Goal: Task Accomplishment & Management: Complete application form

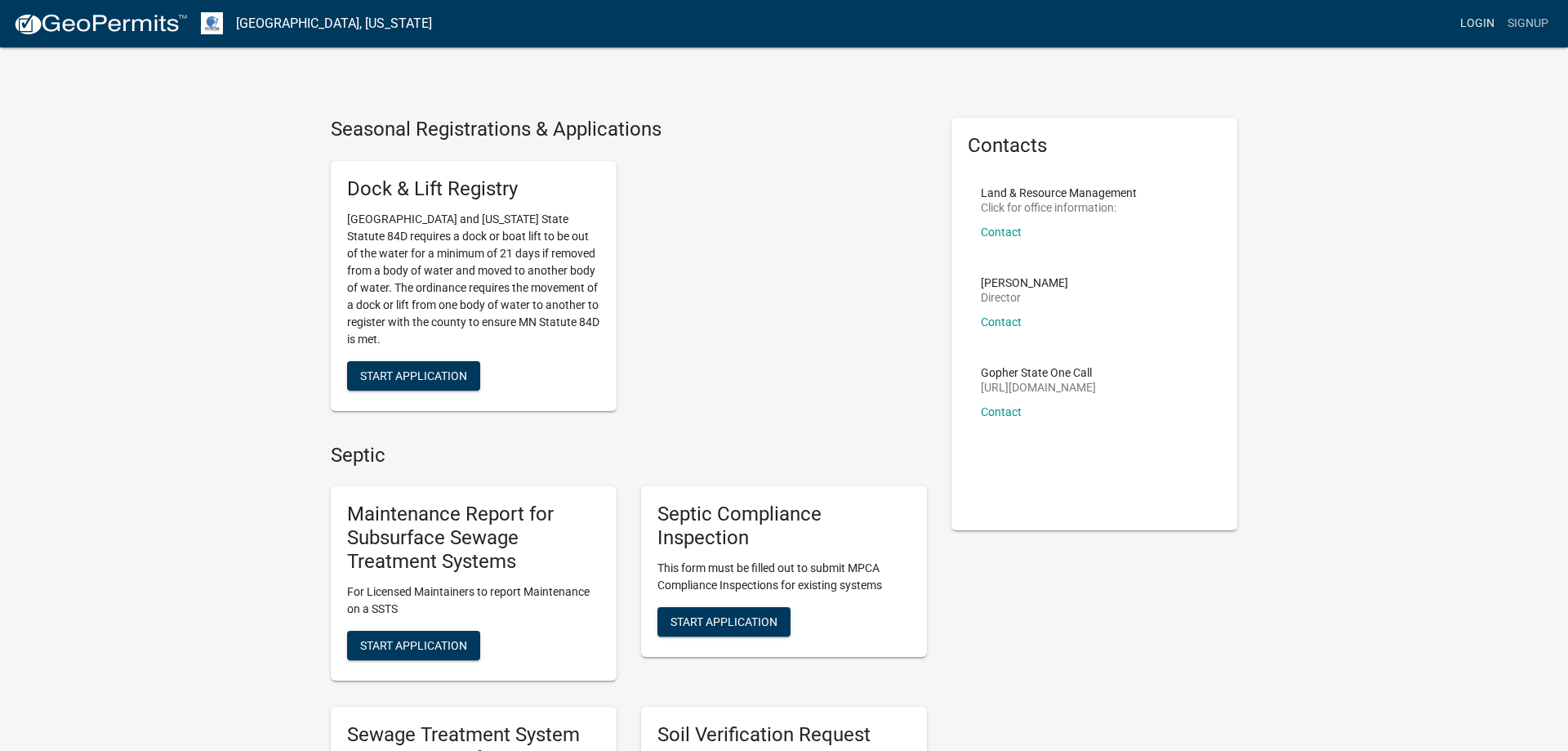
click at [1485, 19] on link "Login" at bounding box center [1477, 24] width 48 height 31
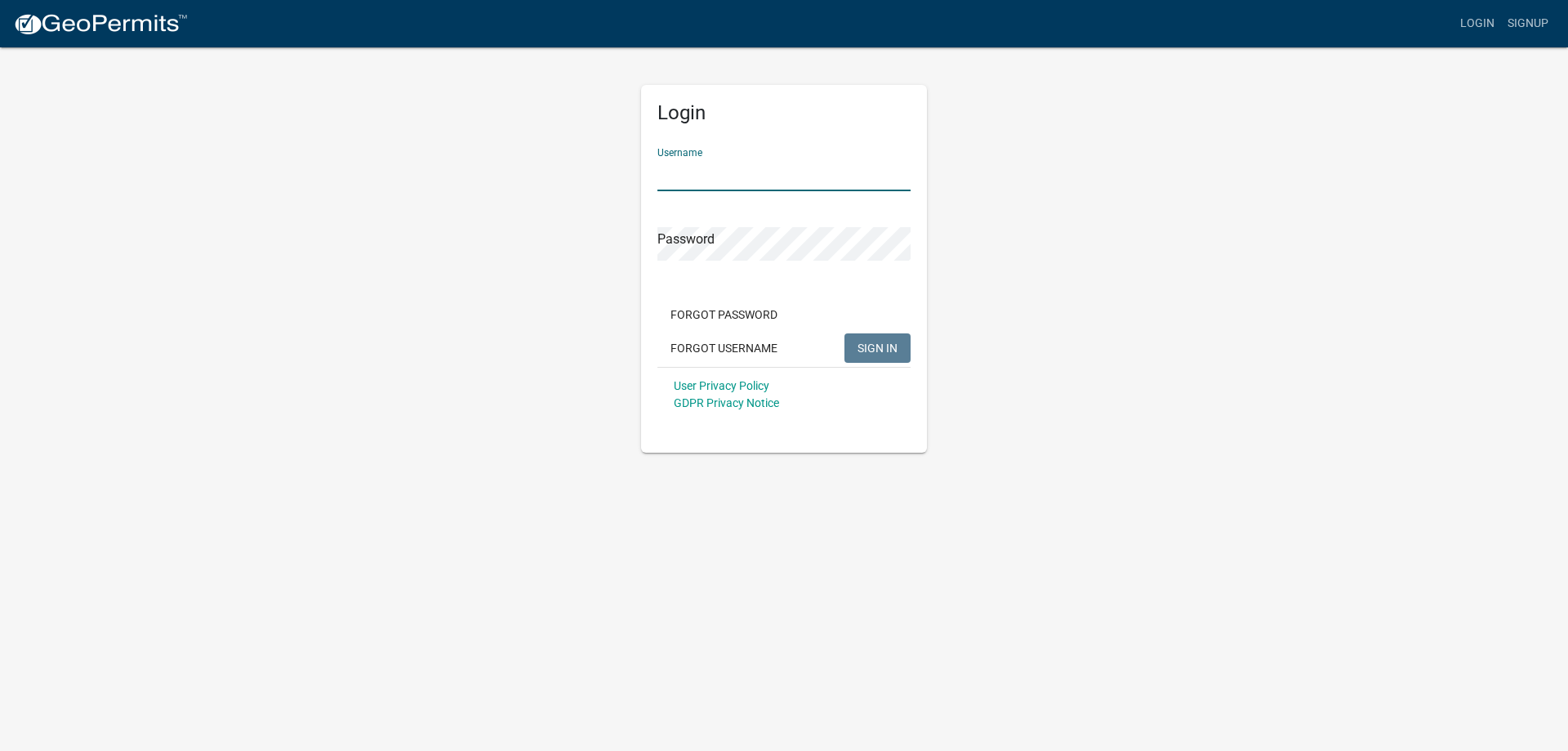
click at [733, 172] on input "Username" at bounding box center [784, 174] width 253 height 34
type input "MJevne"
click at [873, 351] on span "SIGN IN" at bounding box center [877, 347] width 40 height 13
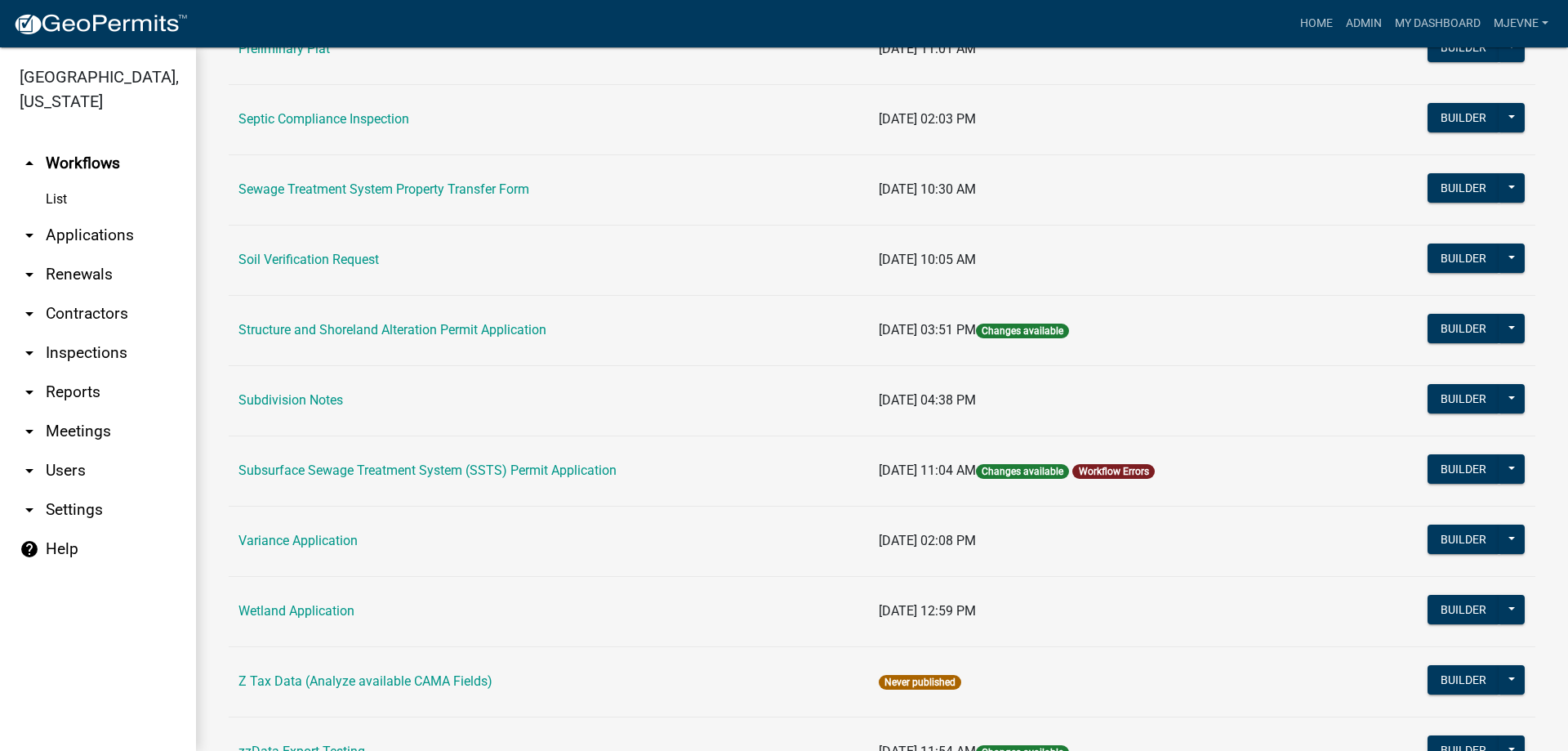
scroll to position [838, 0]
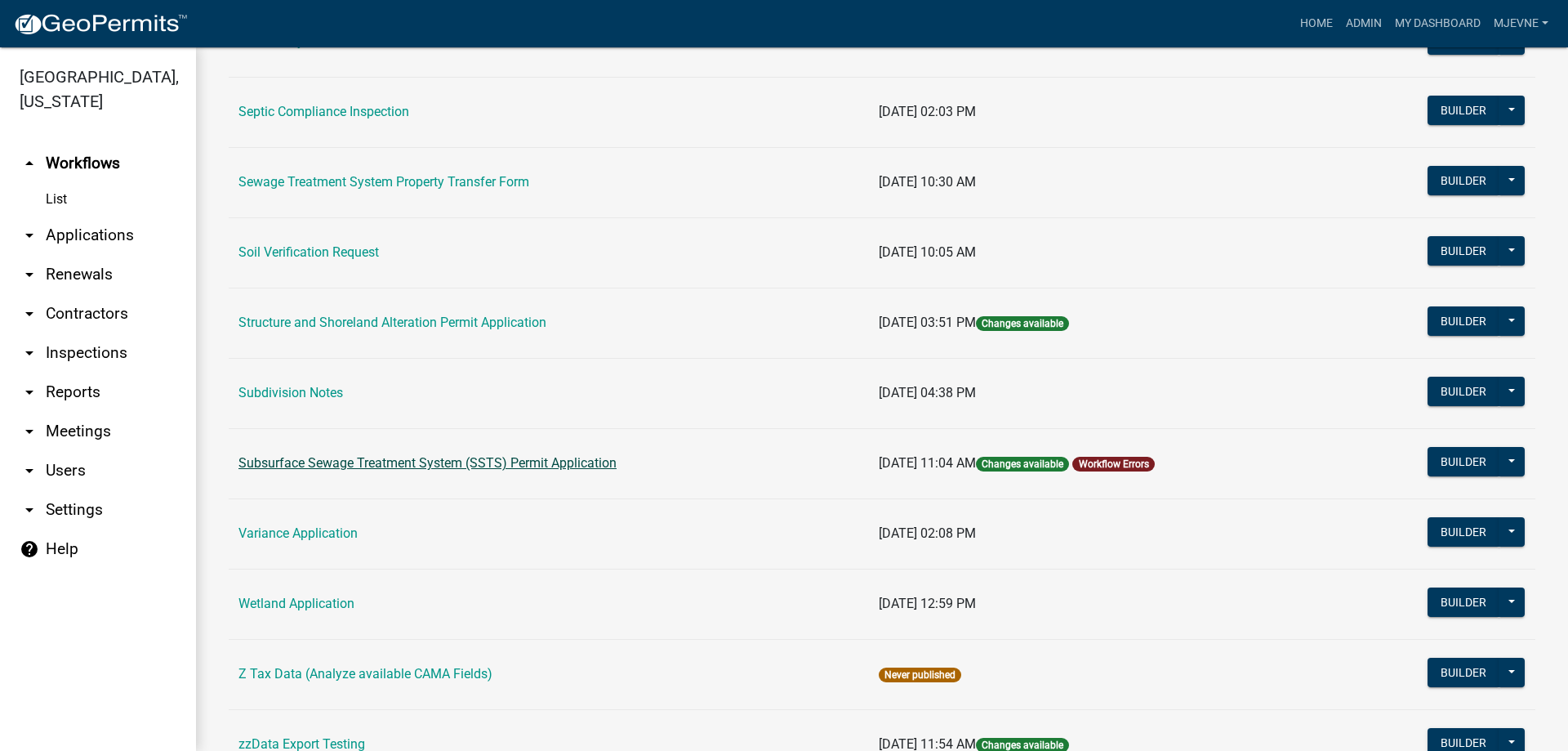
click at [406, 466] on link "Subsurface Sewage Treatment System (SSTS) Permit Application" at bounding box center [427, 463] width 378 height 16
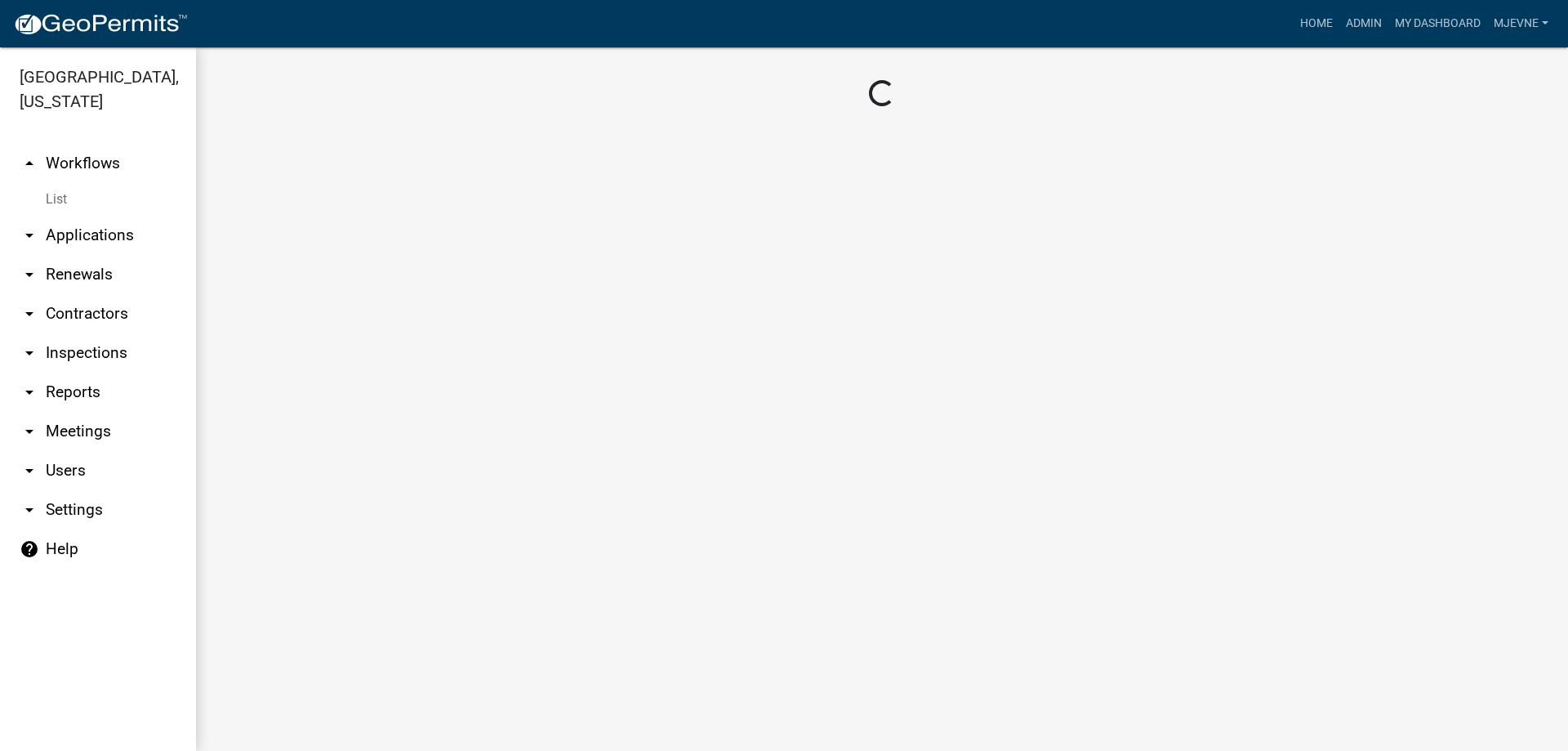
click at [406, 466] on main "Loading..." at bounding box center [882, 399] width 1372 height 703
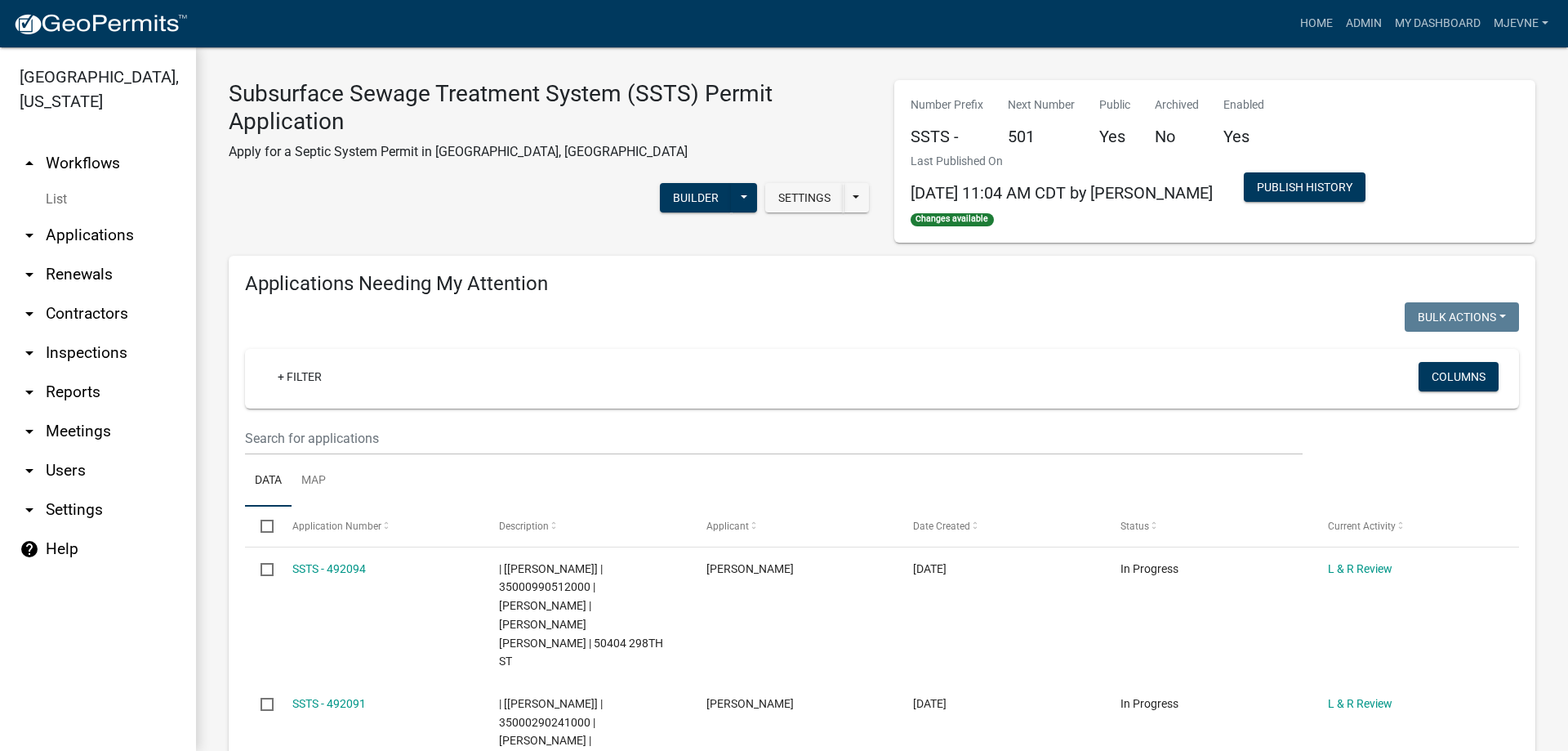
scroll to position [93, 0]
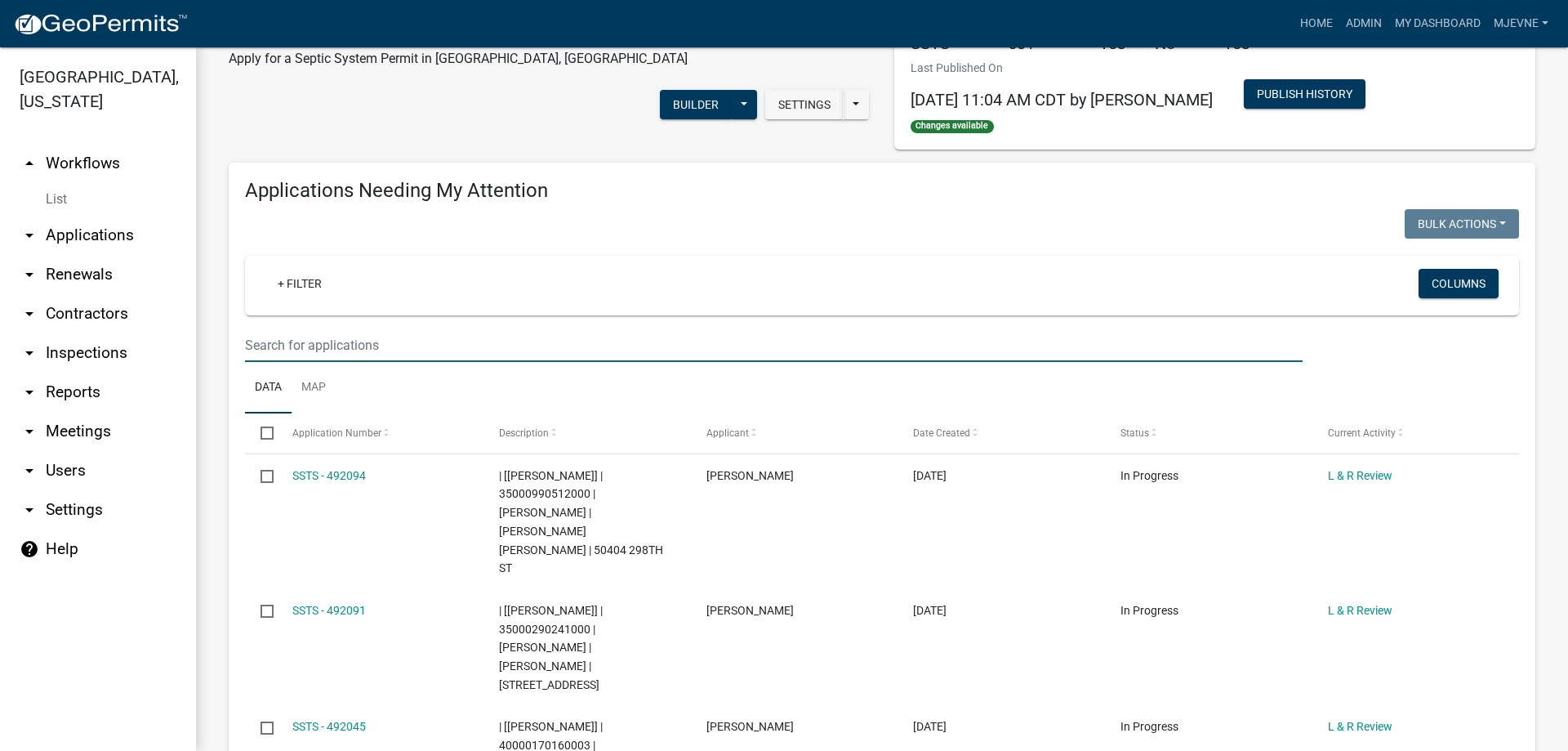
click at [288, 341] on input "text" at bounding box center [774, 344] width 1058 height 34
type input "484"
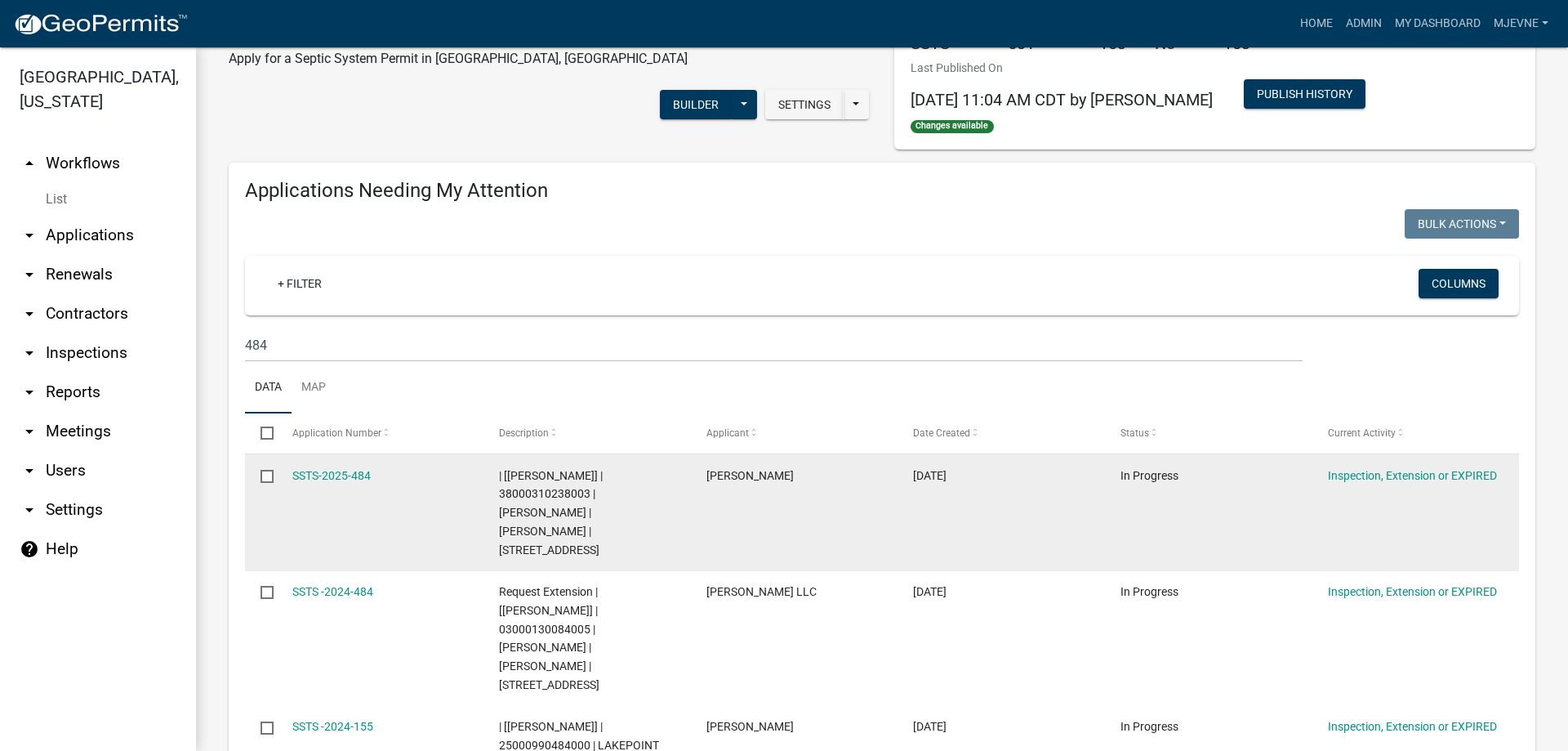
drag, startPoint x: 501, startPoint y: 489, endPoint x: 611, endPoint y: 532, distance: 118.1
click at [611, 532] on div "| [Alexis Newark] | 38000310238003 | HEATHER MYERS | JOHN P MYERS | 28840 WATER…" at bounding box center [587, 513] width 176 height 93
copy span "38000310238003 | HEATHER MYERS | JOHN P MYERS | 28840 WATER STREET TRL"
click at [330, 474] on link "SSTS-2025-484" at bounding box center [332, 475] width 79 height 13
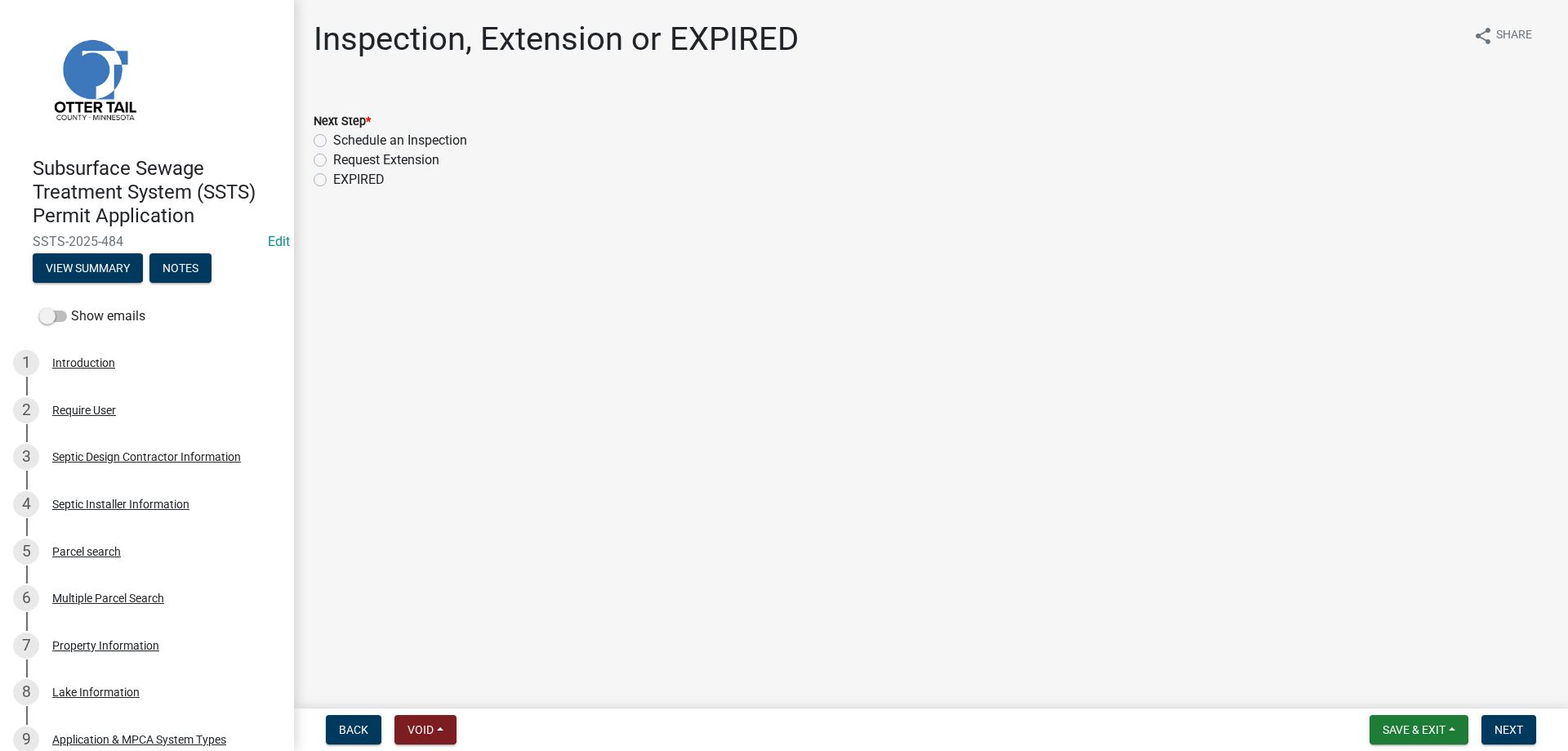
click at [333, 139] on label "Schedule an Inspection" at bounding box center [400, 140] width 134 height 19
click at [333, 139] on input "Schedule an Inspection" at bounding box center [339, 136] width 11 height 11
radio input "true"
click at [1502, 728] on span "Next" at bounding box center [1508, 729] width 28 height 13
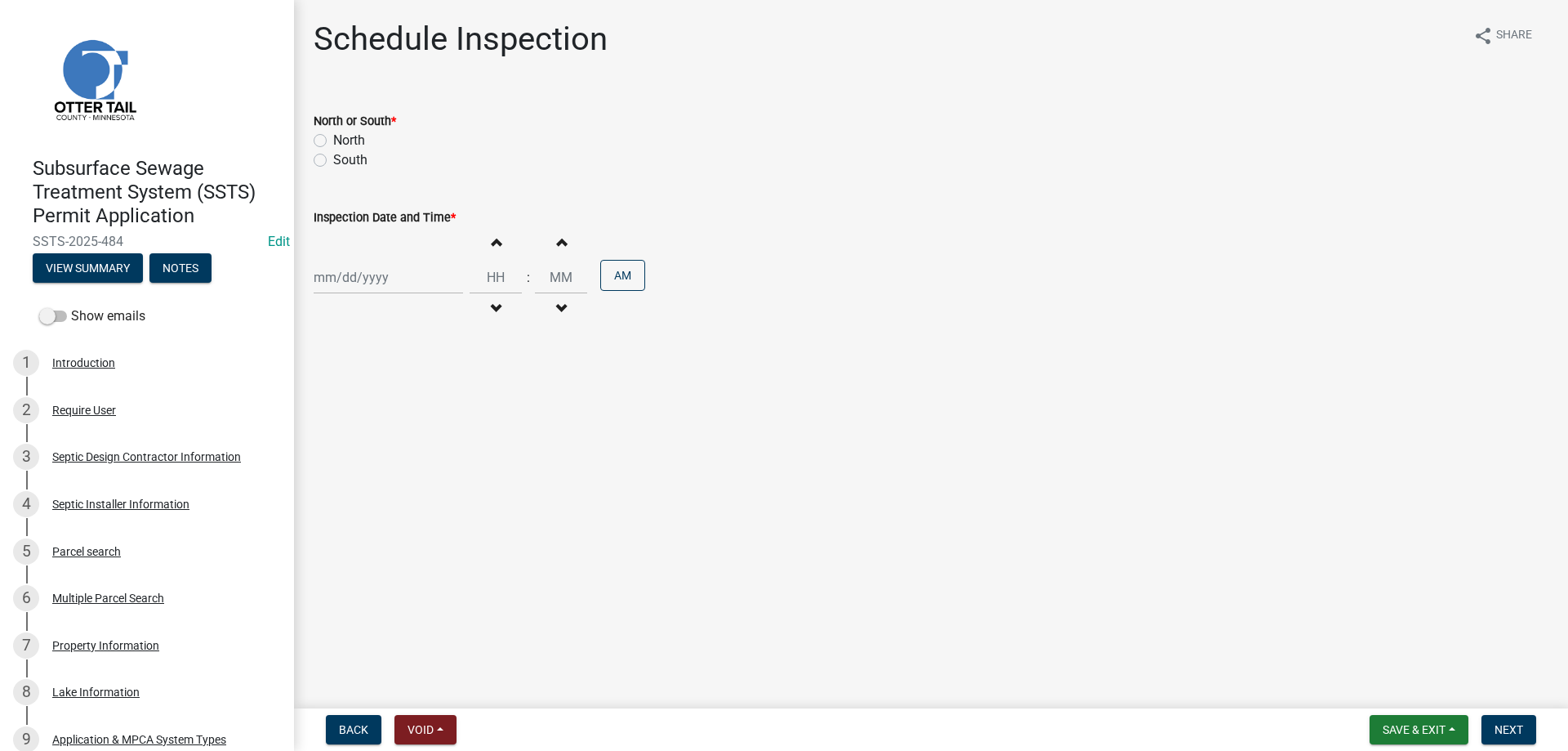
click at [333, 137] on label "North" at bounding box center [349, 140] width 32 height 19
click at [333, 137] on input "North" at bounding box center [339, 136] width 11 height 11
radio input "true"
click at [374, 288] on input "Inspection Date and Time *" at bounding box center [387, 277] width 149 height 34
select select "10"
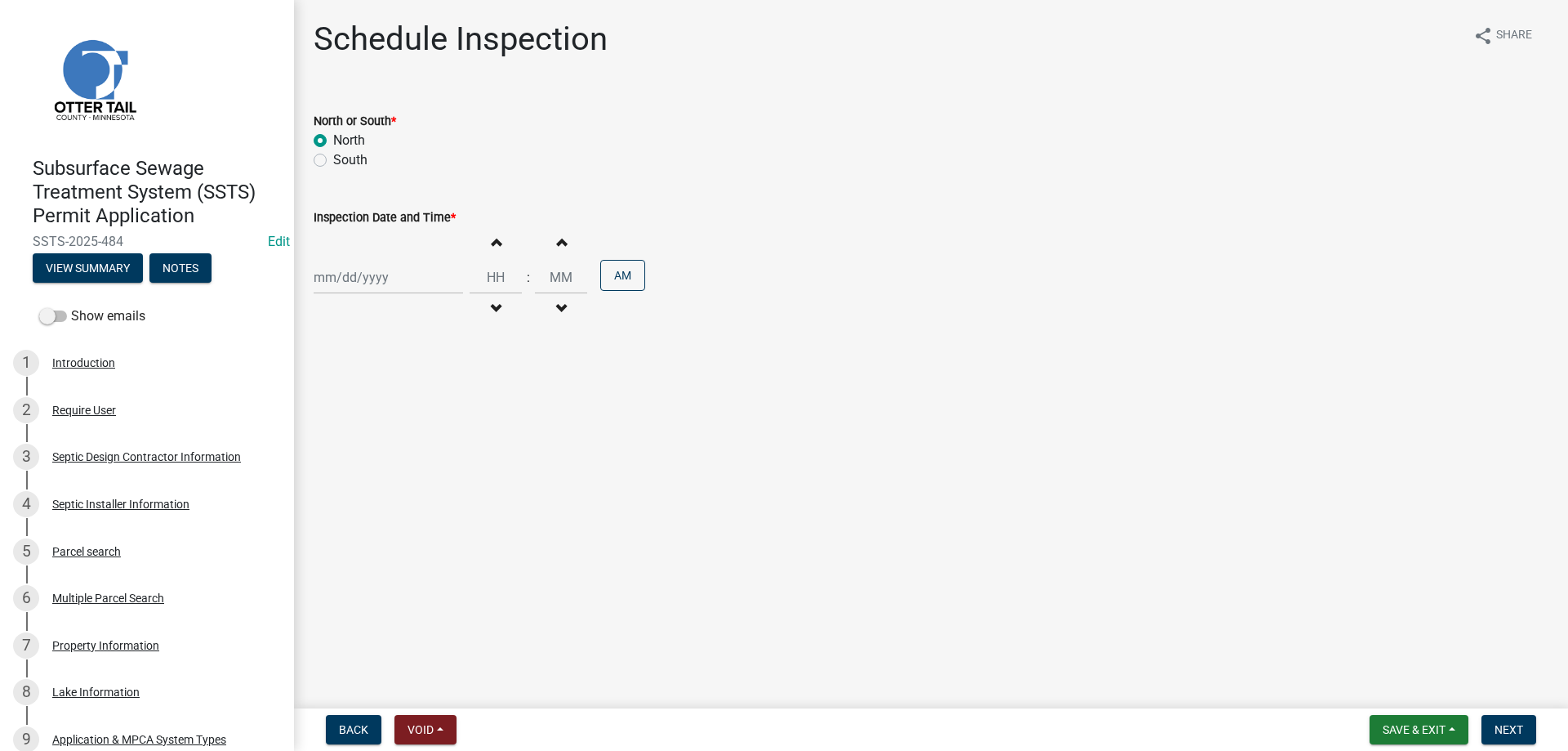
select select "2025"
click at [411, 417] on div "16" at bounding box center [408, 417] width 27 height 27
type input "10/16/2025"
click at [500, 311] on span "button" at bounding box center [495, 309] width 8 height 13
type input "11"
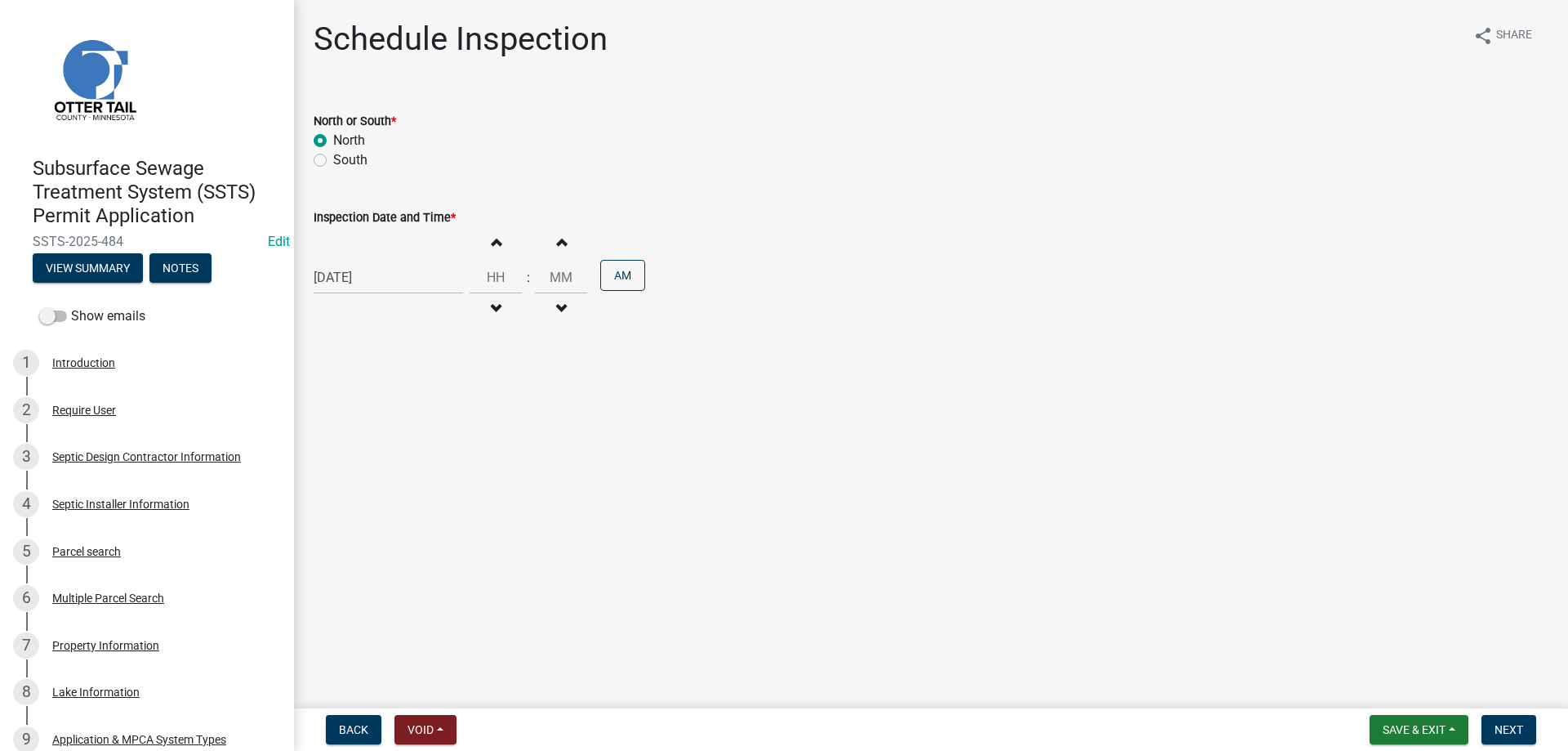
type input "00"
click at [500, 311] on span "button" at bounding box center [495, 309] width 8 height 13
type input "10"
click at [628, 277] on button "PM" at bounding box center [622, 276] width 45 height 31
click at [1520, 730] on span "Next" at bounding box center [1508, 729] width 28 height 13
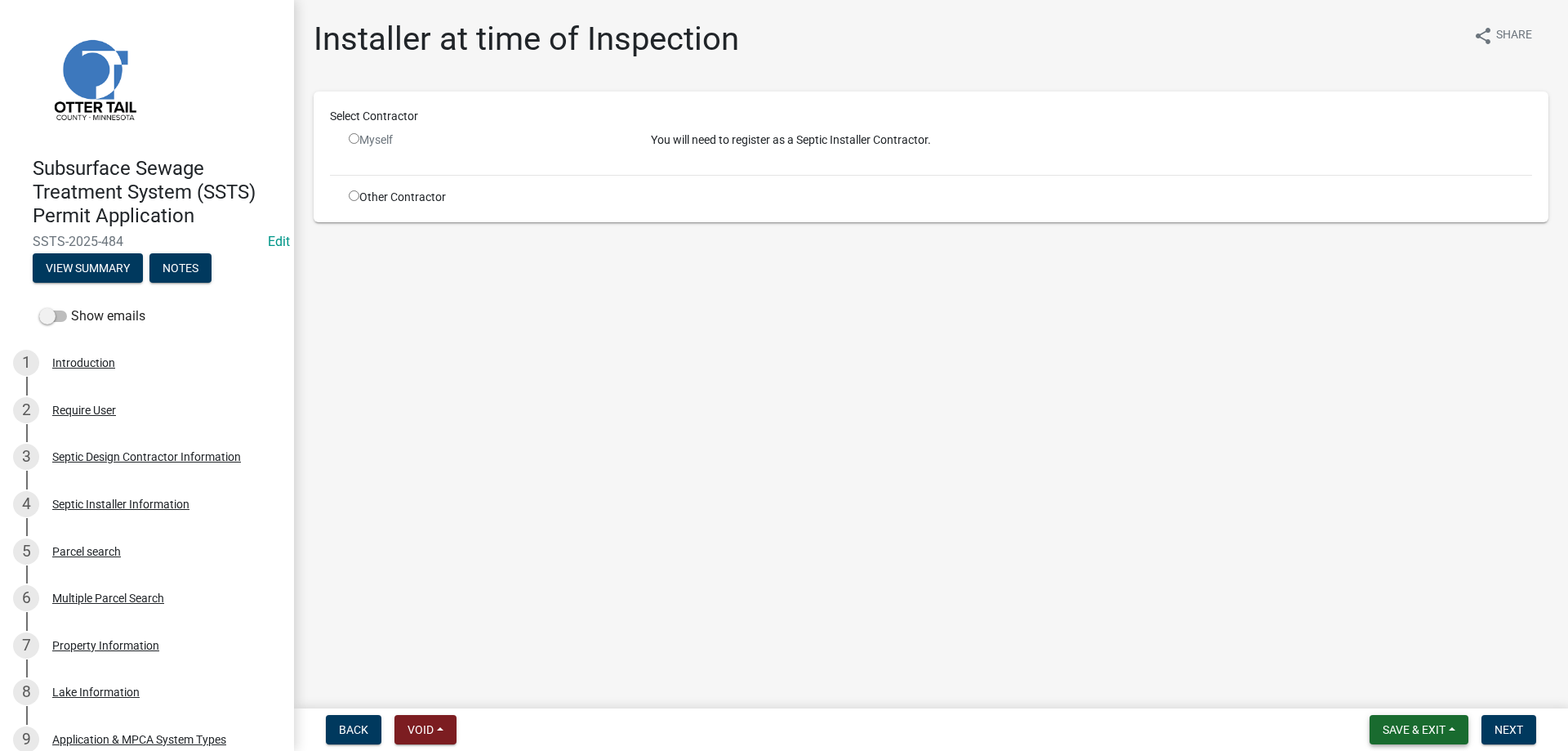
click at [1414, 729] on span "Save & Exit" at bounding box center [1414, 729] width 63 height 13
click at [1390, 690] on button "Save & Exit" at bounding box center [1403, 687] width 131 height 39
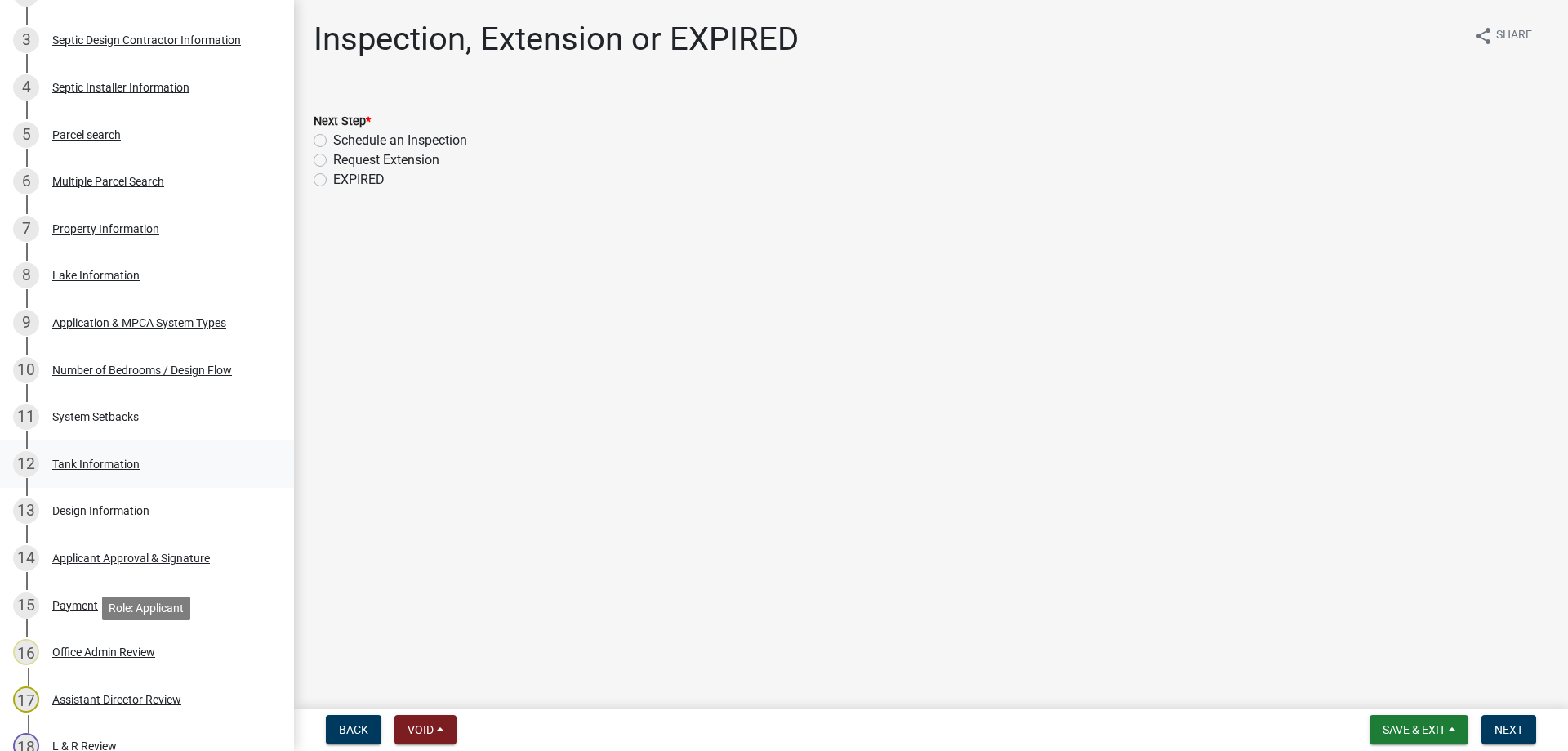
scroll to position [167, 0]
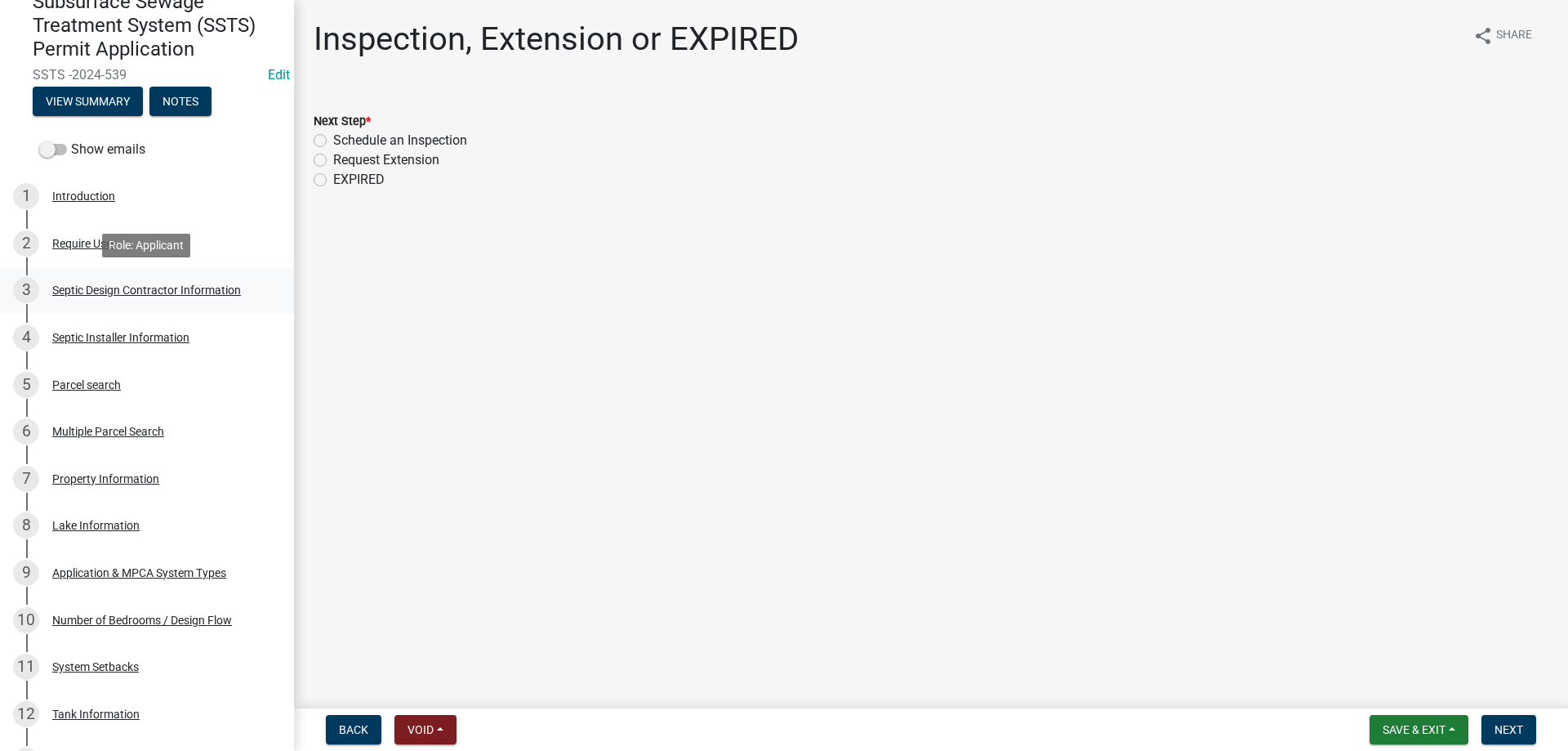
click at [151, 289] on div "Septic Design Contractor Information" at bounding box center [147, 289] width 189 height 11
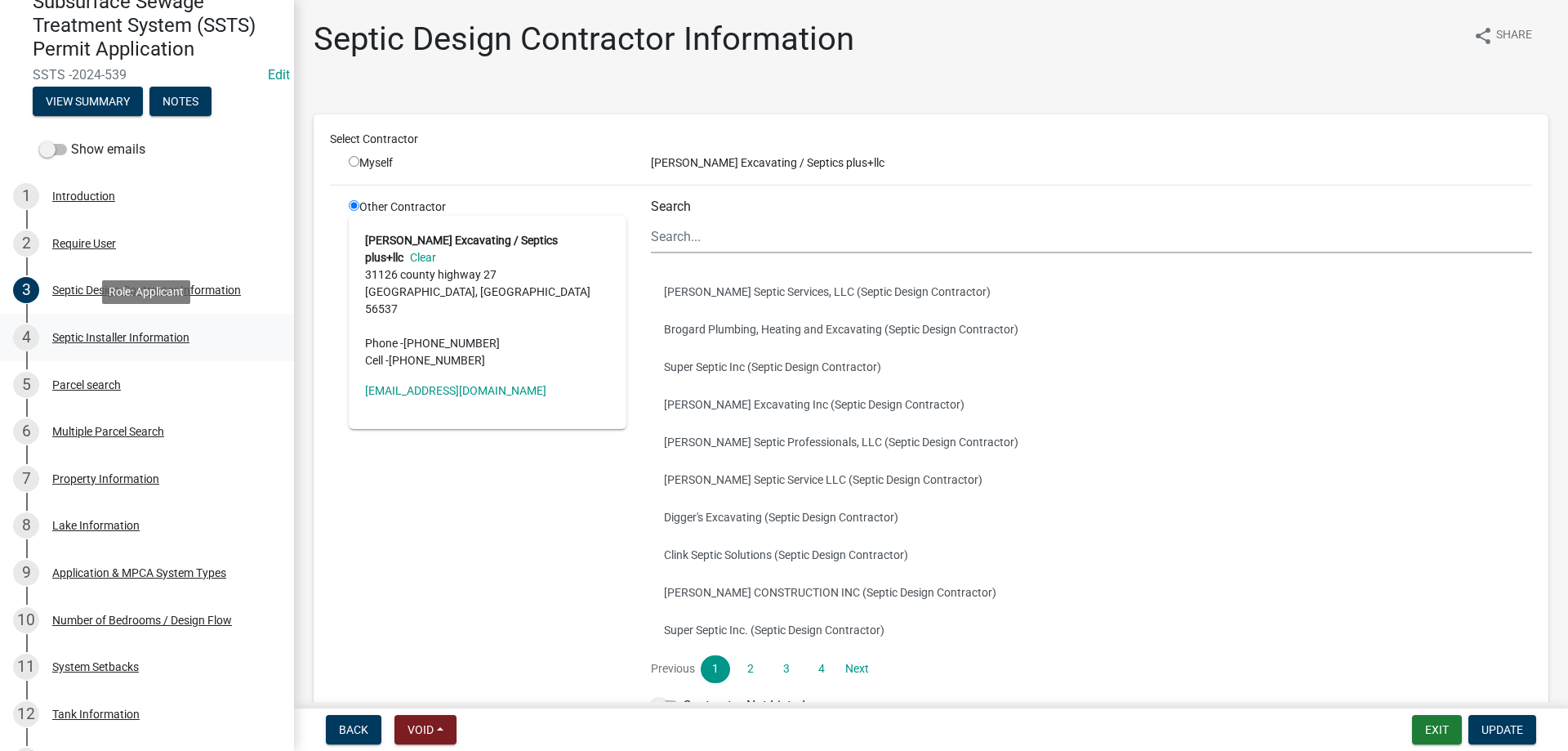
click at [114, 342] on div "Septic Installer Information" at bounding box center [121, 337] width 137 height 11
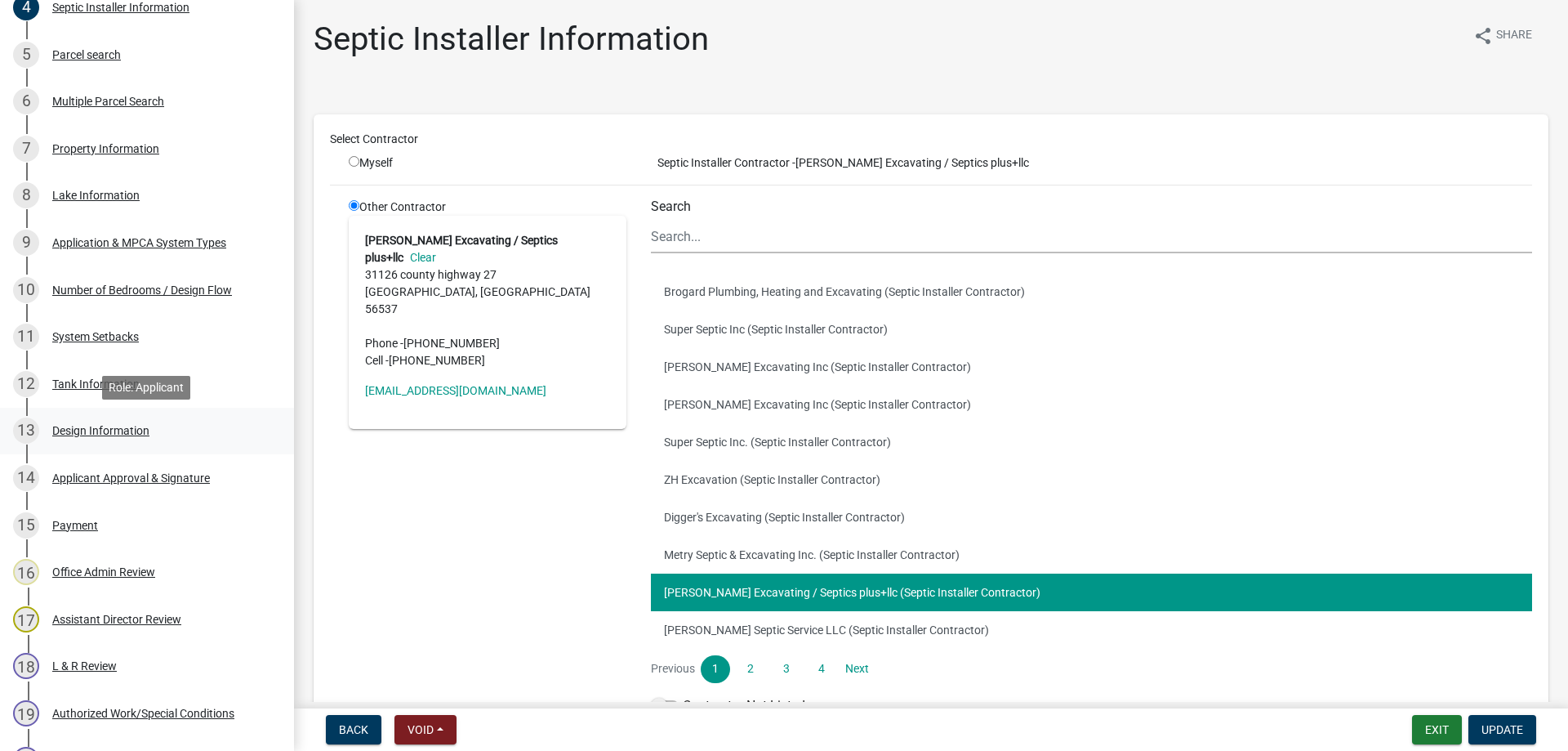
scroll to position [500, 0]
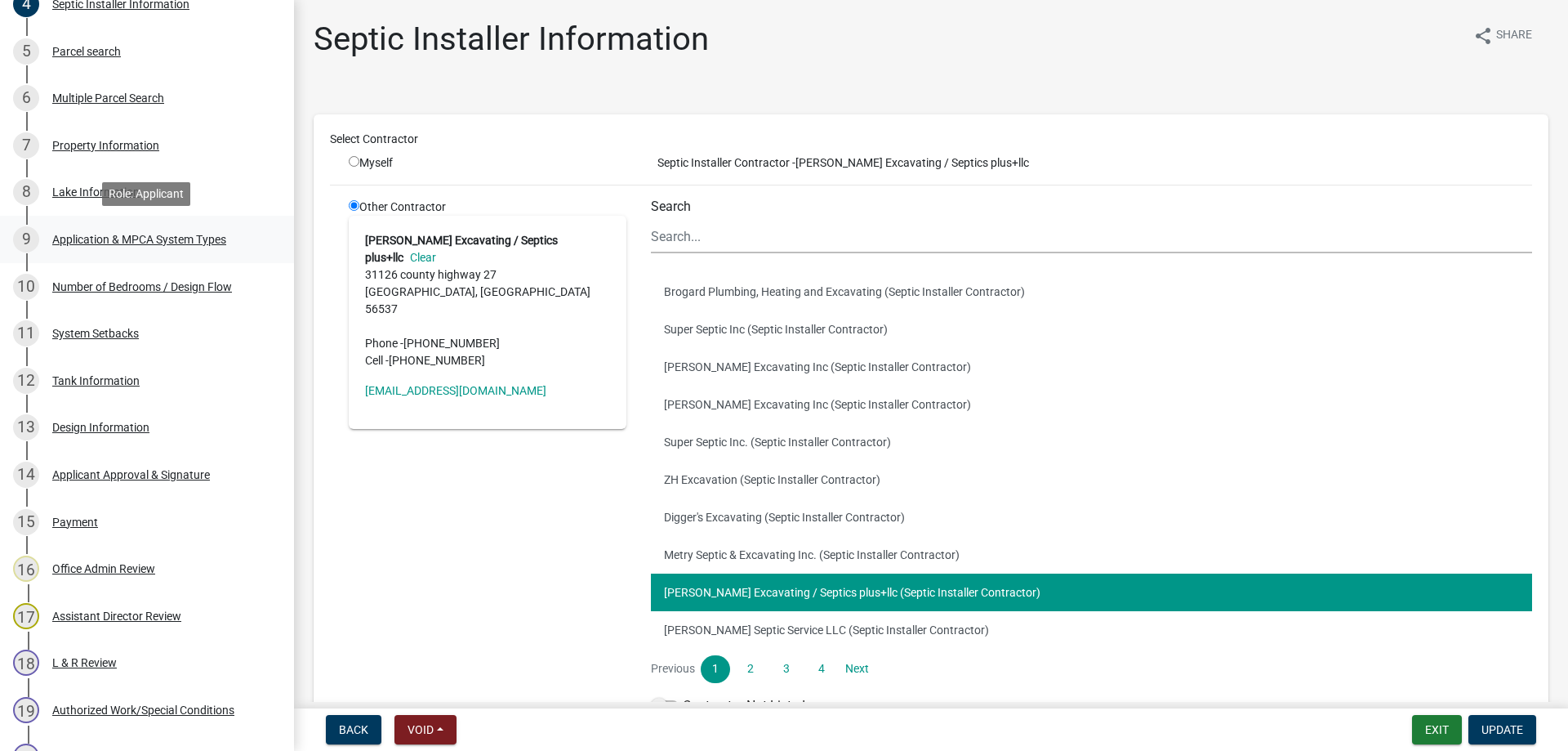
click at [73, 237] on div "Application & MPCA System Types" at bounding box center [139, 239] width 174 height 11
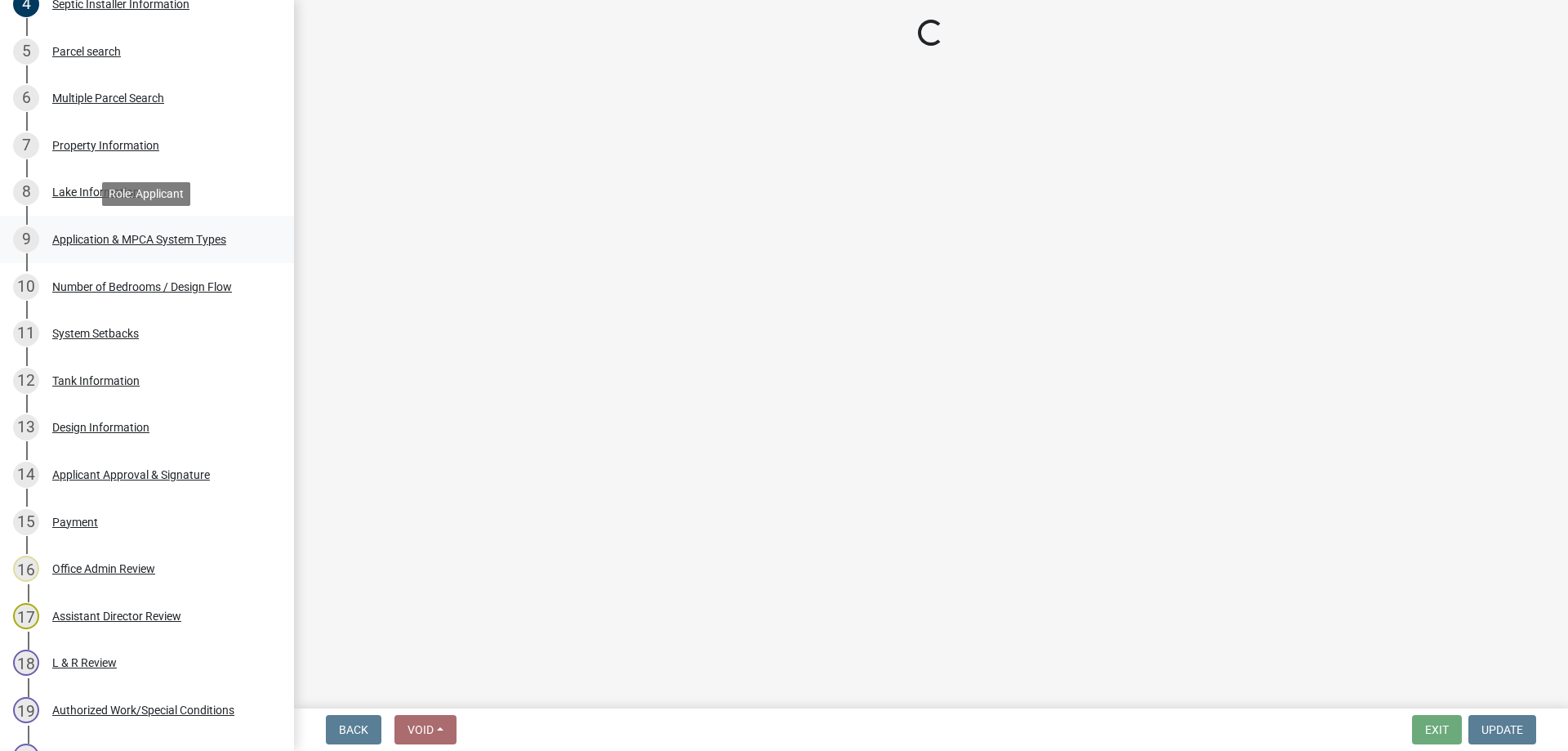
select select "fae00e78-47f7-4e44-a010-b5933d5343ee"
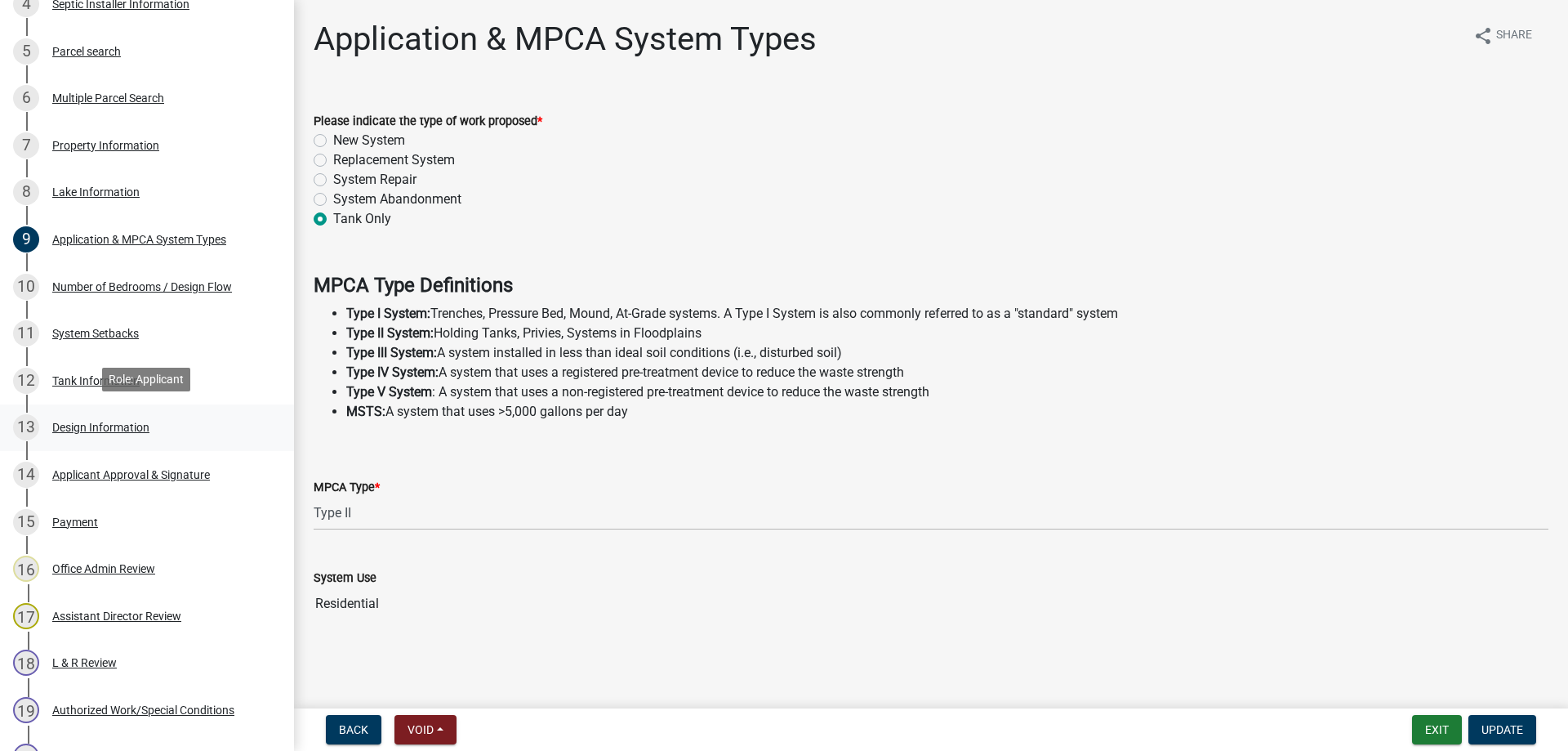
scroll to position [750, 0]
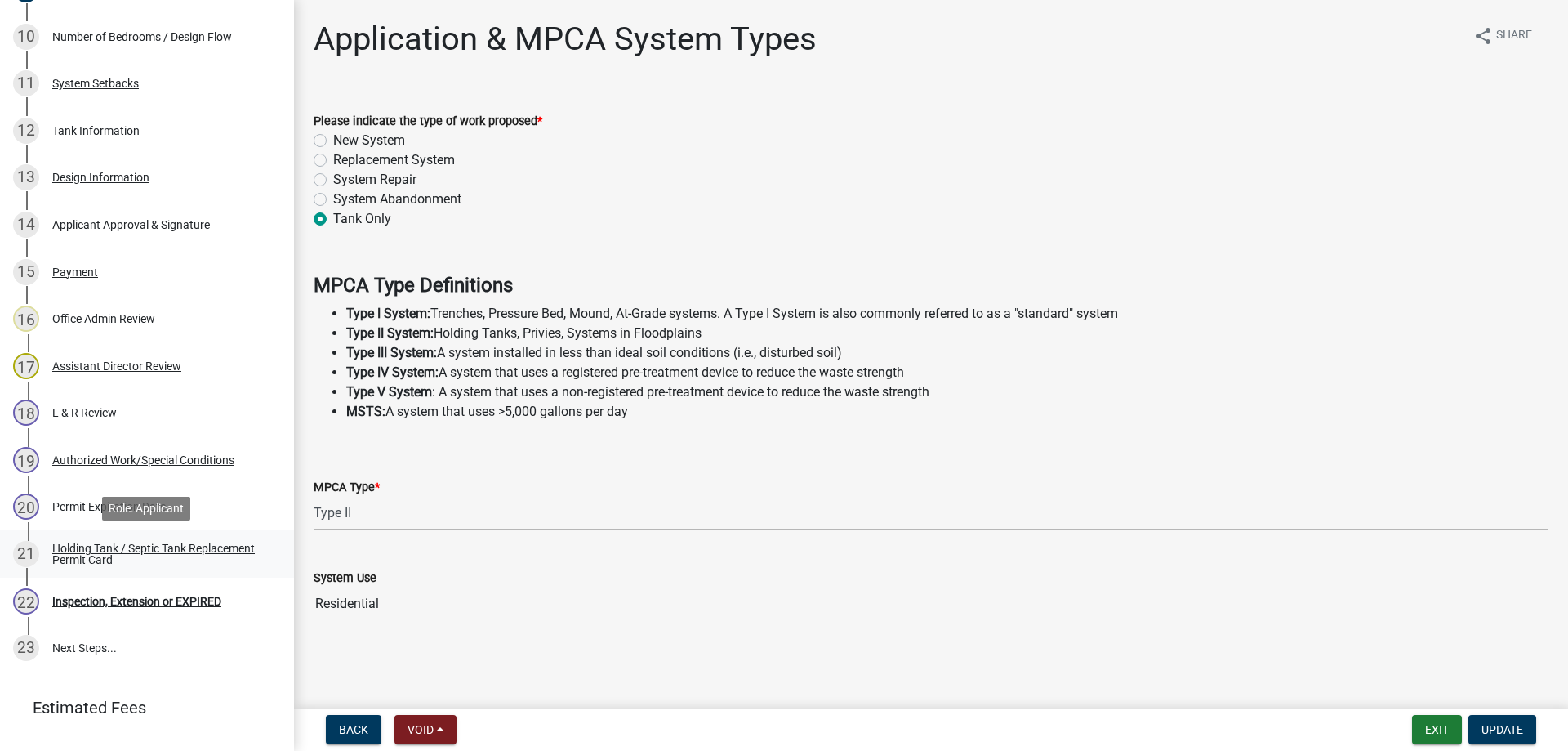
click at [85, 550] on div "Holding Tank / Septic Tank Replacement Permit Card" at bounding box center [159, 553] width 215 height 23
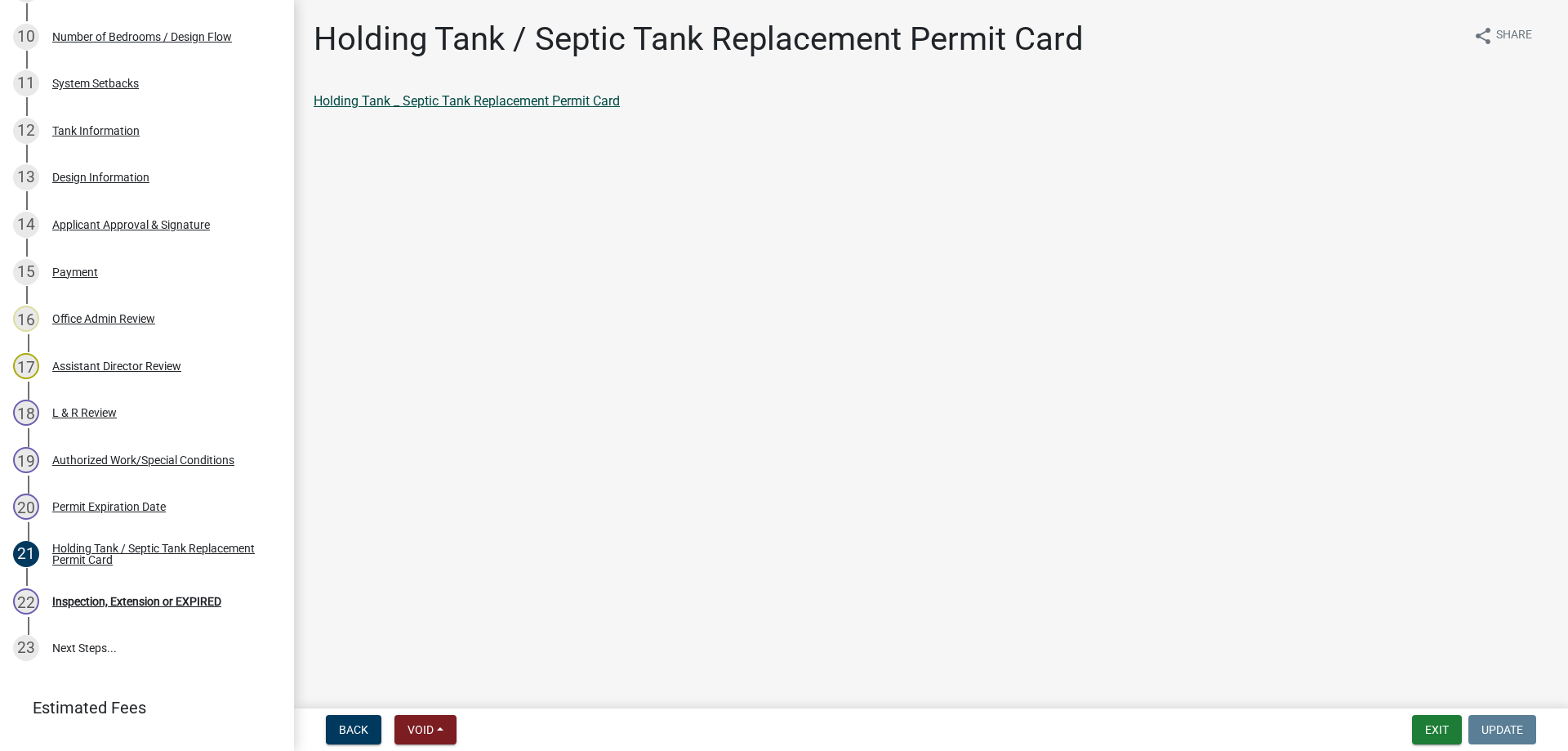
click at [482, 102] on link "Holding Tank _ Septic Tank Replacement Permit Card" at bounding box center [466, 101] width 306 height 16
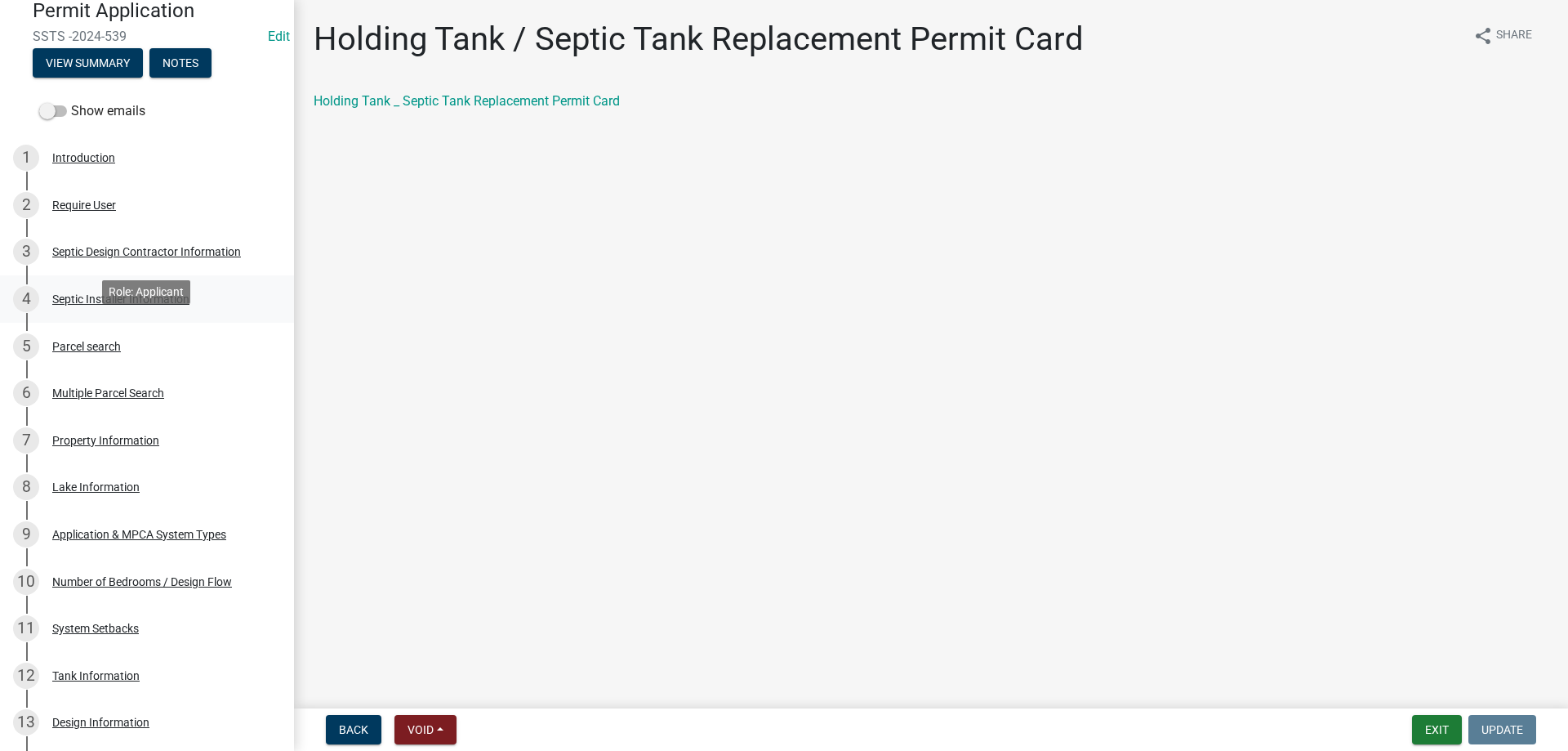
scroll to position [167, 0]
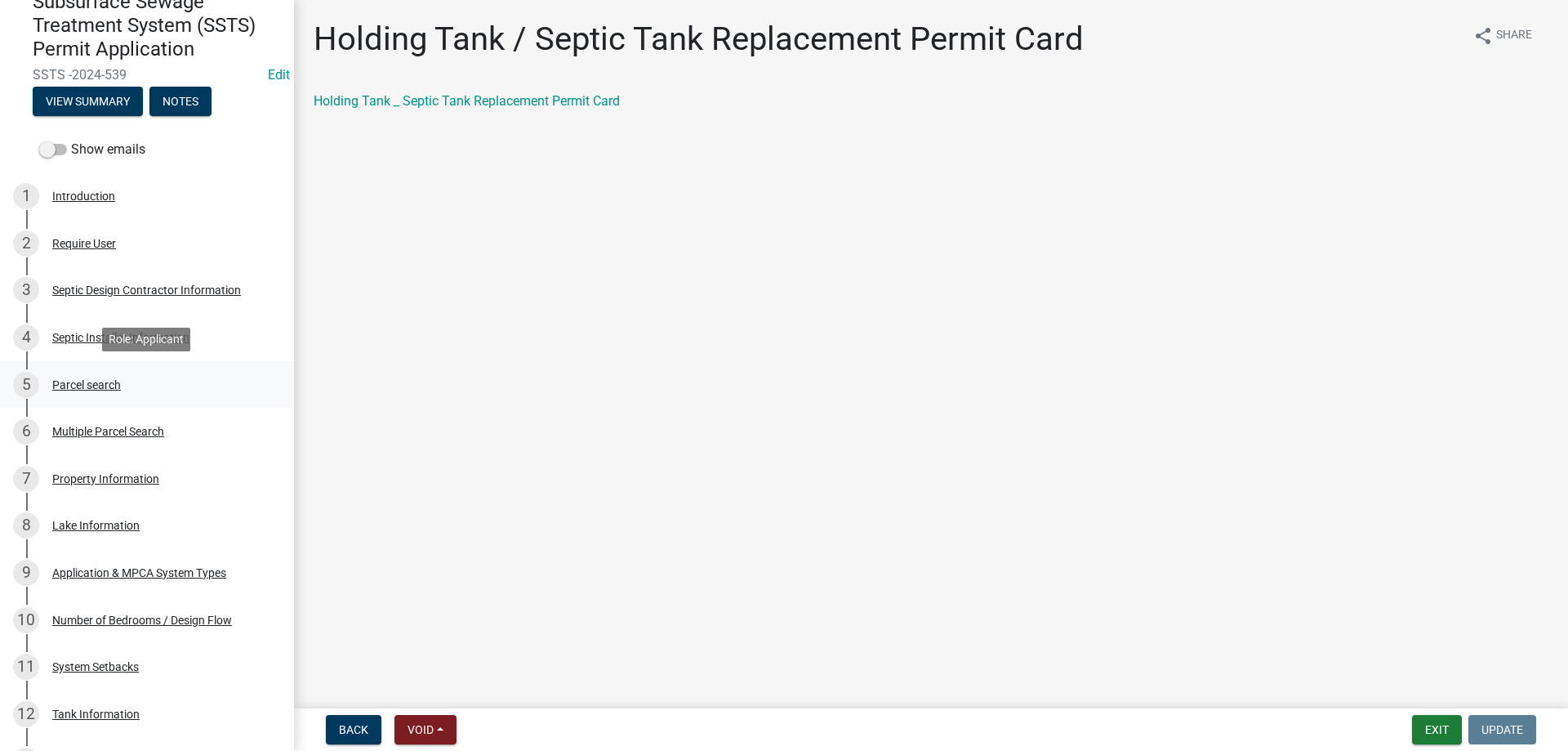
click at [70, 381] on div "Parcel search" at bounding box center [86, 385] width 69 height 11
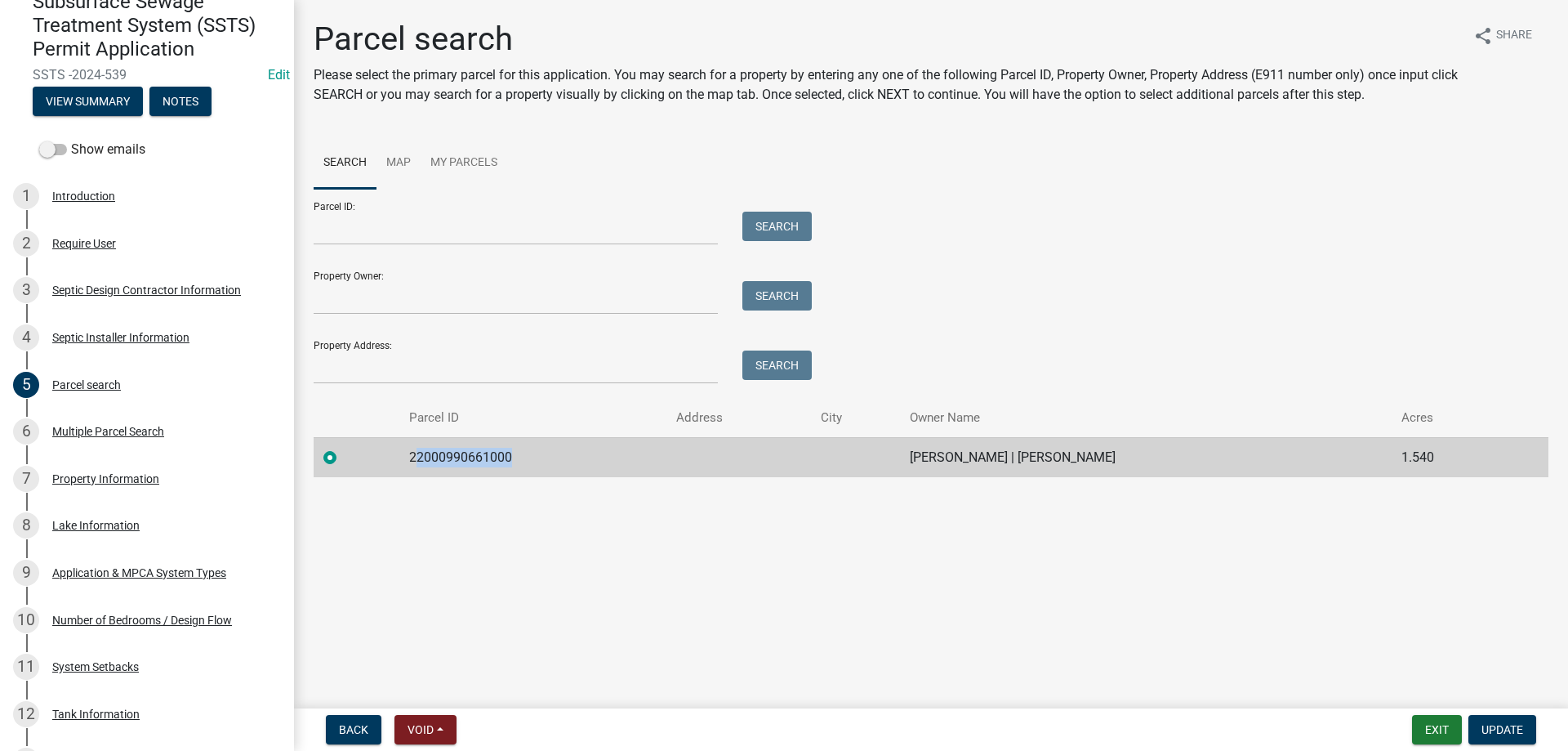
drag, startPoint x: 509, startPoint y: 459, endPoint x: 413, endPoint y: 461, distance: 96.0
click at [413, 461] on td "22000990661000" at bounding box center [533, 457] width 267 height 40
click at [515, 467] on td "22000990661000" at bounding box center [533, 457] width 267 height 40
drag, startPoint x: 517, startPoint y: 457, endPoint x: 404, endPoint y: 460, distance: 113.0
click at [404, 460] on td "22000990661000" at bounding box center [533, 457] width 267 height 40
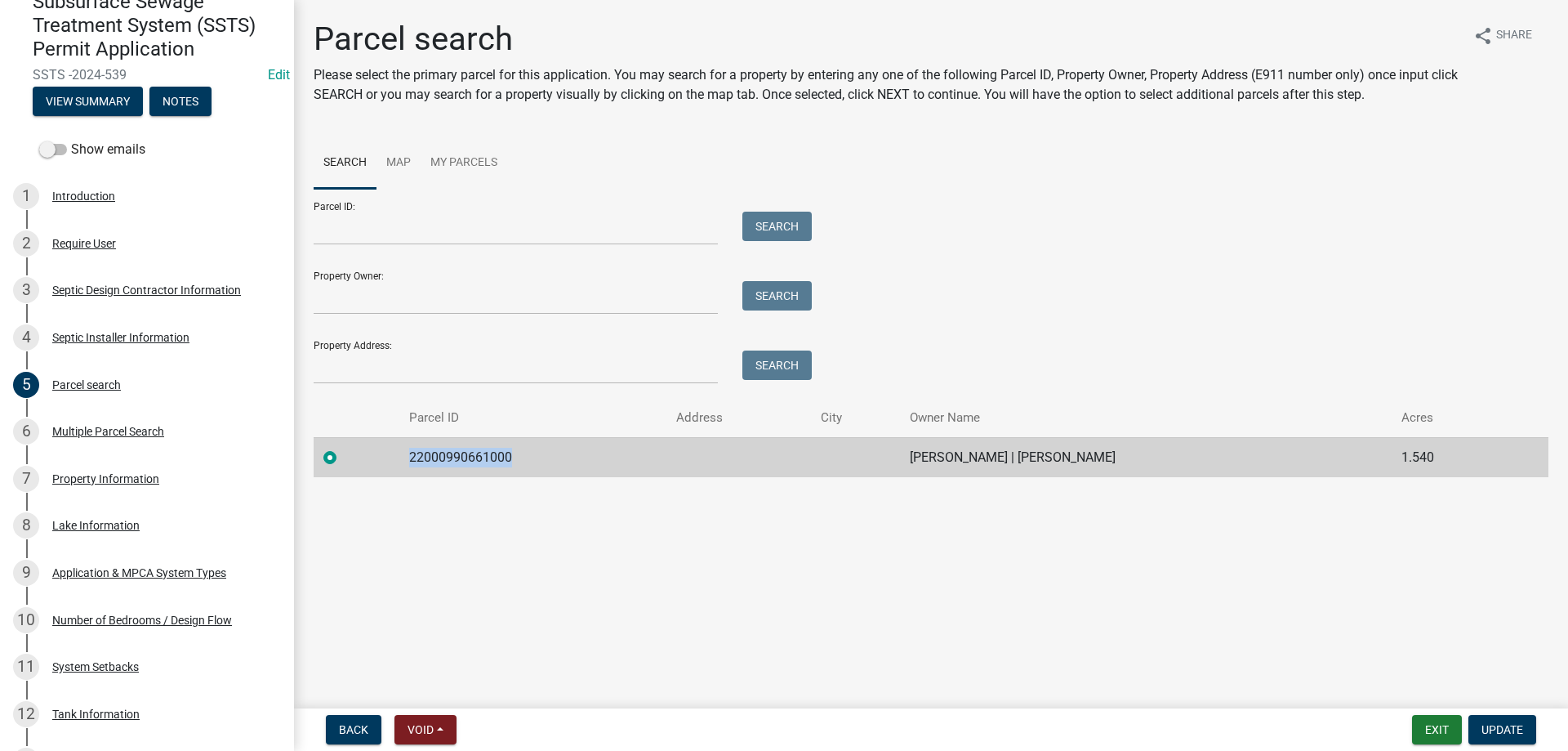
copy td "22000990661000"
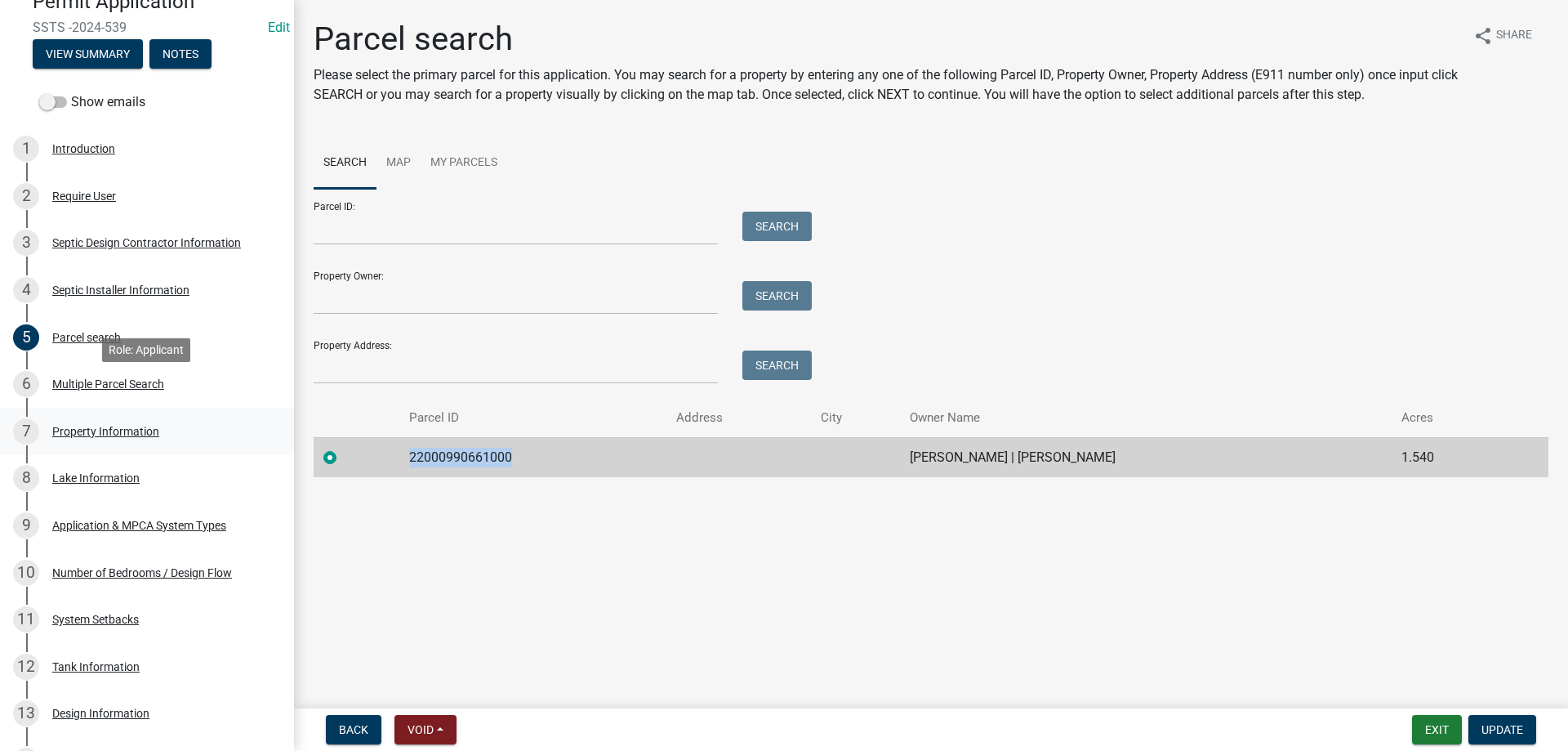
scroll to position [250, 0]
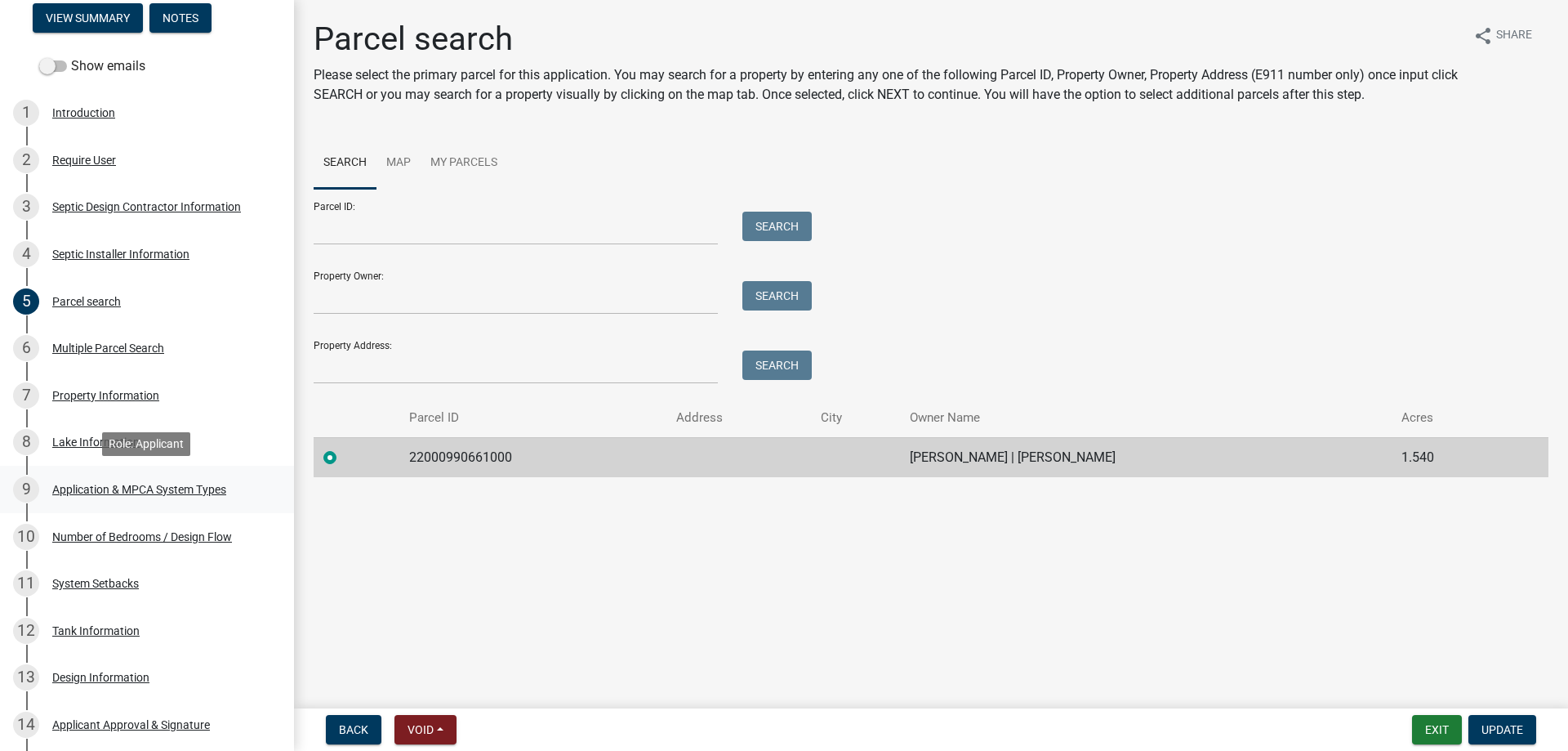
click at [176, 490] on div "Application & MPCA System Types" at bounding box center [139, 489] width 174 height 11
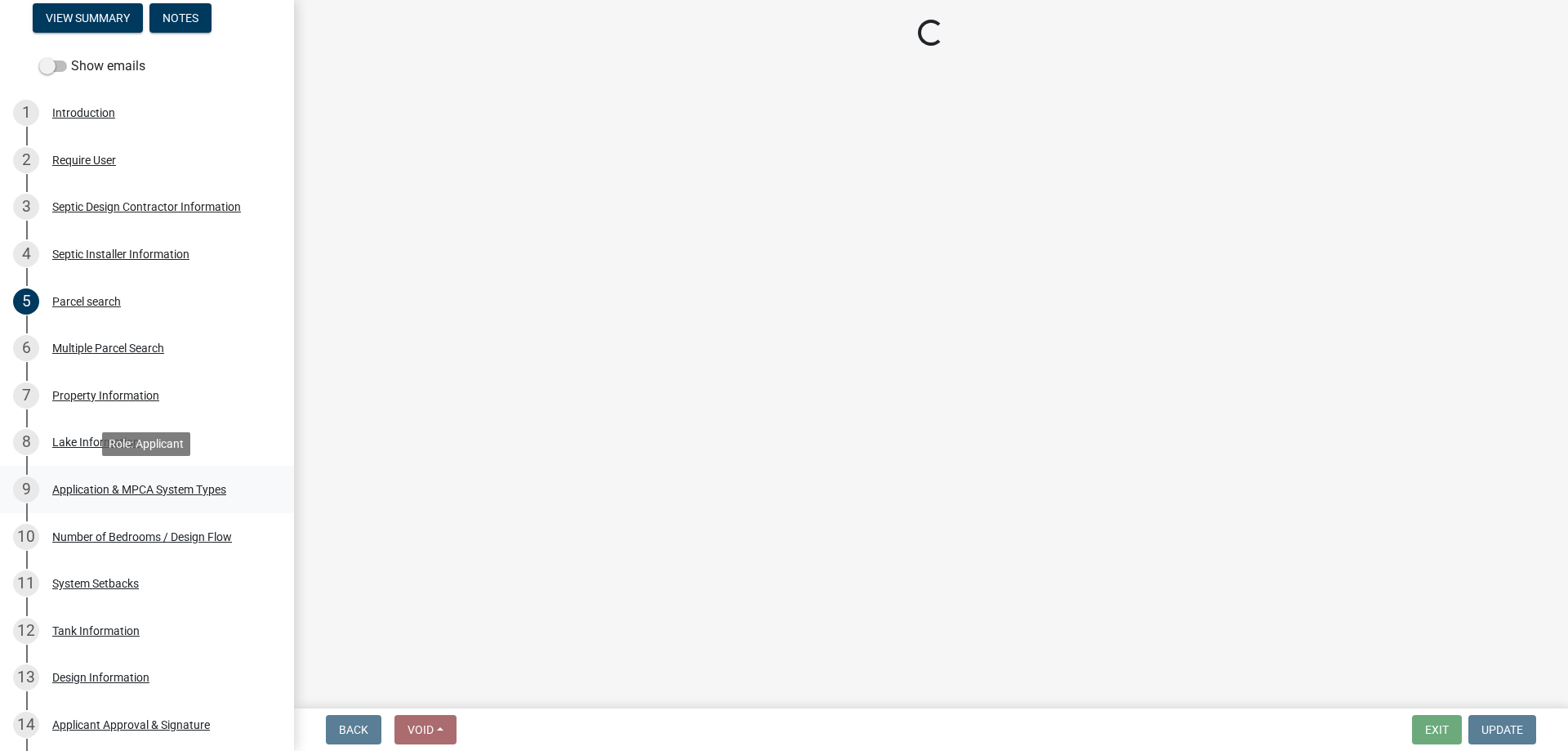
select select "fae00e78-47f7-4e44-a010-b5933d5343ee"
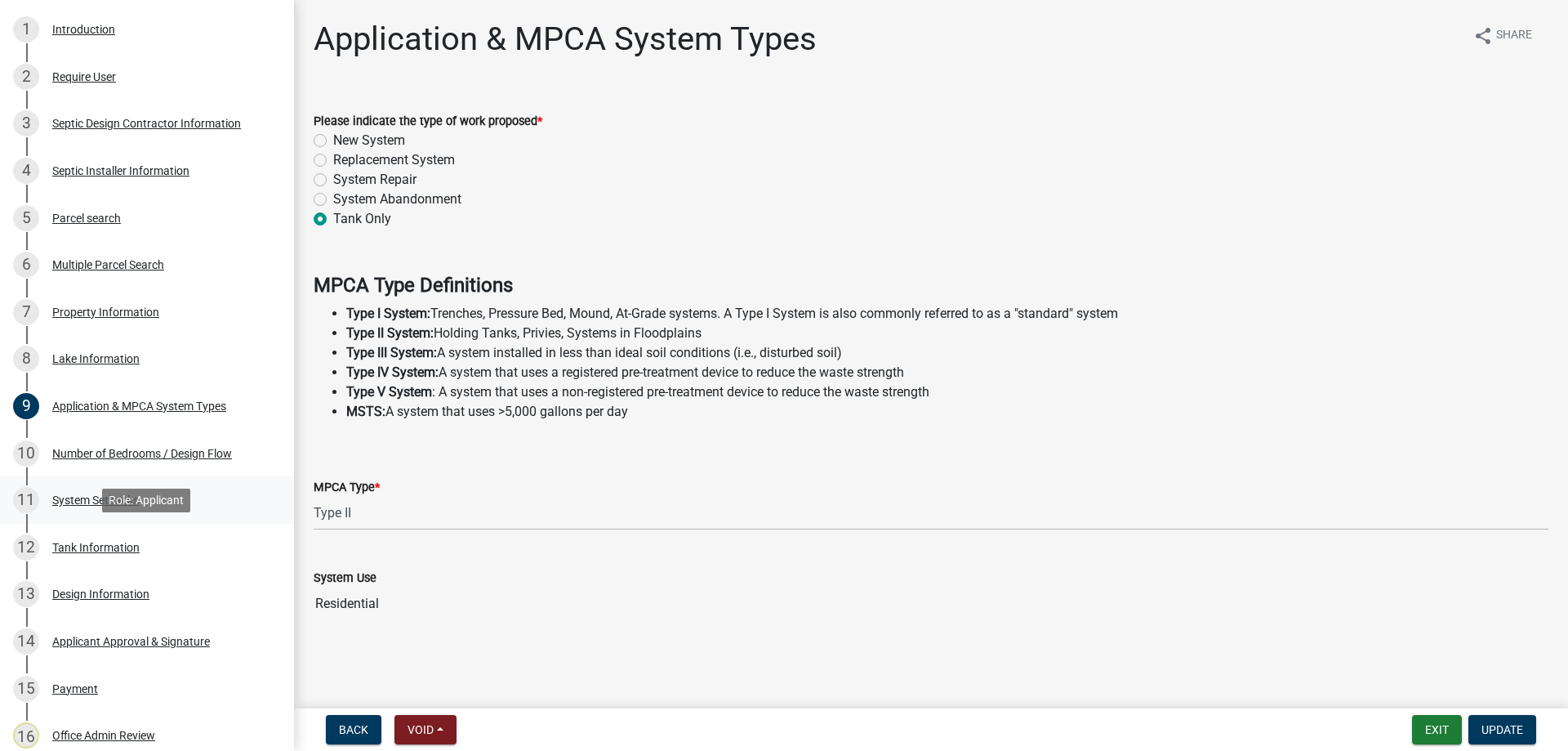
scroll to position [417, 0]
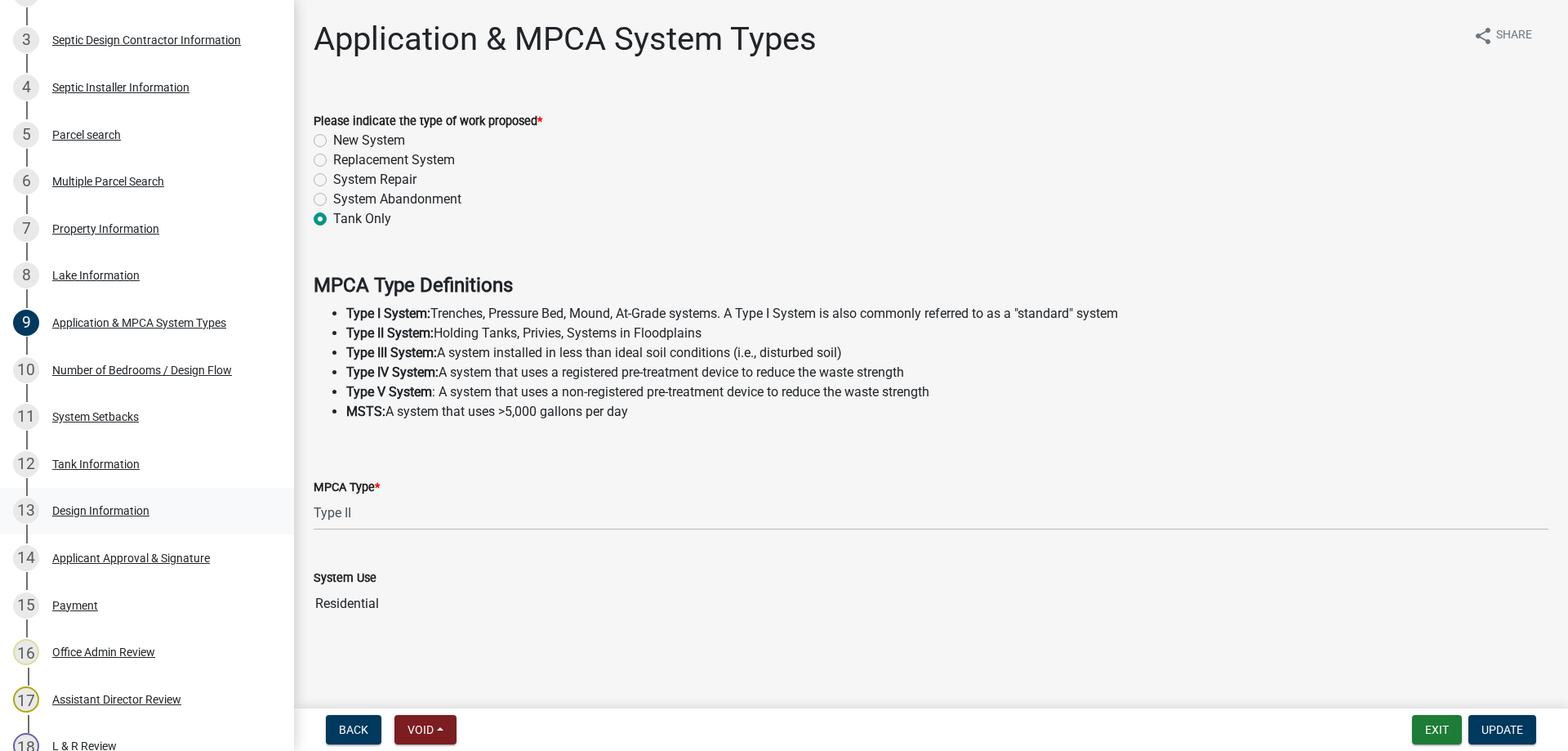
click at [119, 515] on div "Design Information" at bounding box center [101, 510] width 97 height 11
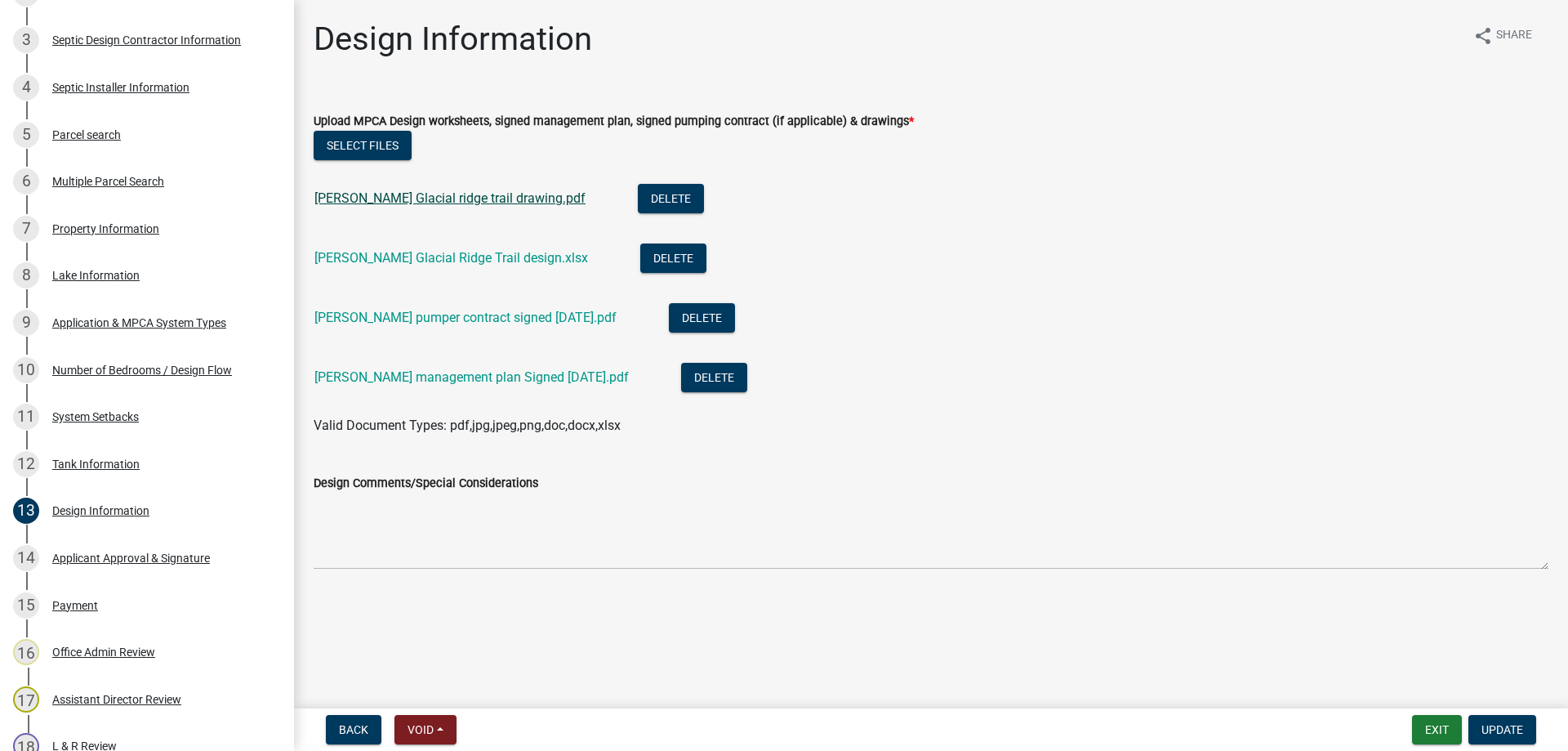
click at [455, 198] on link "Beau Price Glacial ridge trail drawing.pdf" at bounding box center [450, 198] width 271 height 16
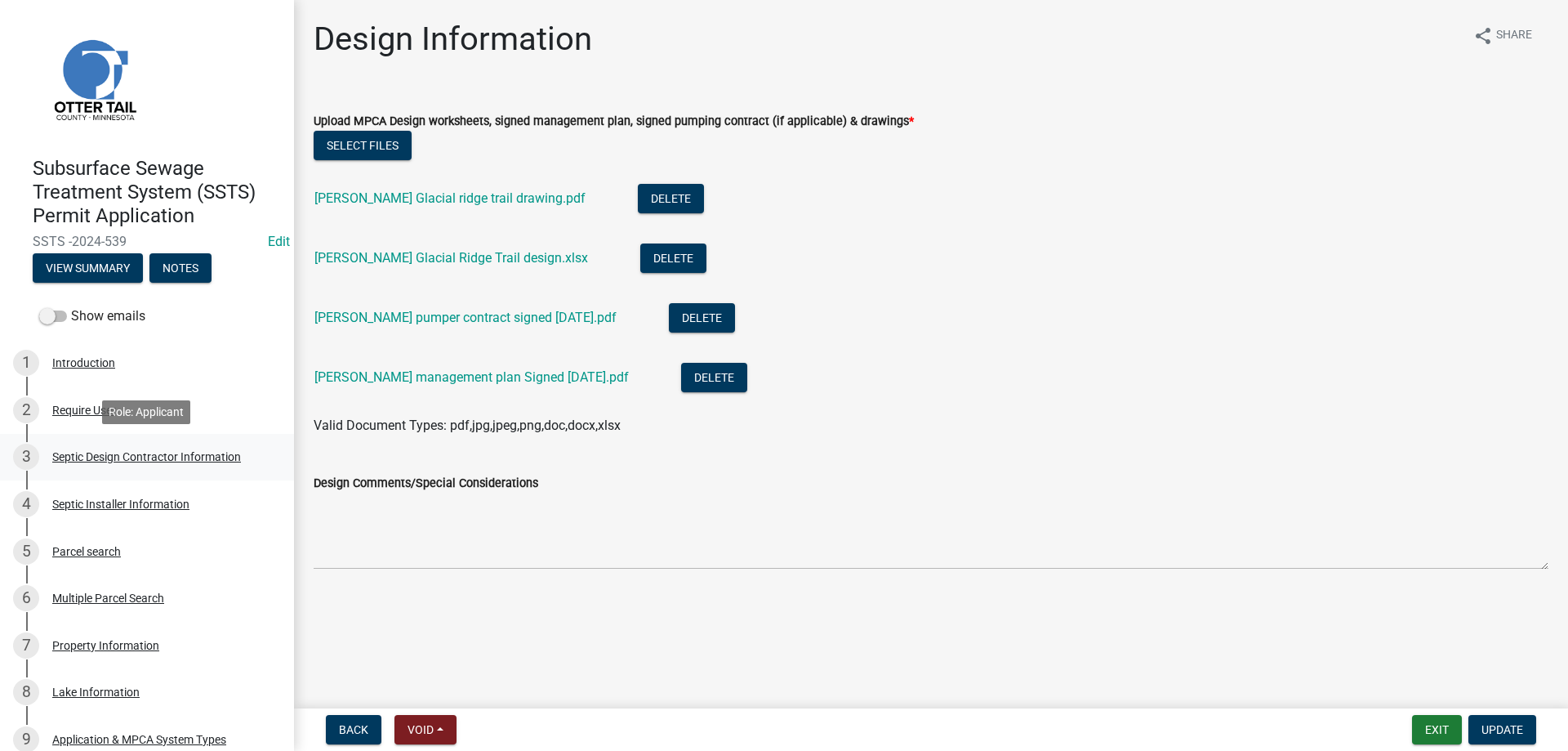
click at [107, 458] on div "Septic Design Contractor Information" at bounding box center [147, 456] width 189 height 11
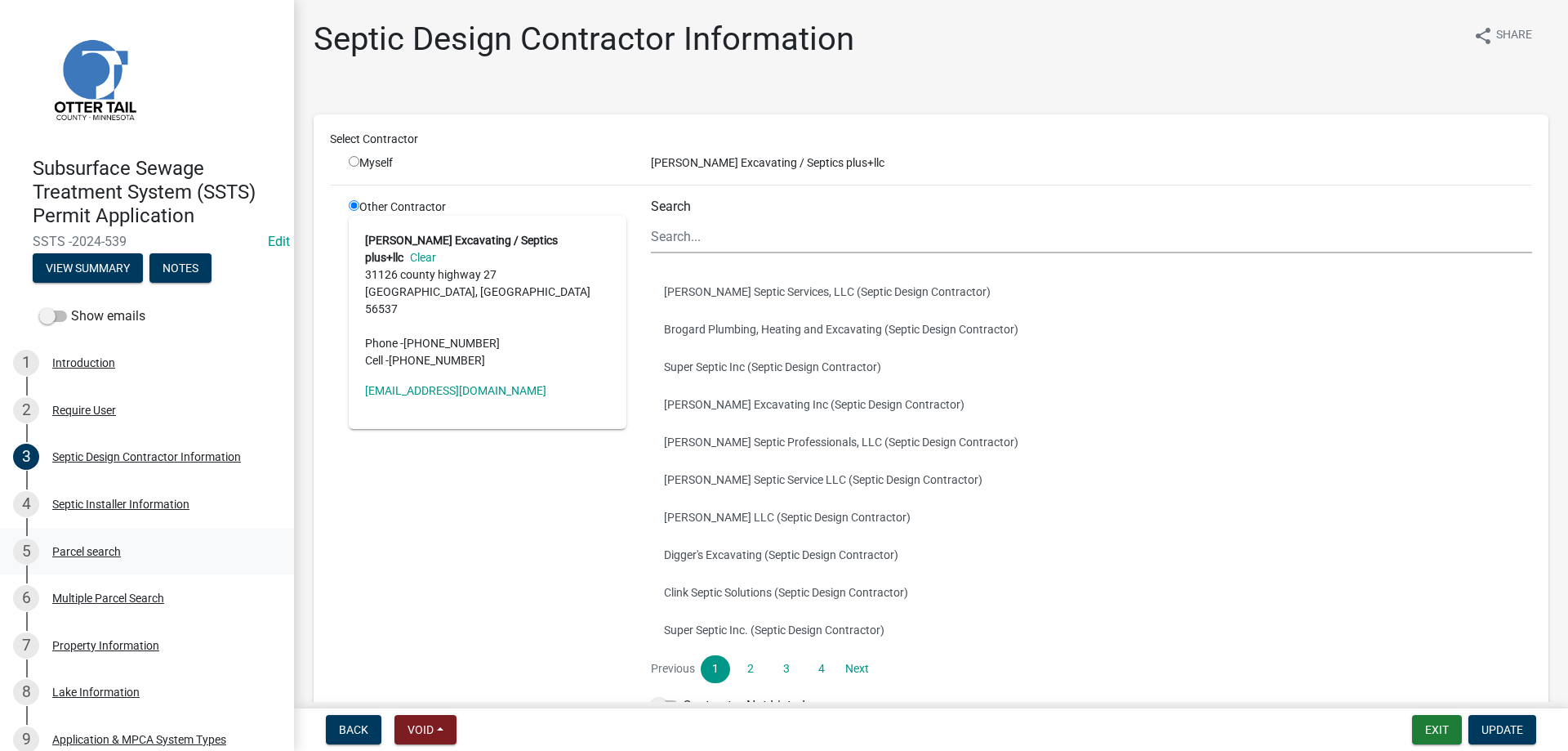
click at [73, 554] on div "Parcel search" at bounding box center [86, 551] width 69 height 11
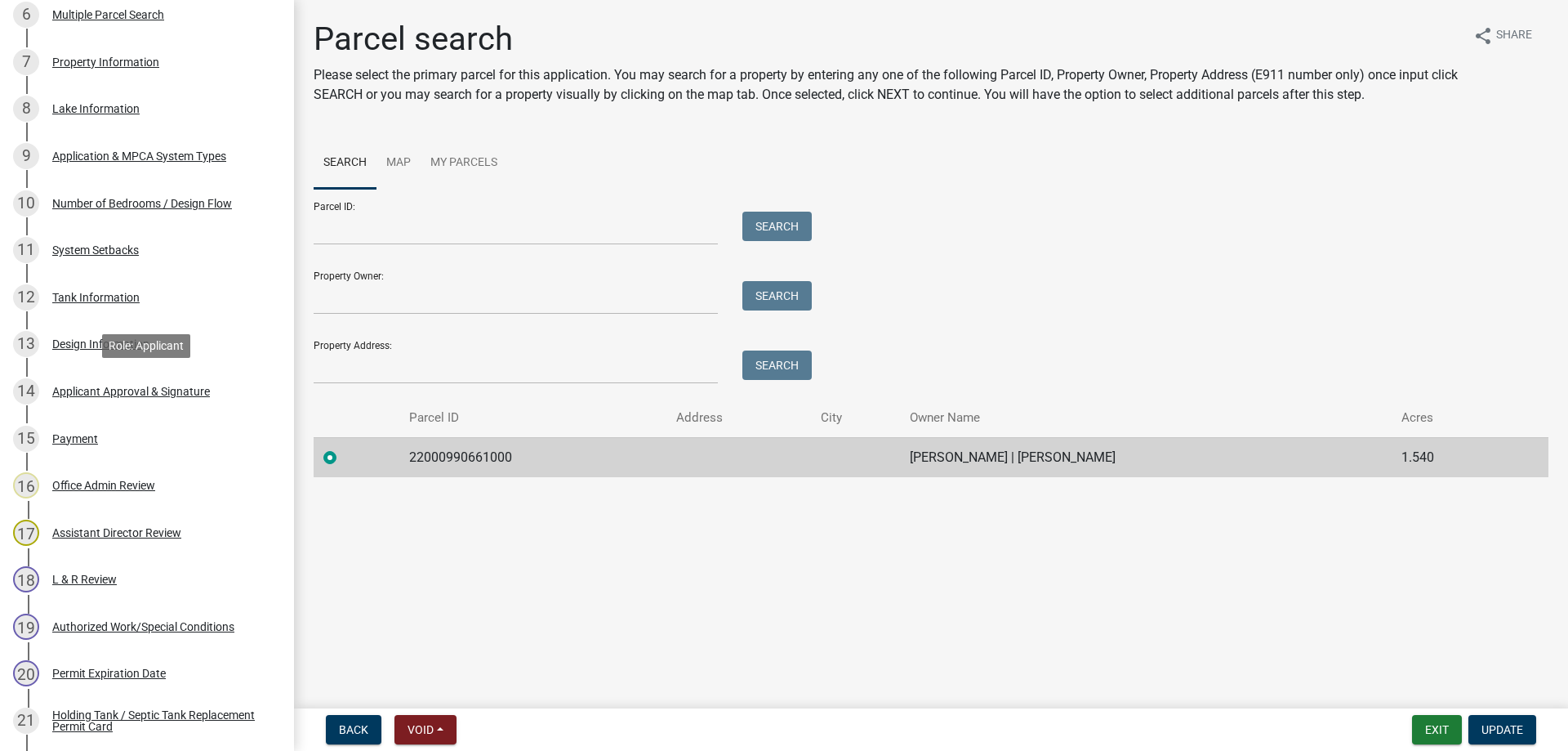
scroll to position [822, 0]
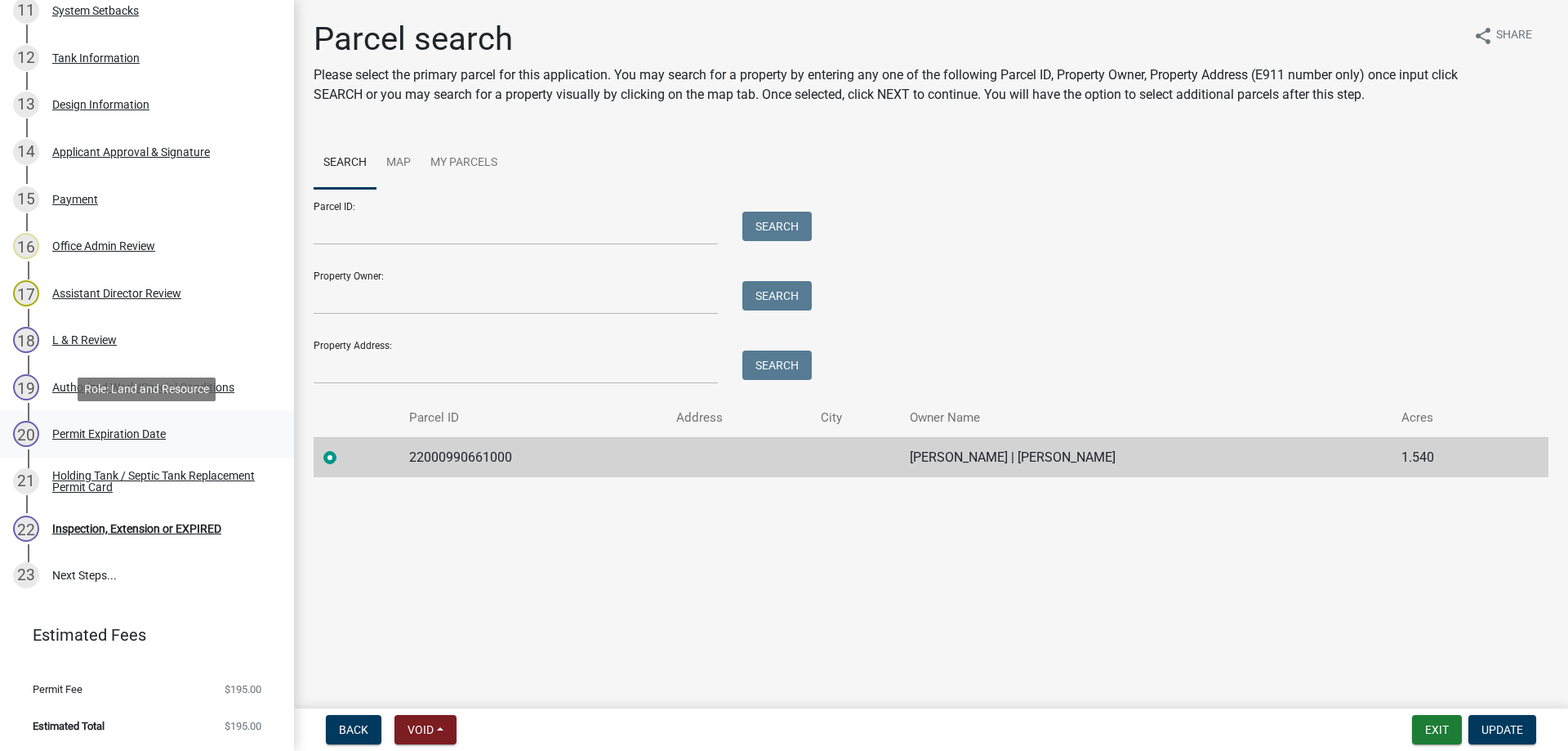
click at [107, 430] on div "Permit Expiration Date" at bounding box center [109, 433] width 114 height 11
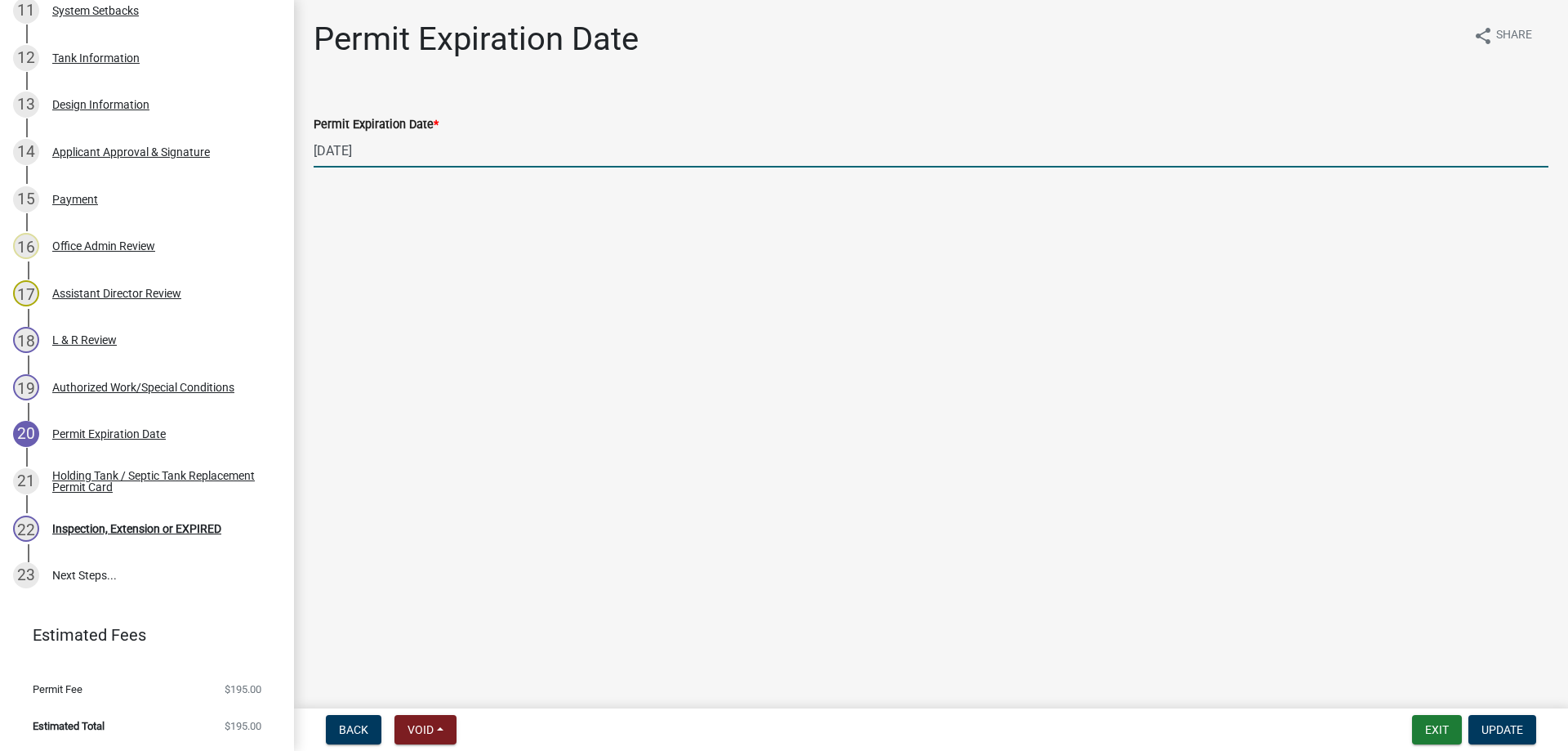
click at [349, 149] on input "10/14/2025" at bounding box center [931, 150] width 1235 height 34
type input "10/31/2025"
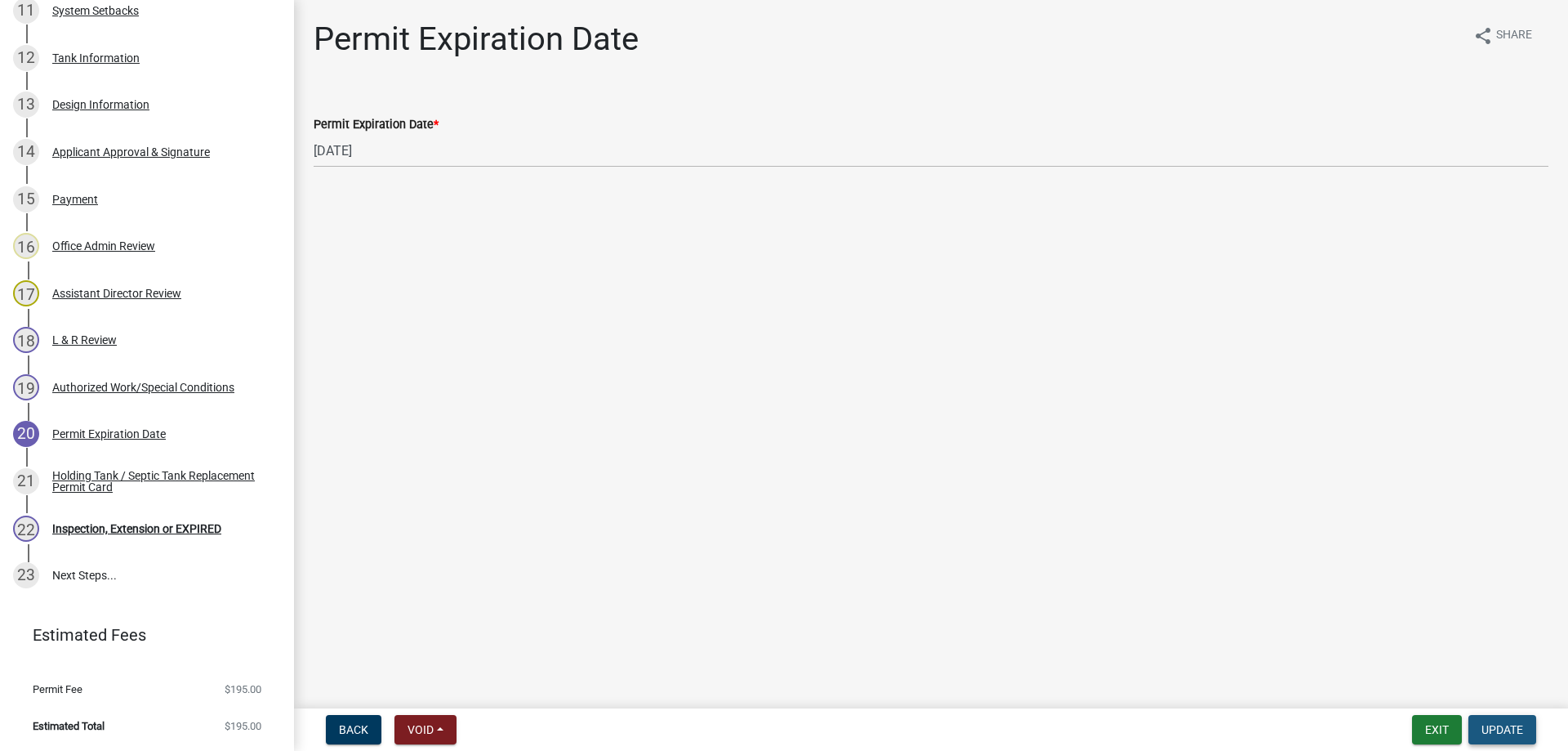
click at [1506, 728] on span "Update" at bounding box center [1502, 729] width 41 height 13
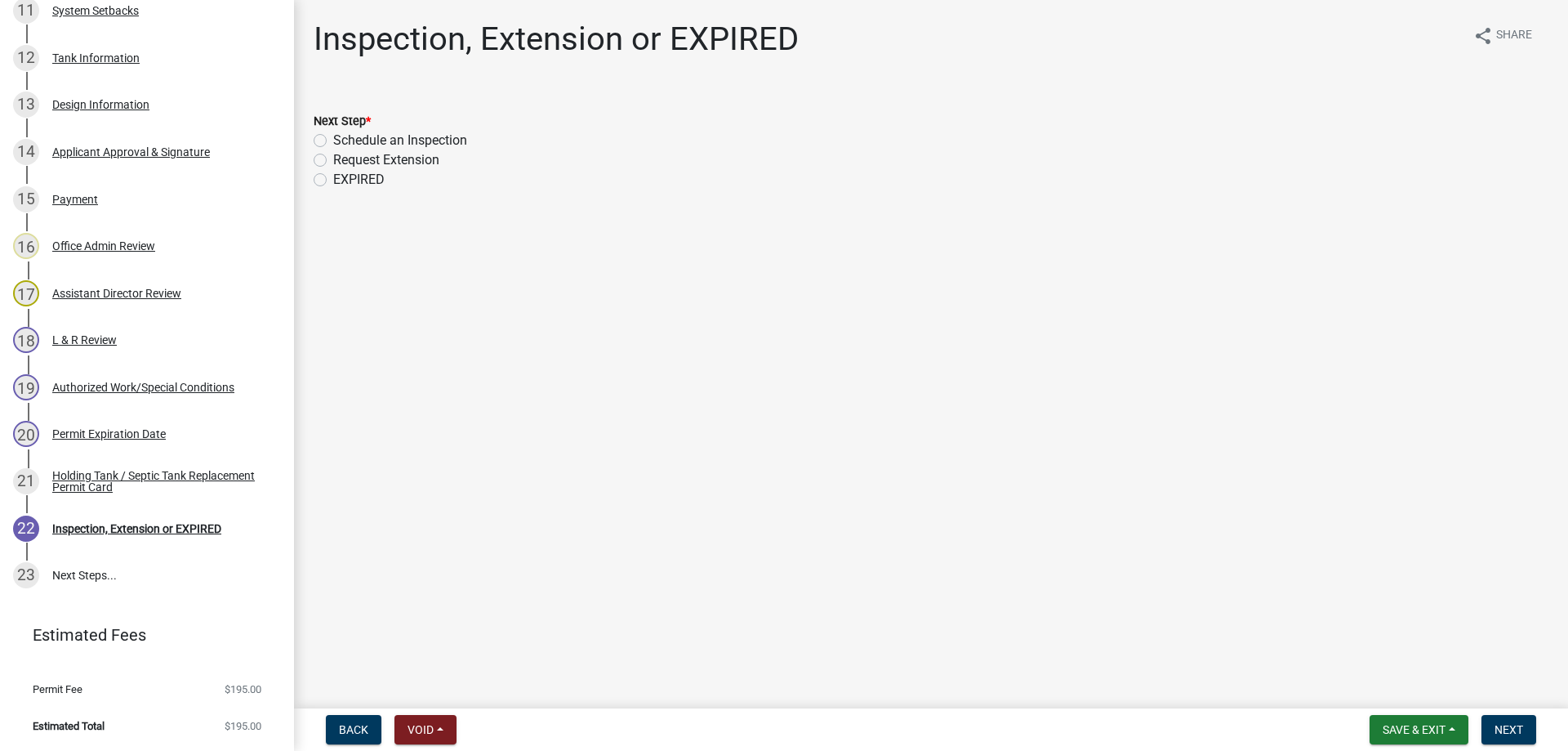
scroll to position [0, 0]
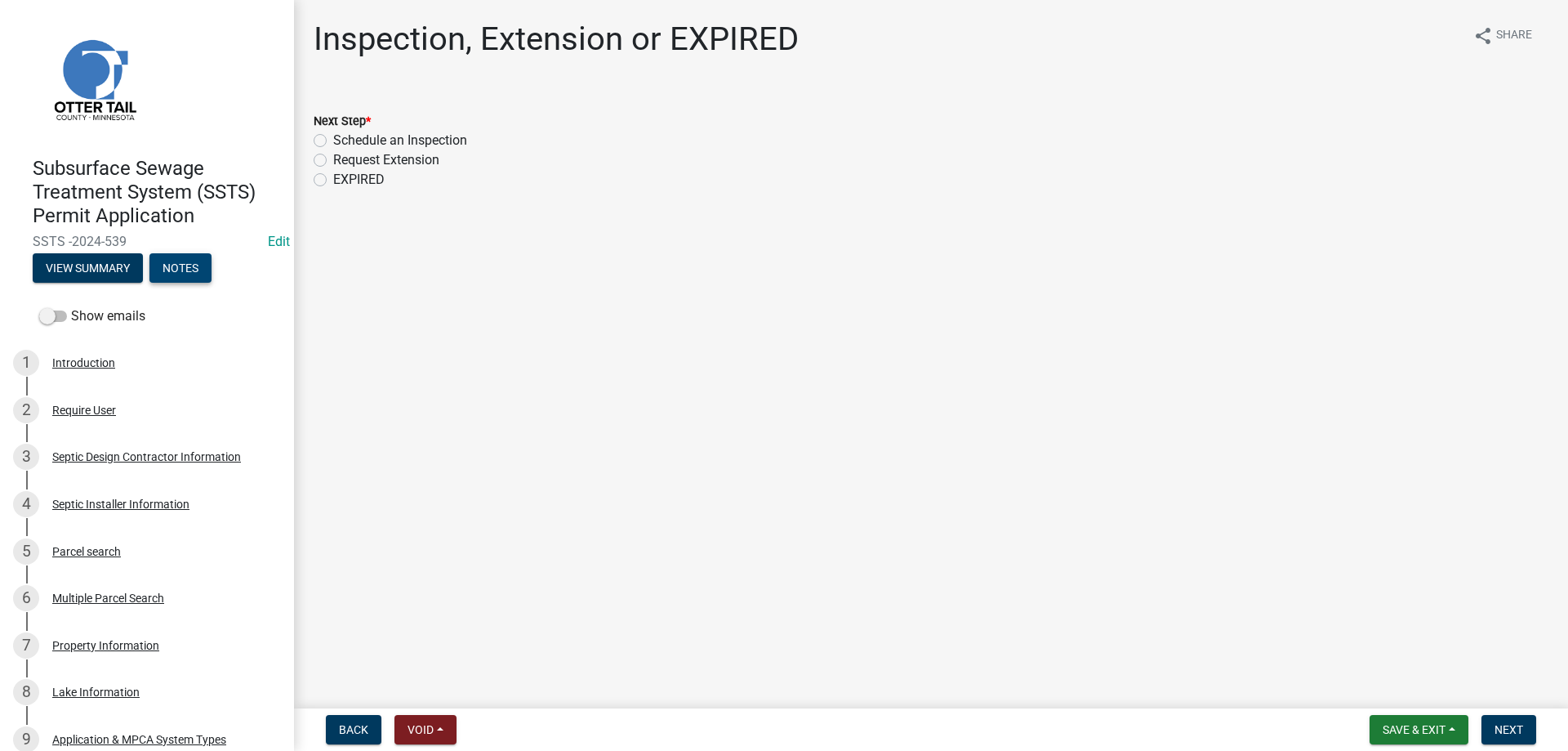
click at [193, 274] on button "Notes" at bounding box center [180, 267] width 62 height 29
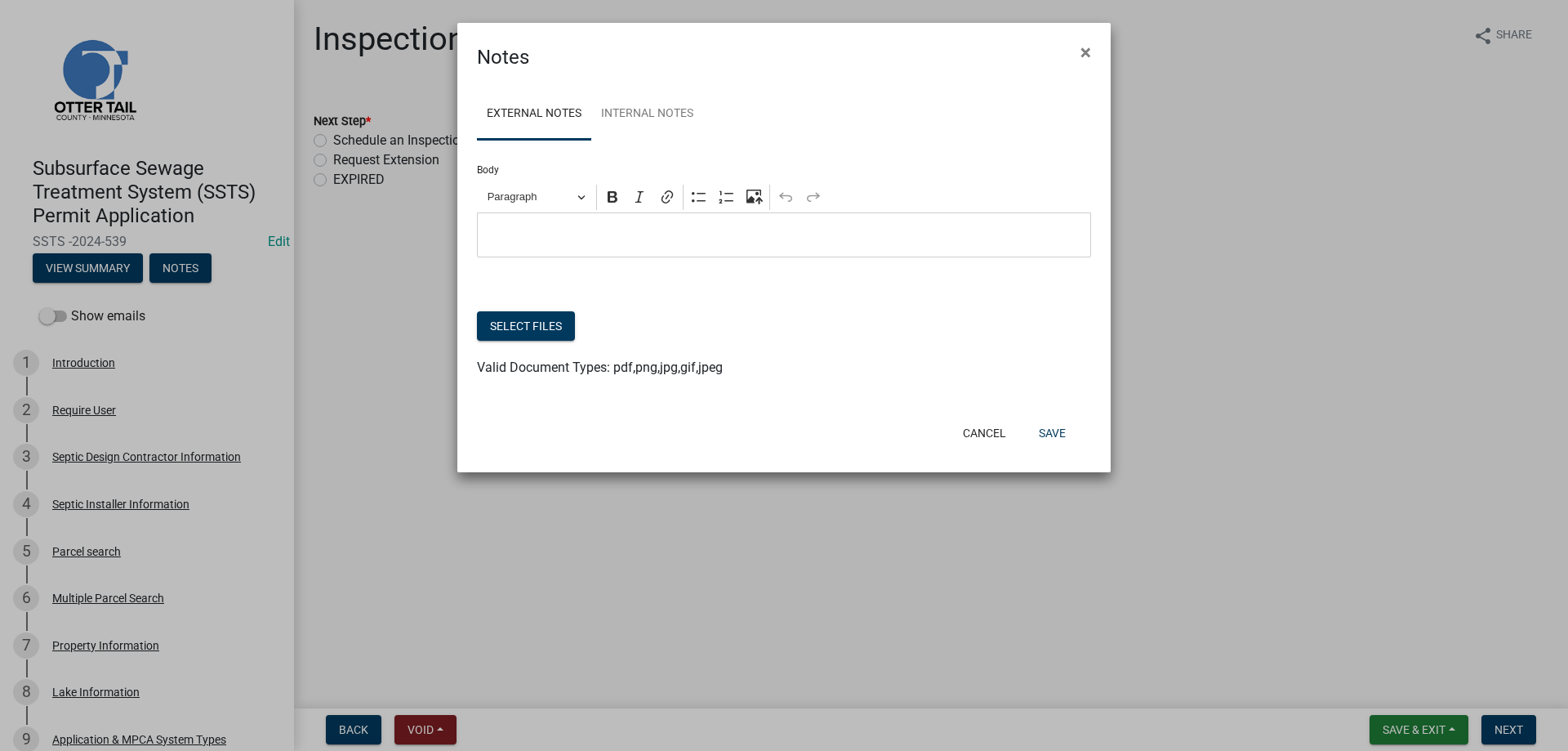
click at [528, 231] on p "Editor editing area: main. Press Alt+0 for help." at bounding box center [785, 234] width 597 height 19
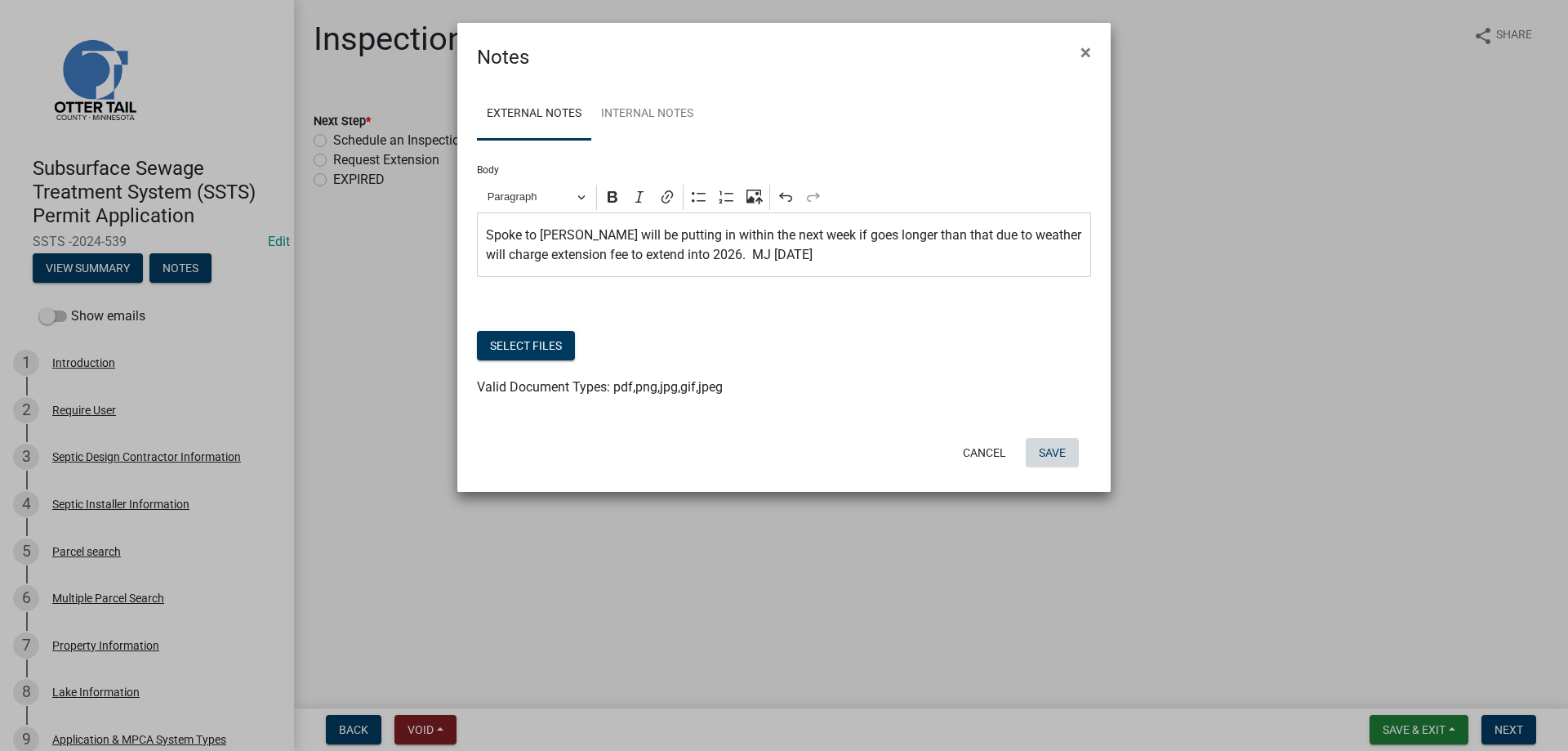
click at [1054, 452] on button "Save" at bounding box center [1052, 452] width 53 height 29
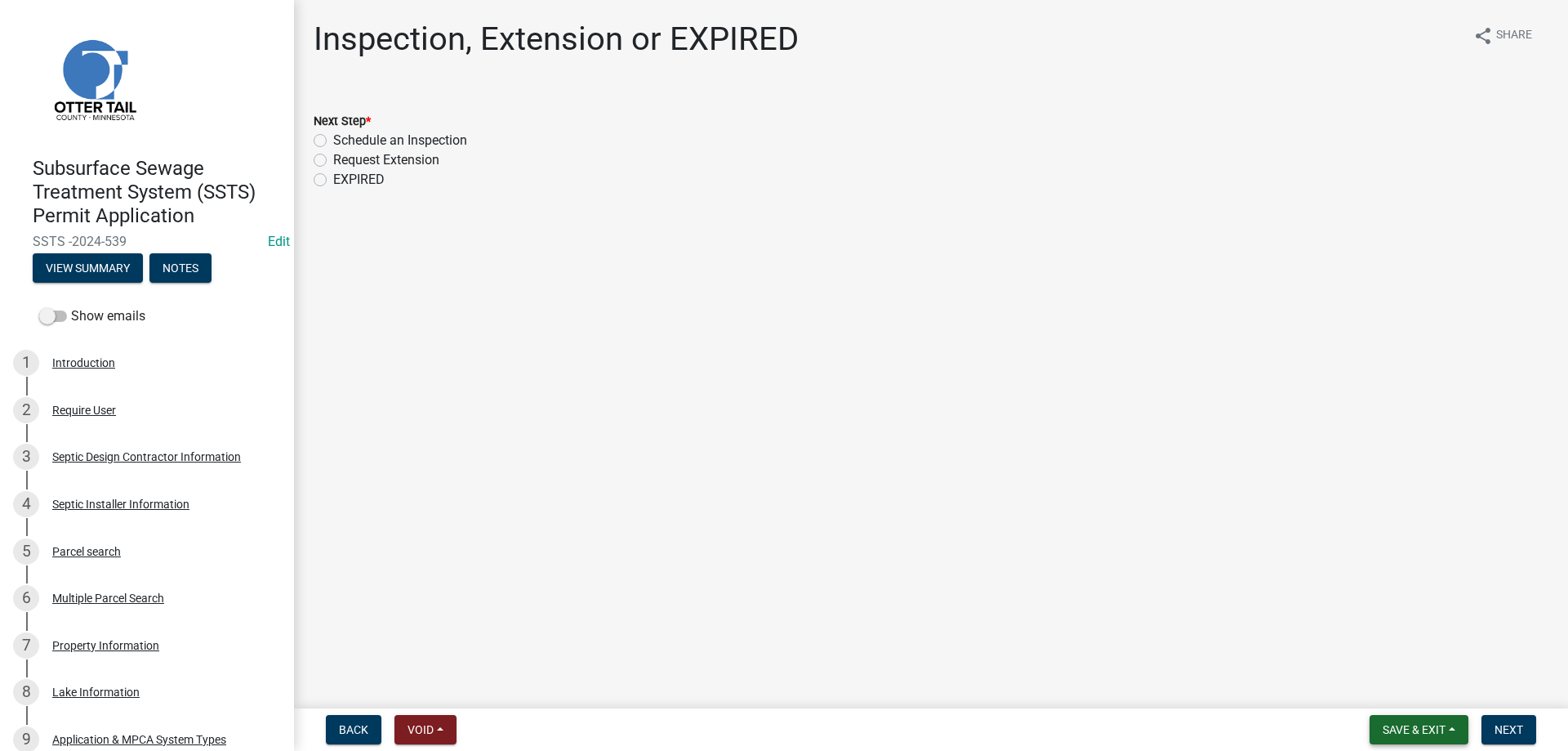
click at [1396, 735] on span "Save & Exit" at bounding box center [1414, 729] width 63 height 13
click at [1368, 686] on button "Save & Exit" at bounding box center [1403, 687] width 131 height 39
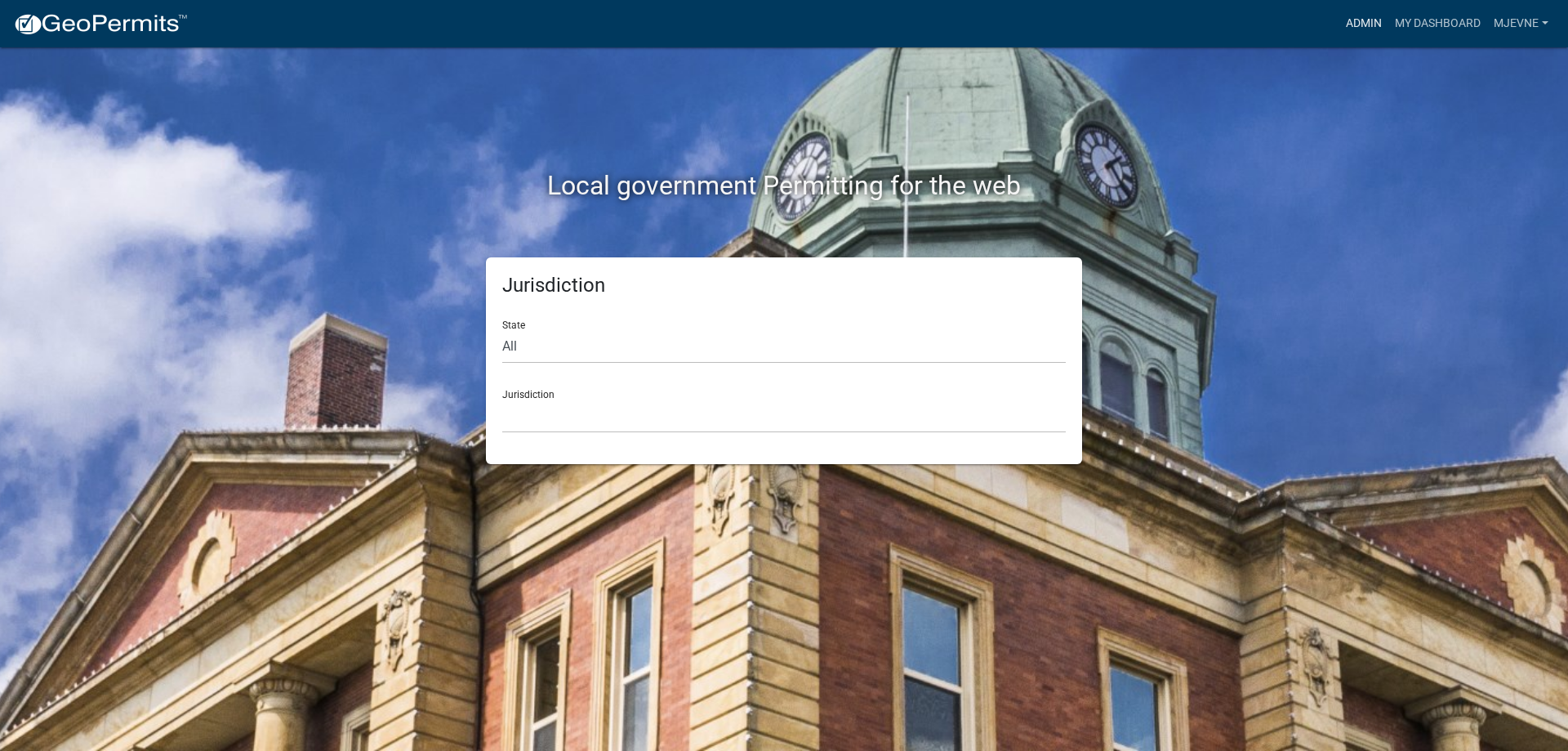
click at [1351, 27] on link "Admin" at bounding box center [1364, 24] width 49 height 31
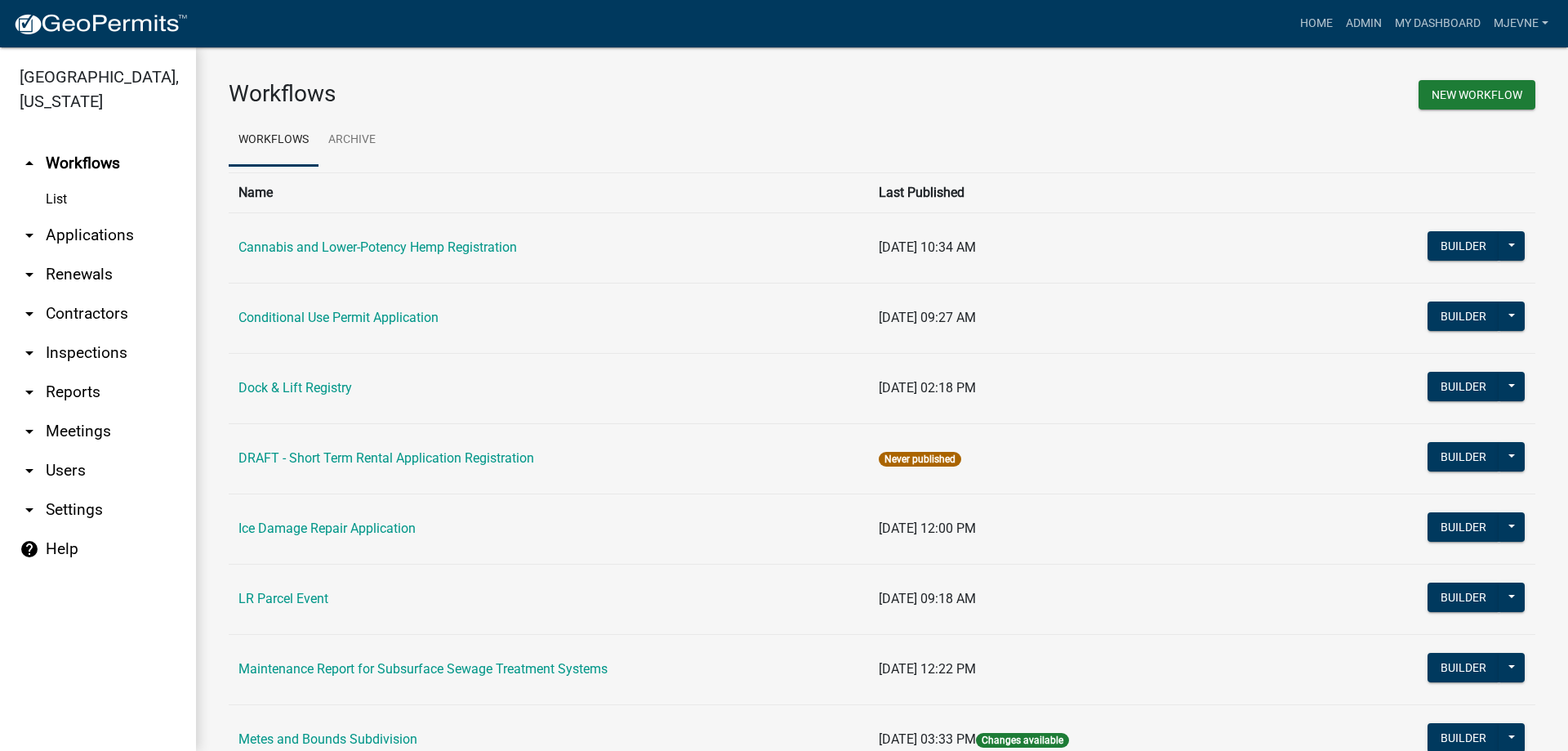
click at [80, 239] on link "arrow_drop_down Applications" at bounding box center [98, 234] width 196 height 39
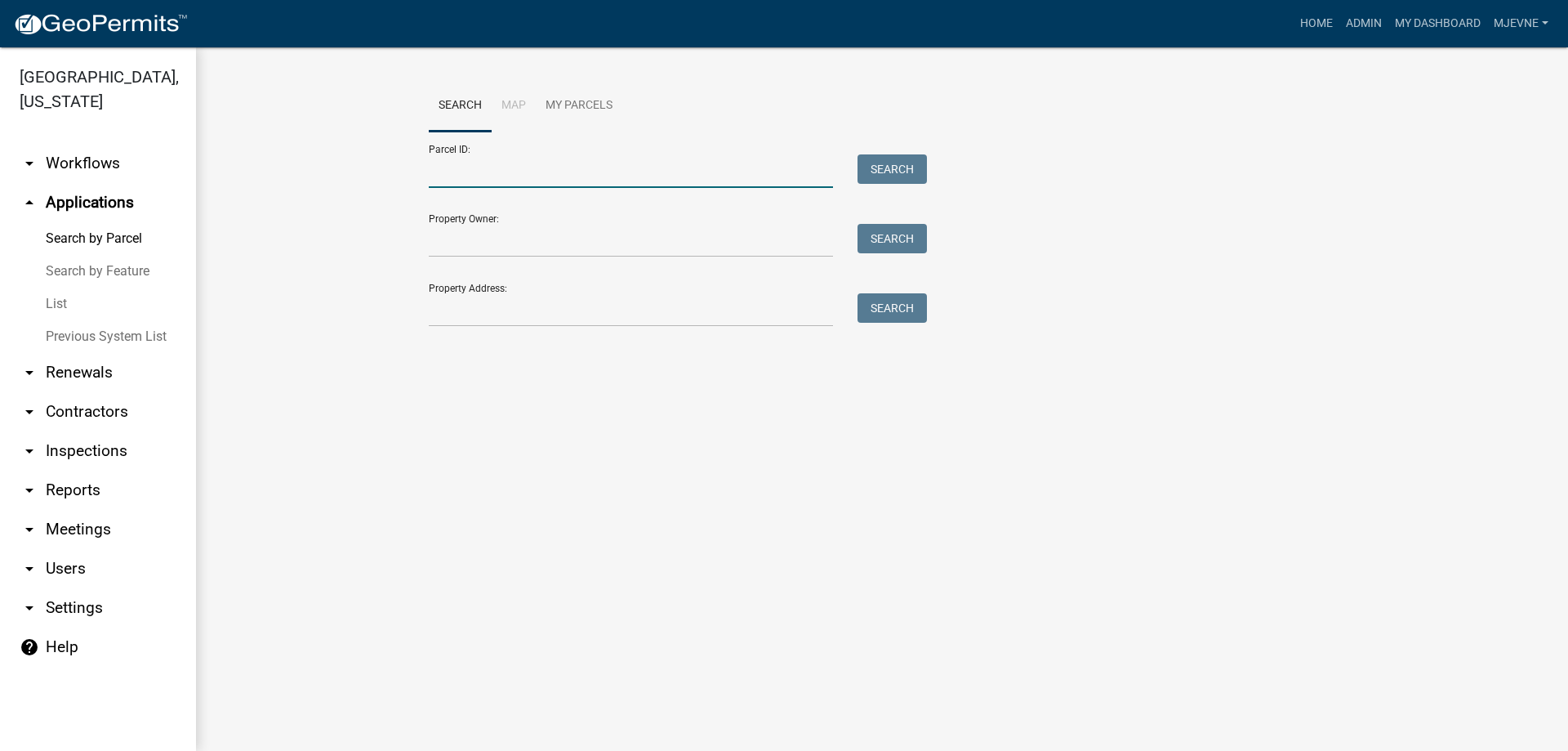
click at [476, 178] on input "Parcel ID:" at bounding box center [630, 171] width 404 height 34
paste input "22000990661000"
type input "22000990661000"
click at [891, 173] on button "Search" at bounding box center [892, 169] width 70 height 29
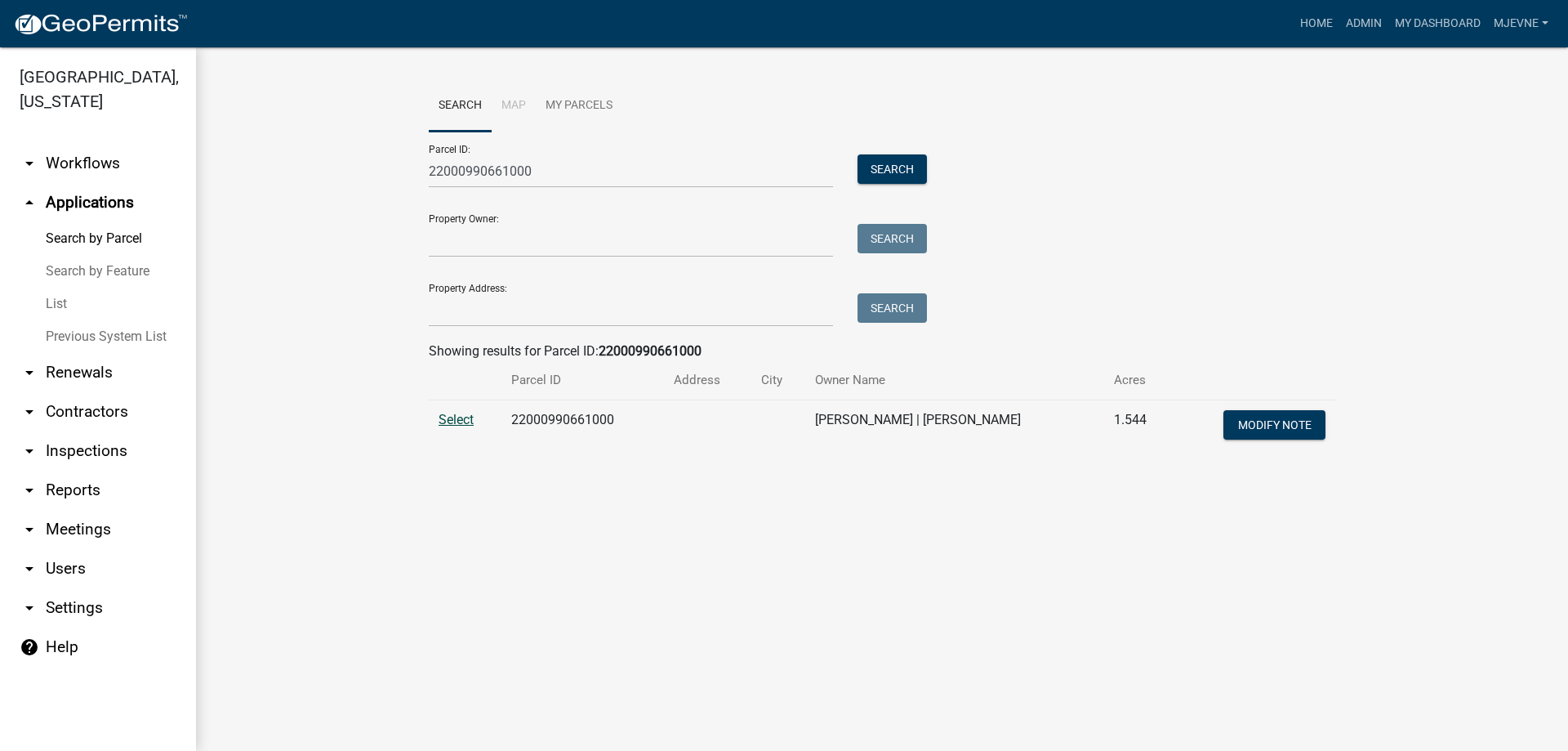
click at [454, 420] on span "Select" at bounding box center [456, 419] width 35 height 16
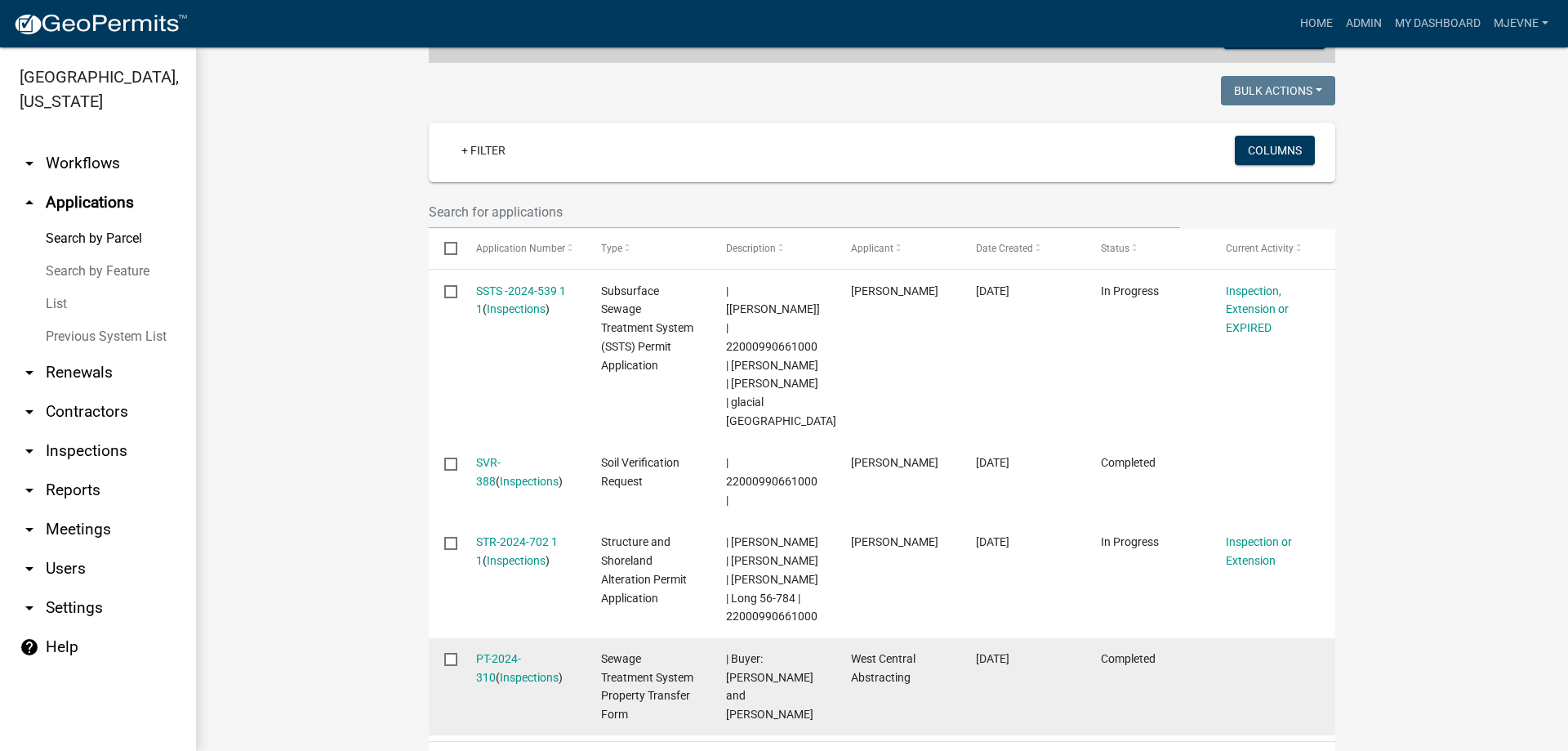
scroll to position [373, 0]
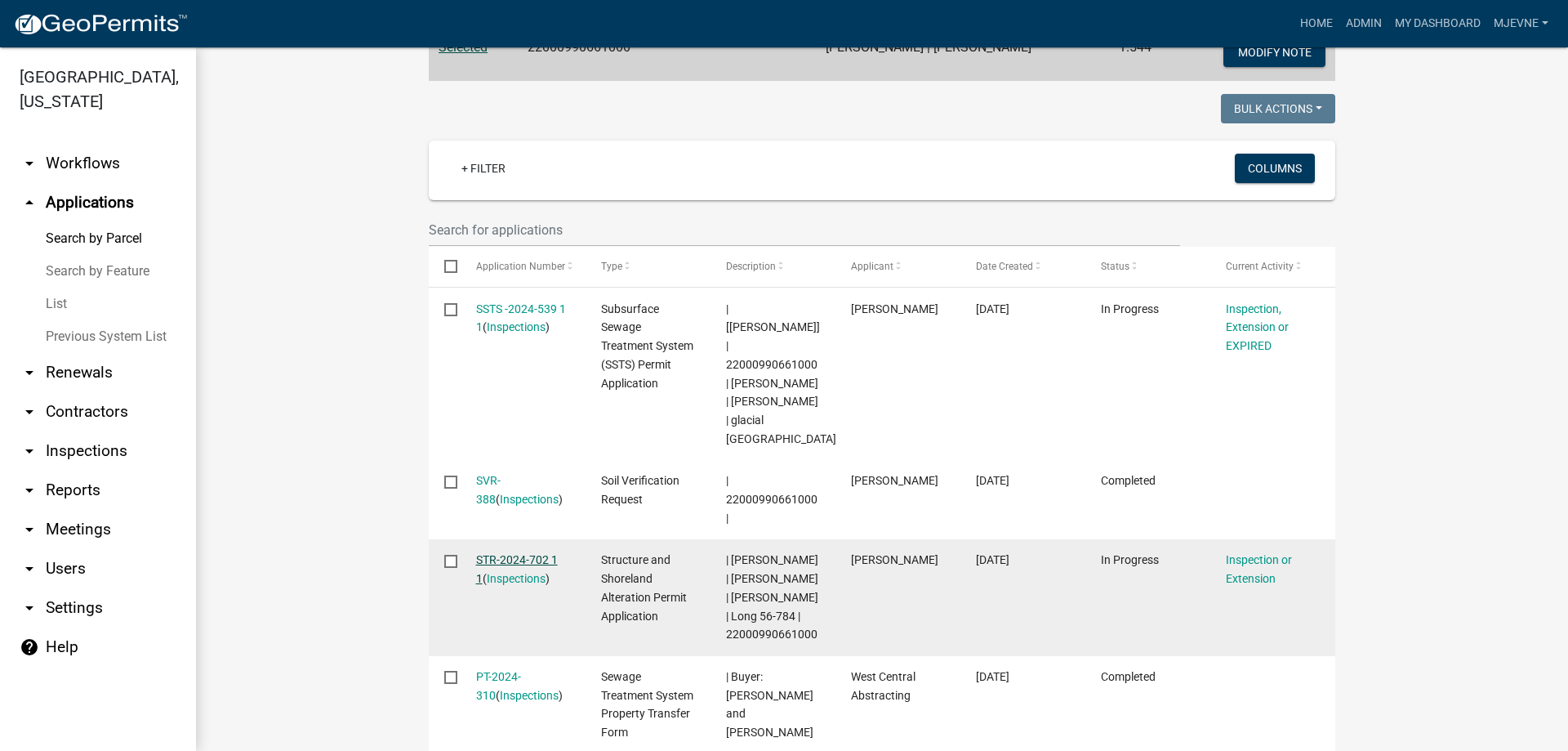
click at [518, 553] on link "STR-2024-702 1 1" at bounding box center [517, 569] width 82 height 32
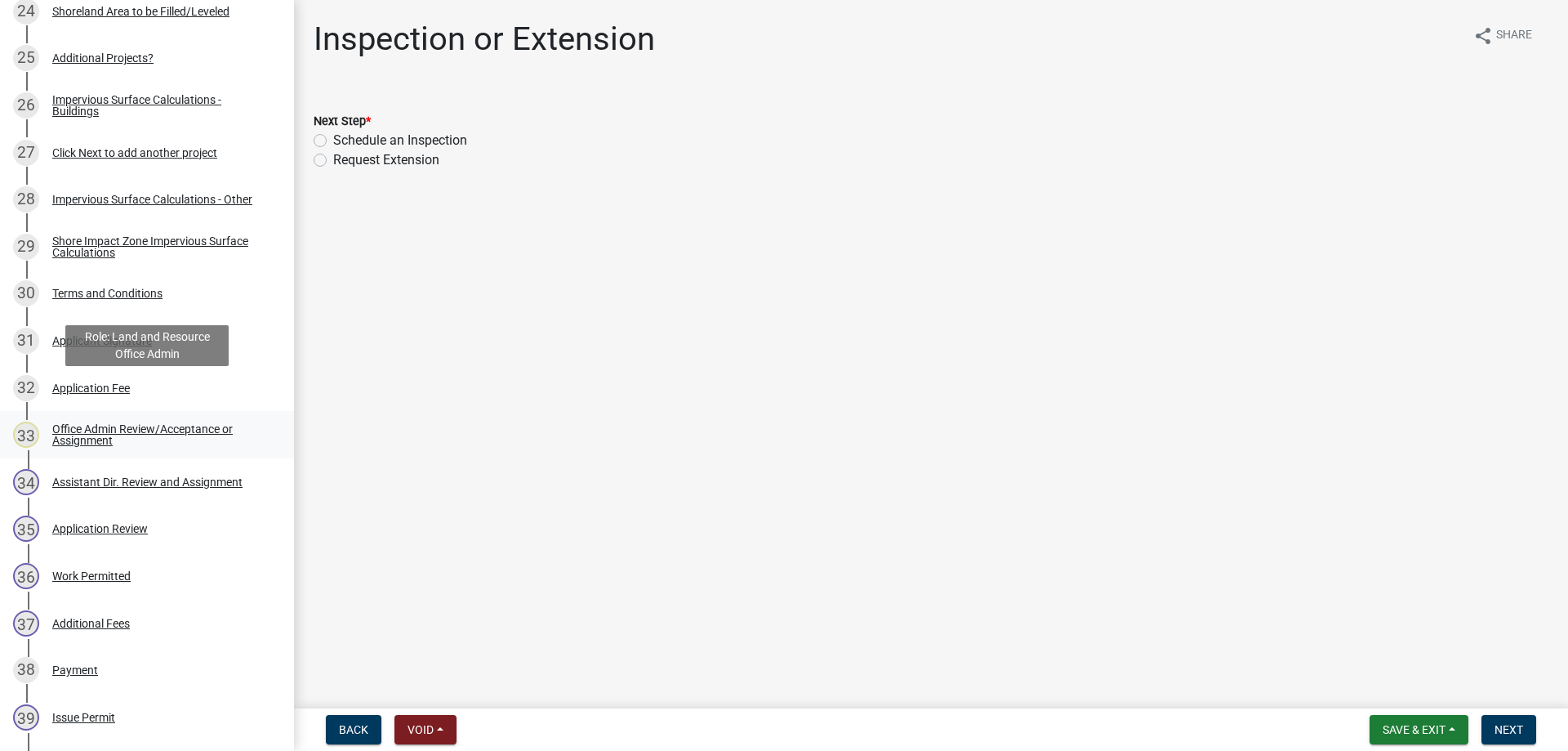
scroll to position [1499, 0]
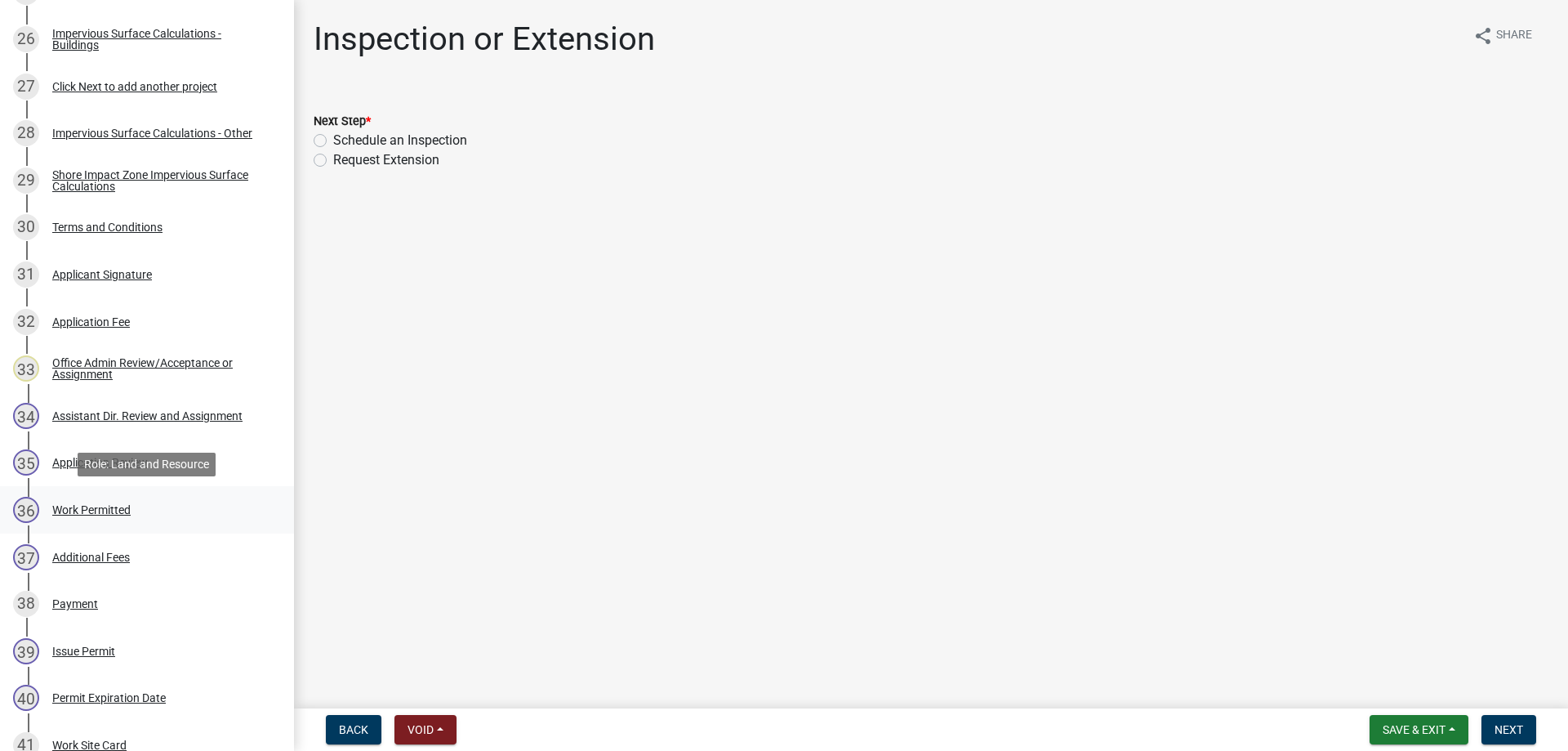
click at [88, 509] on div "Work Permitted" at bounding box center [92, 509] width 79 height 11
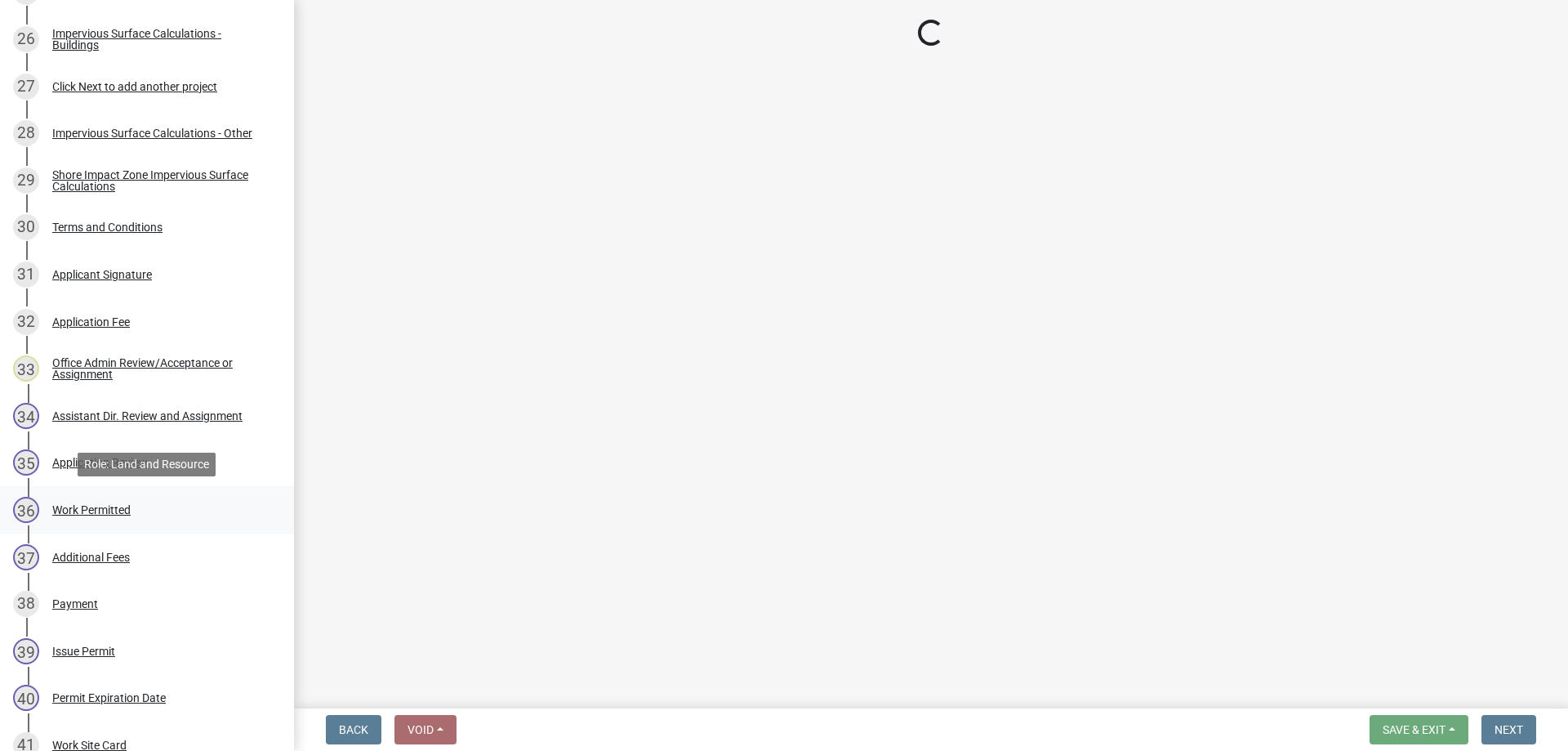
select select "ab2e7446-72a0-49c6-a36a-5181bad2fe68"
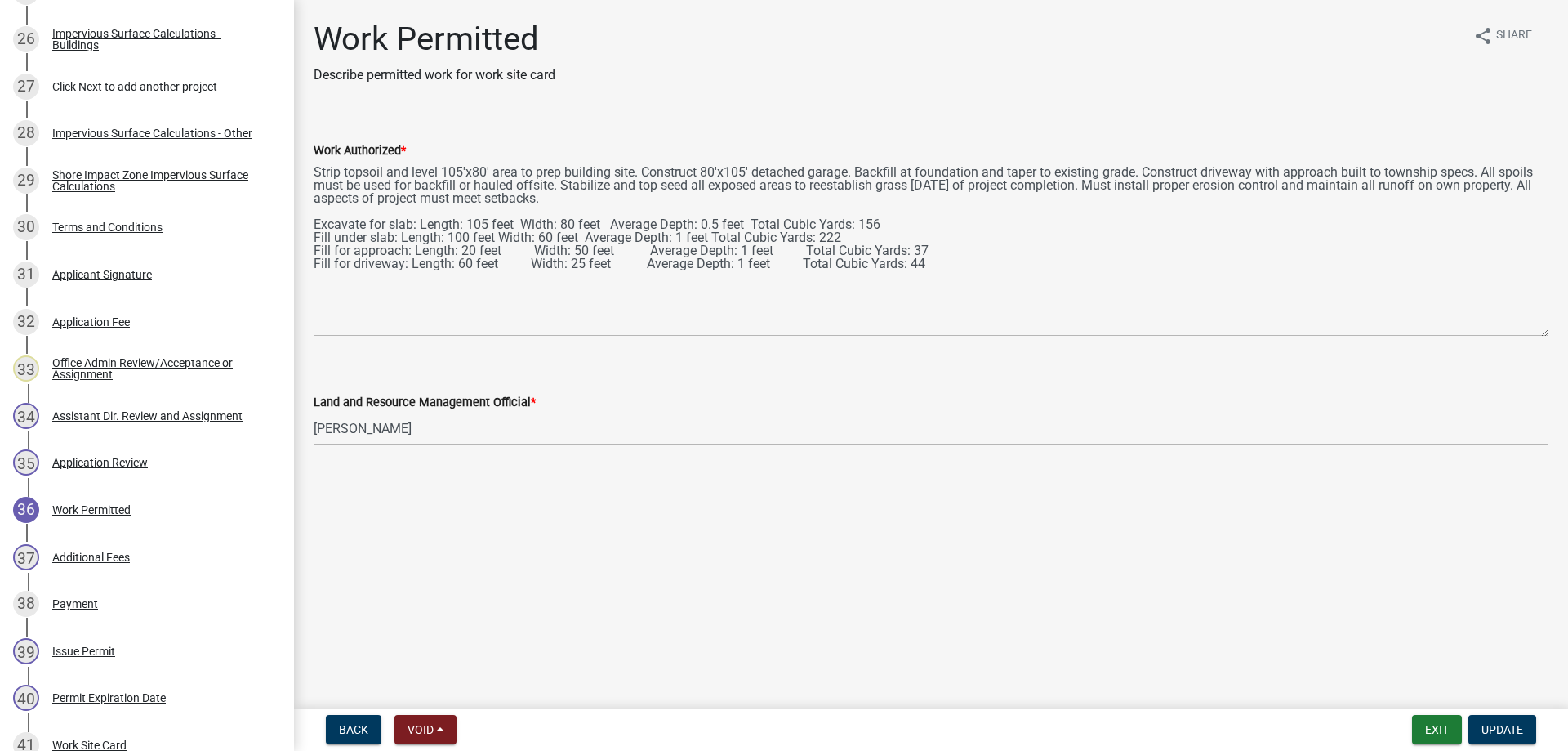
drag, startPoint x: 1536, startPoint y: 236, endPoint x: 1568, endPoint y: 336, distance: 105.0
click at [1549, 336] on textarea "Strip topsoil and level 105'x80' area to prep building site. Construct 80'x105'…" at bounding box center [931, 248] width 1235 height 177
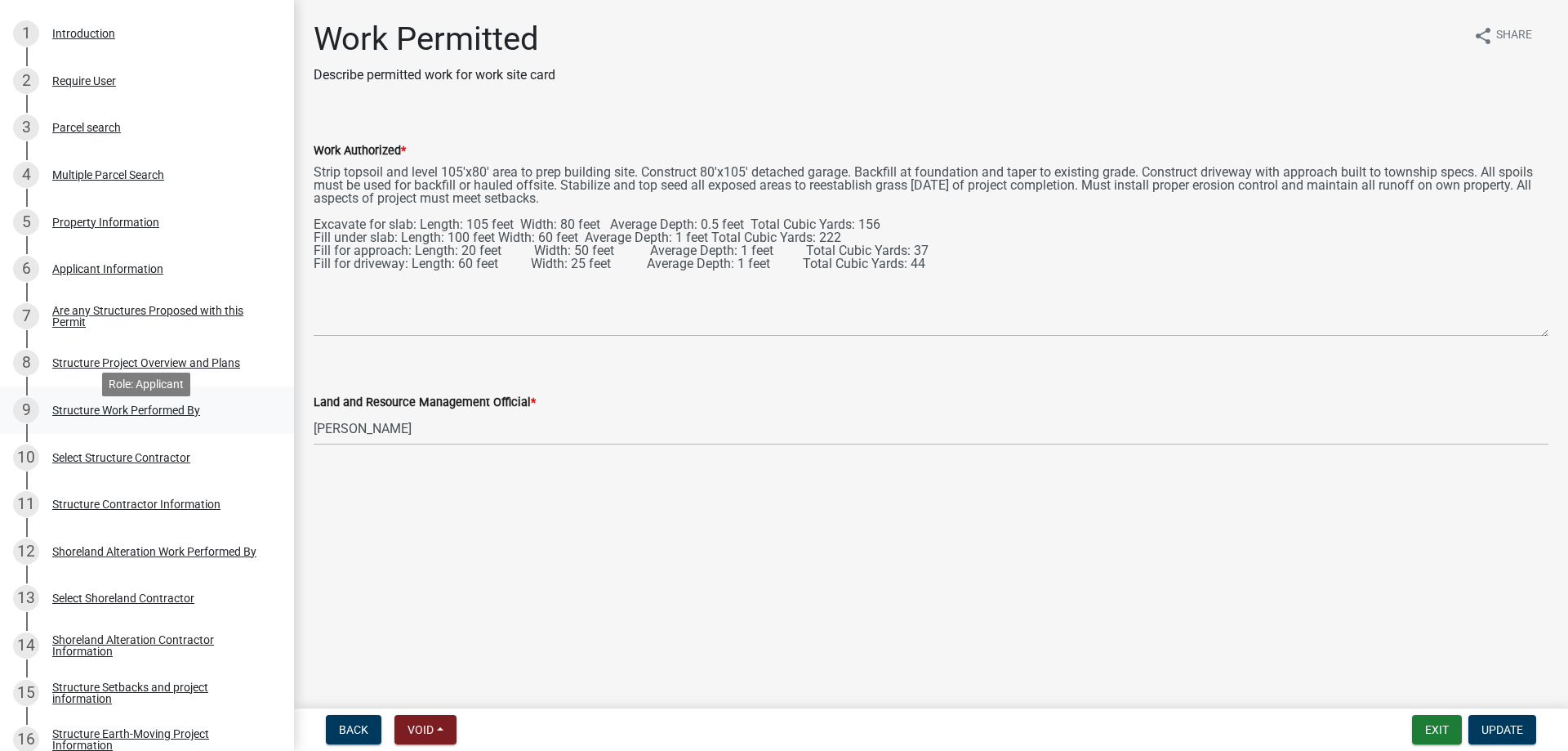
scroll to position [333, 0]
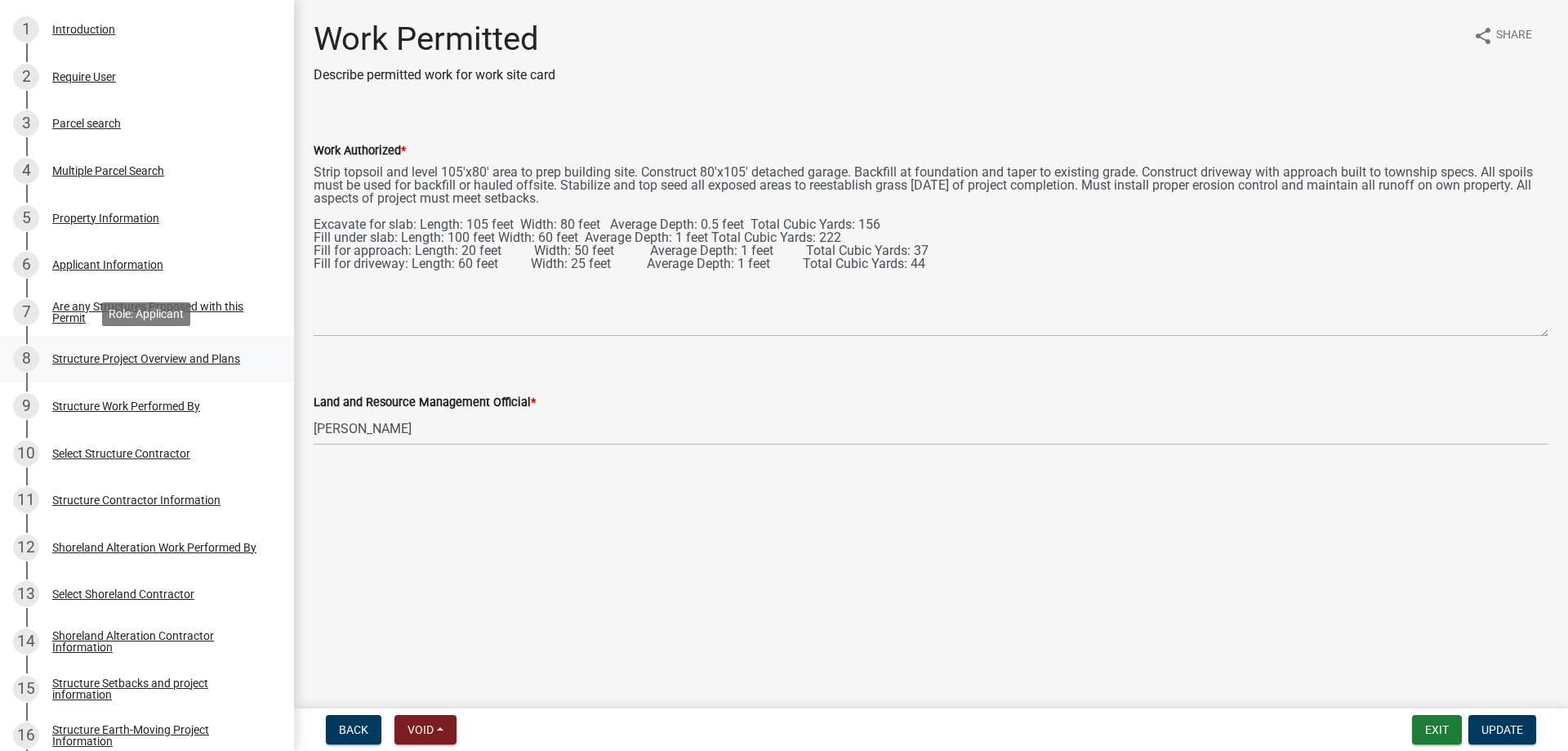
click at [160, 358] on div "Structure Project Overview and Plans" at bounding box center [146, 358] width 188 height 11
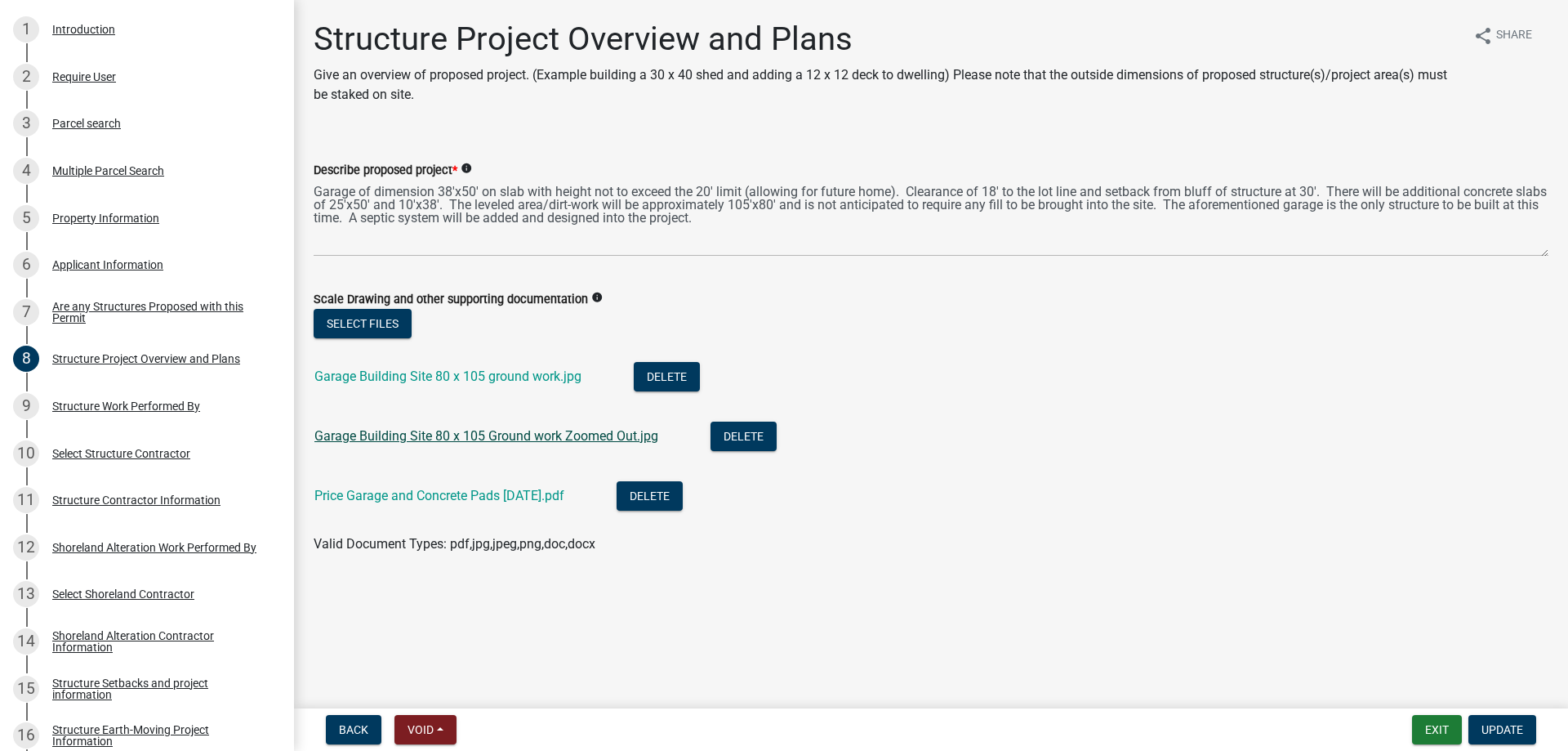
click at [420, 434] on link "Garage Building Site 80 x 105 Ground work Zoomed Out.jpg" at bounding box center [485, 435] width 343 height 16
click at [489, 437] on link "Garage Building Site 80 x 105 Ground work Zoomed Out.jpg" at bounding box center [485, 435] width 343 height 16
click at [497, 380] on link "Garage Building Site 80 x 105 ground work.jpg" at bounding box center [448, 376] width 267 height 16
click at [441, 496] on link "Price Garage and Concrete Pads 9 17 2024.pdf" at bounding box center [439, 495] width 250 height 16
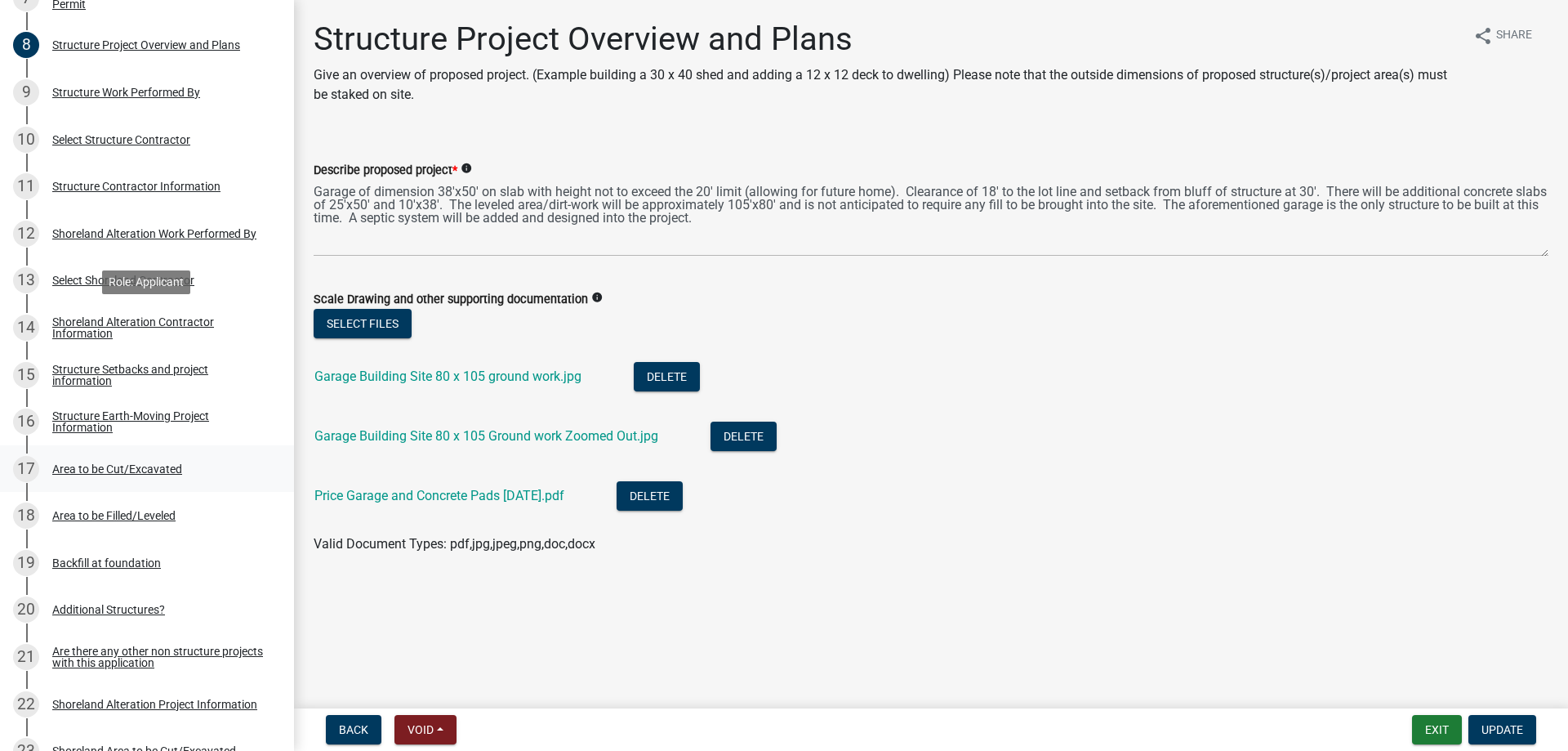
scroll to position [667, 0]
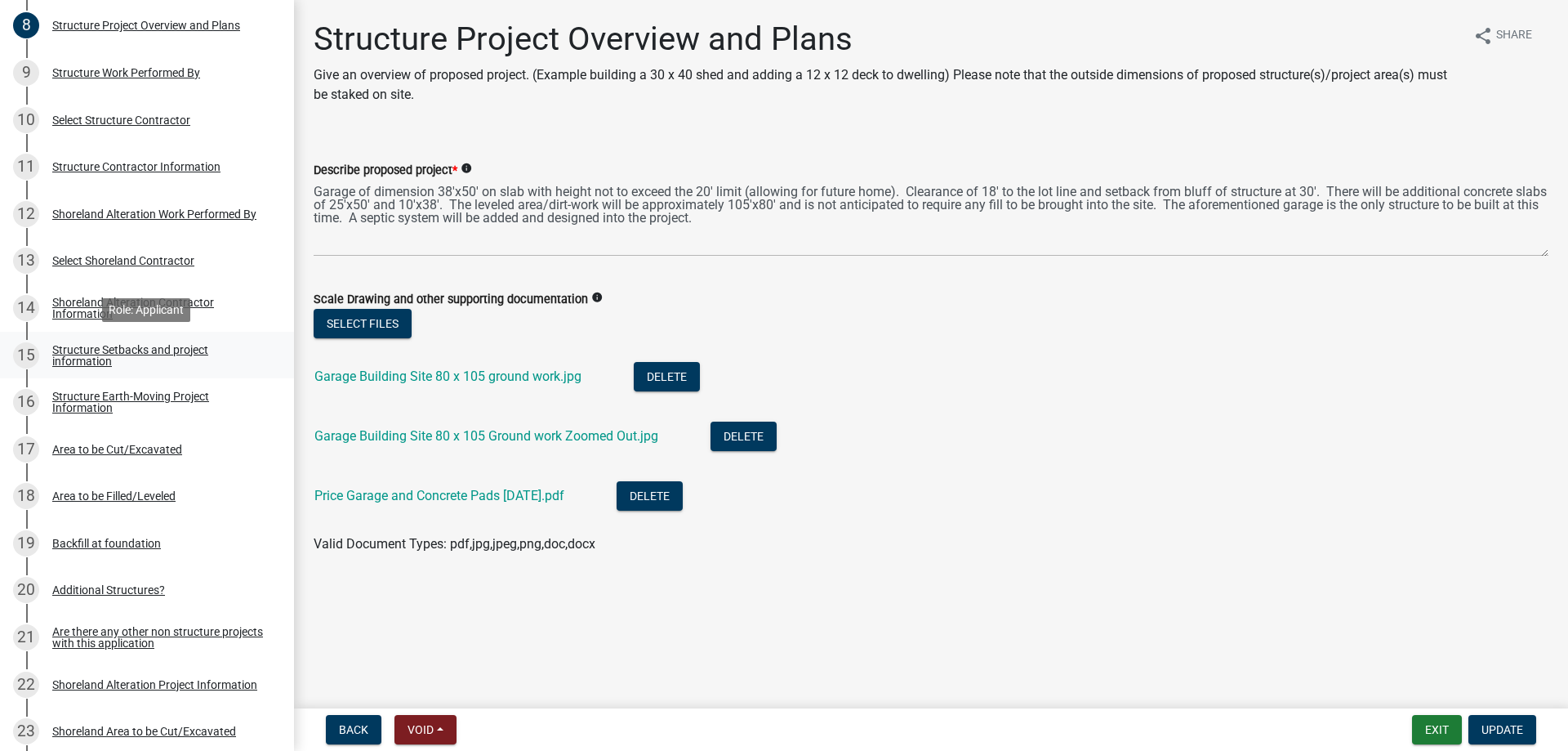
click at [78, 349] on div "Structure Setbacks and project information" at bounding box center [159, 354] width 215 height 23
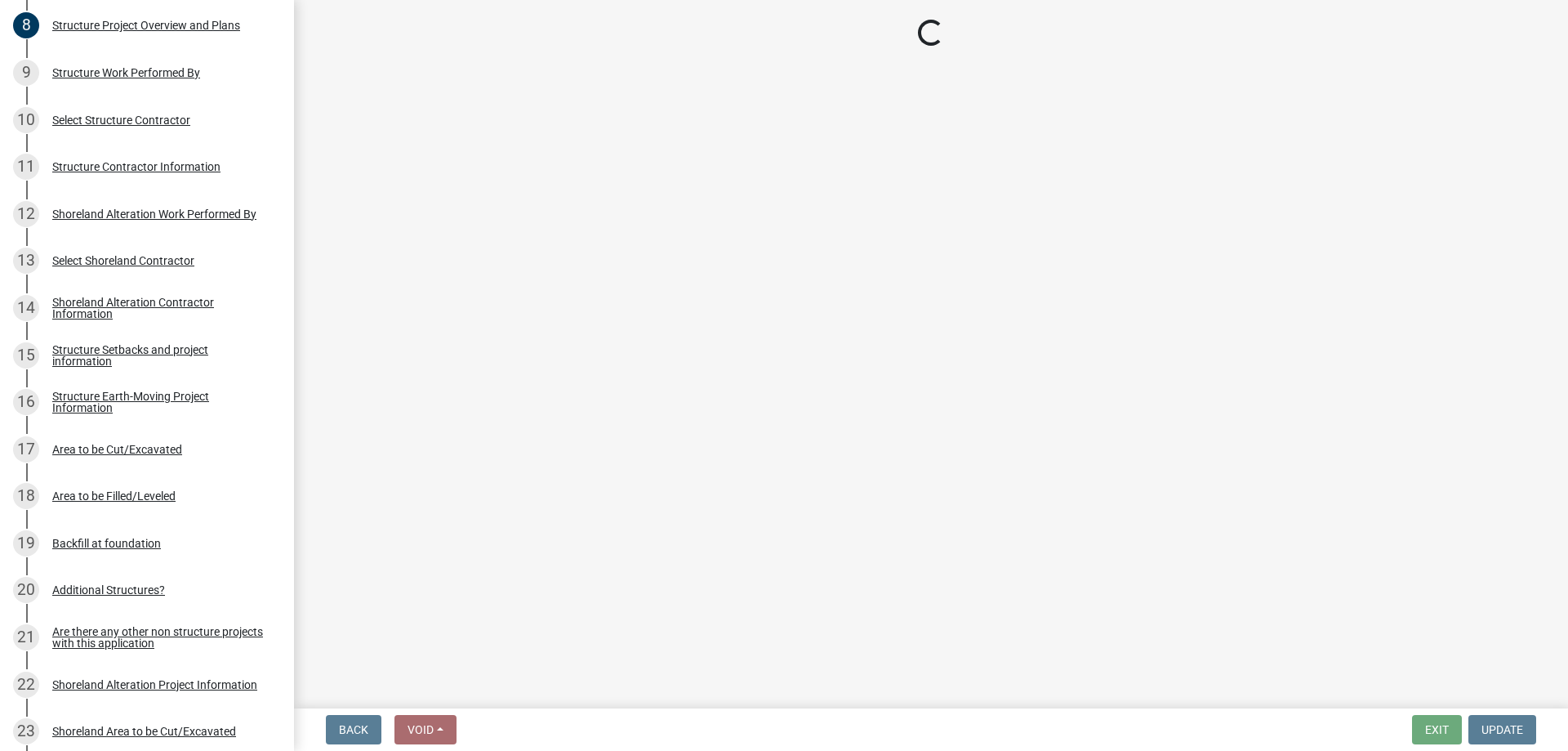
select select "367ae464-a00a-4d51-b12c-ecfde9206520"
select select "c185e313-3403-4239-bd61-bb563c58a77a"
select select "c7270083-09ab-45a0-8e99-c599348f4627"
select select "b13ed3f6-1f73-490c-b6b9-92dfa0212ca3"
select select "e80e3e2c-e9d0-4b64-95b5-c0b12854bba2"
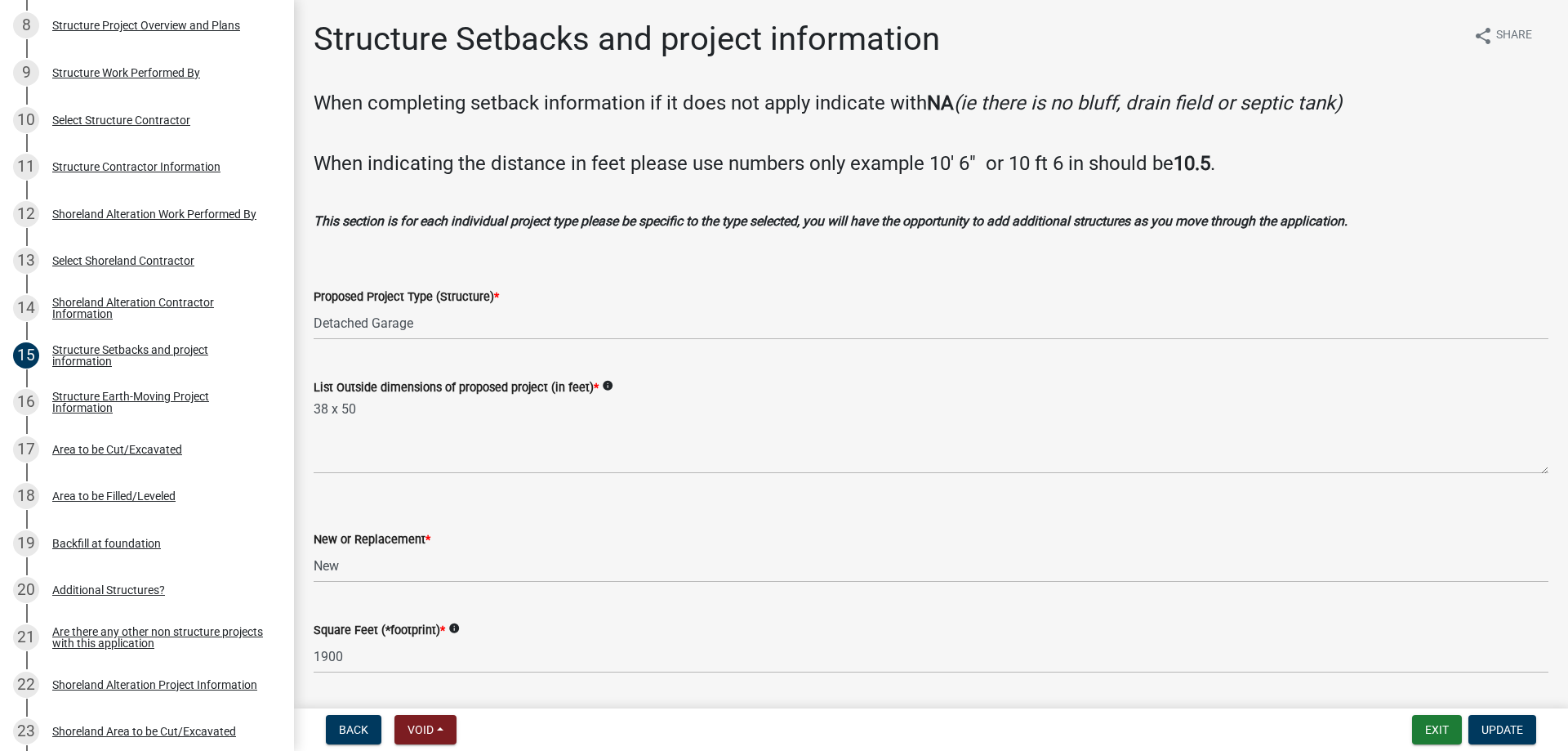
scroll to position [559, 0]
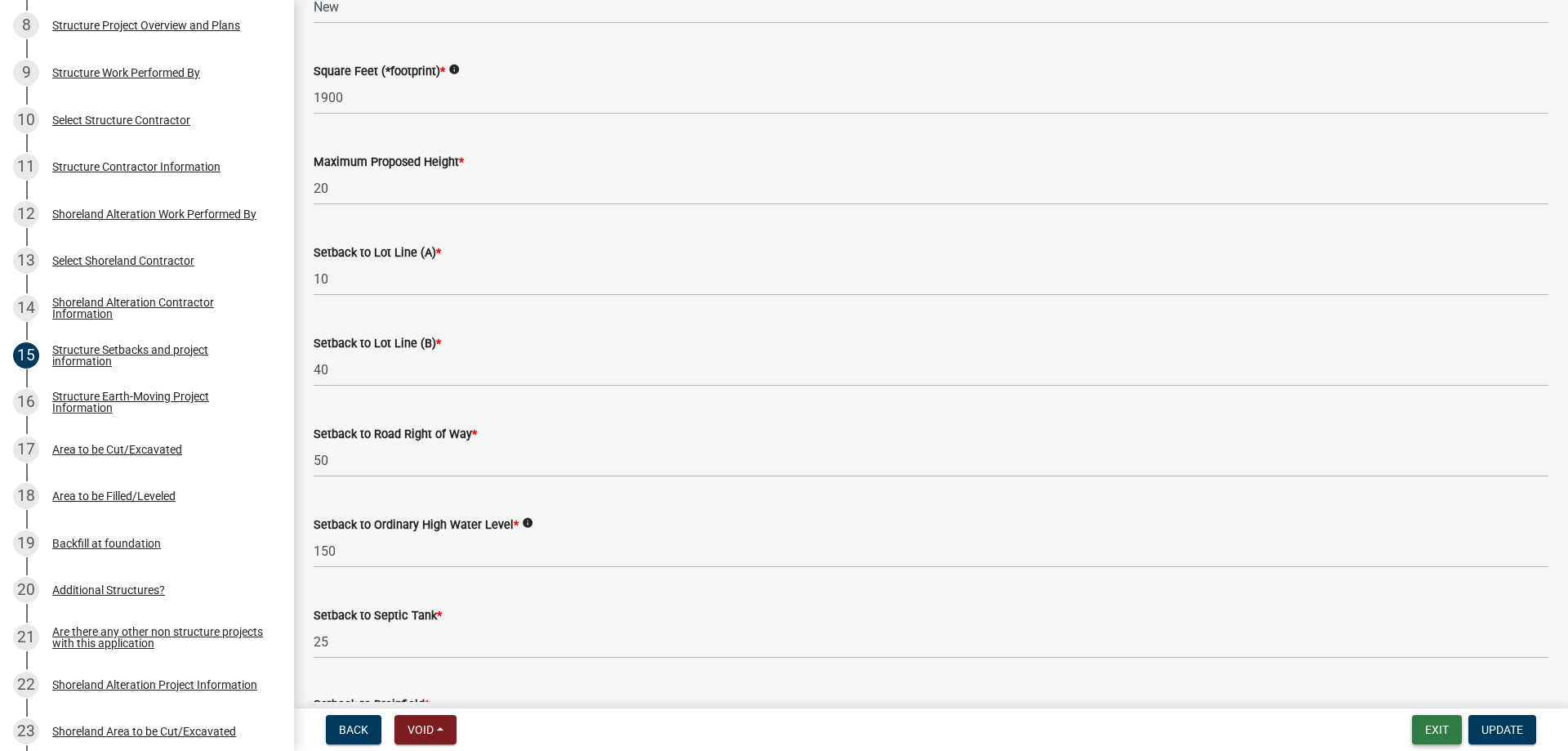
click at [1429, 736] on button "Exit" at bounding box center [1437, 729] width 49 height 29
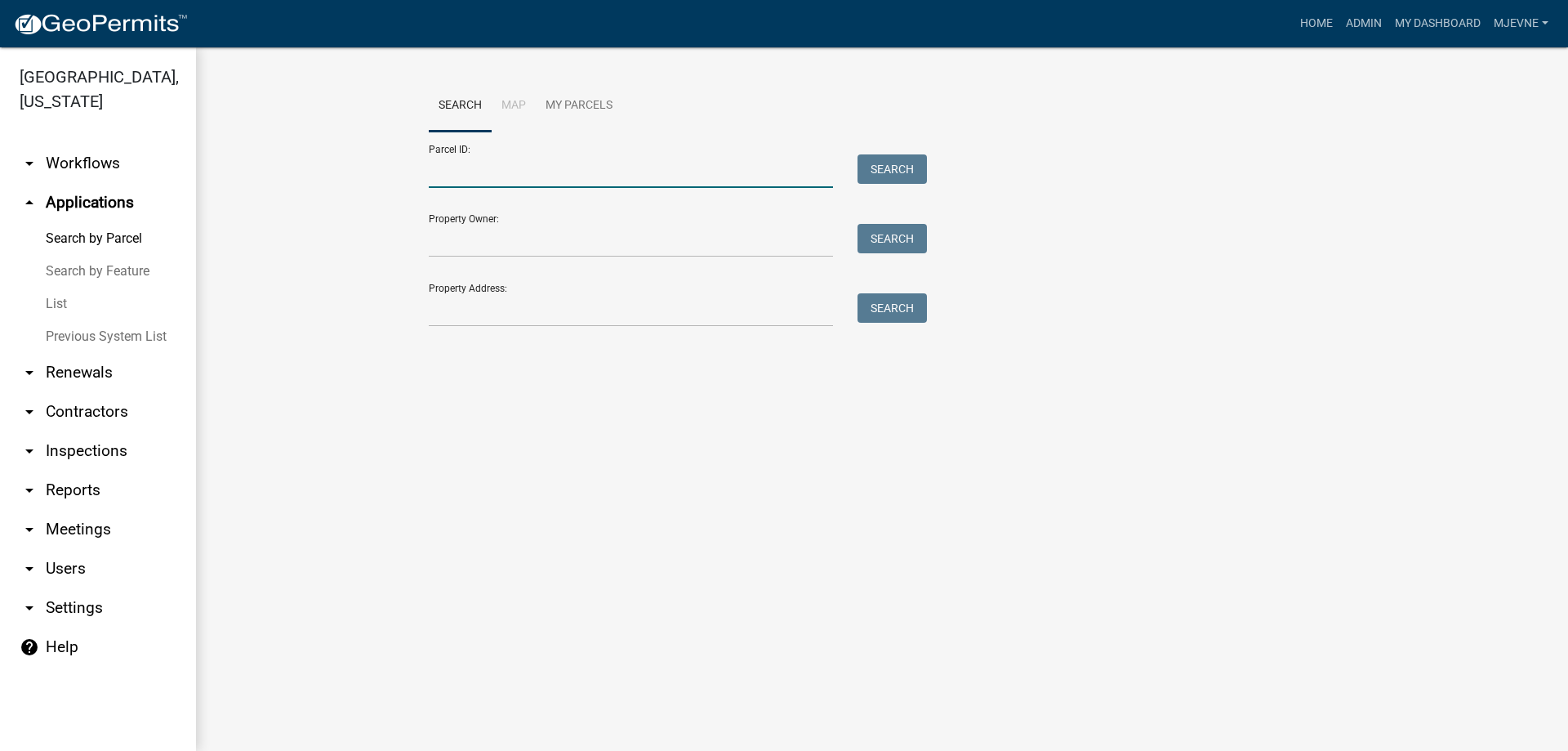
click at [464, 169] on input "Parcel ID:" at bounding box center [630, 171] width 404 height 34
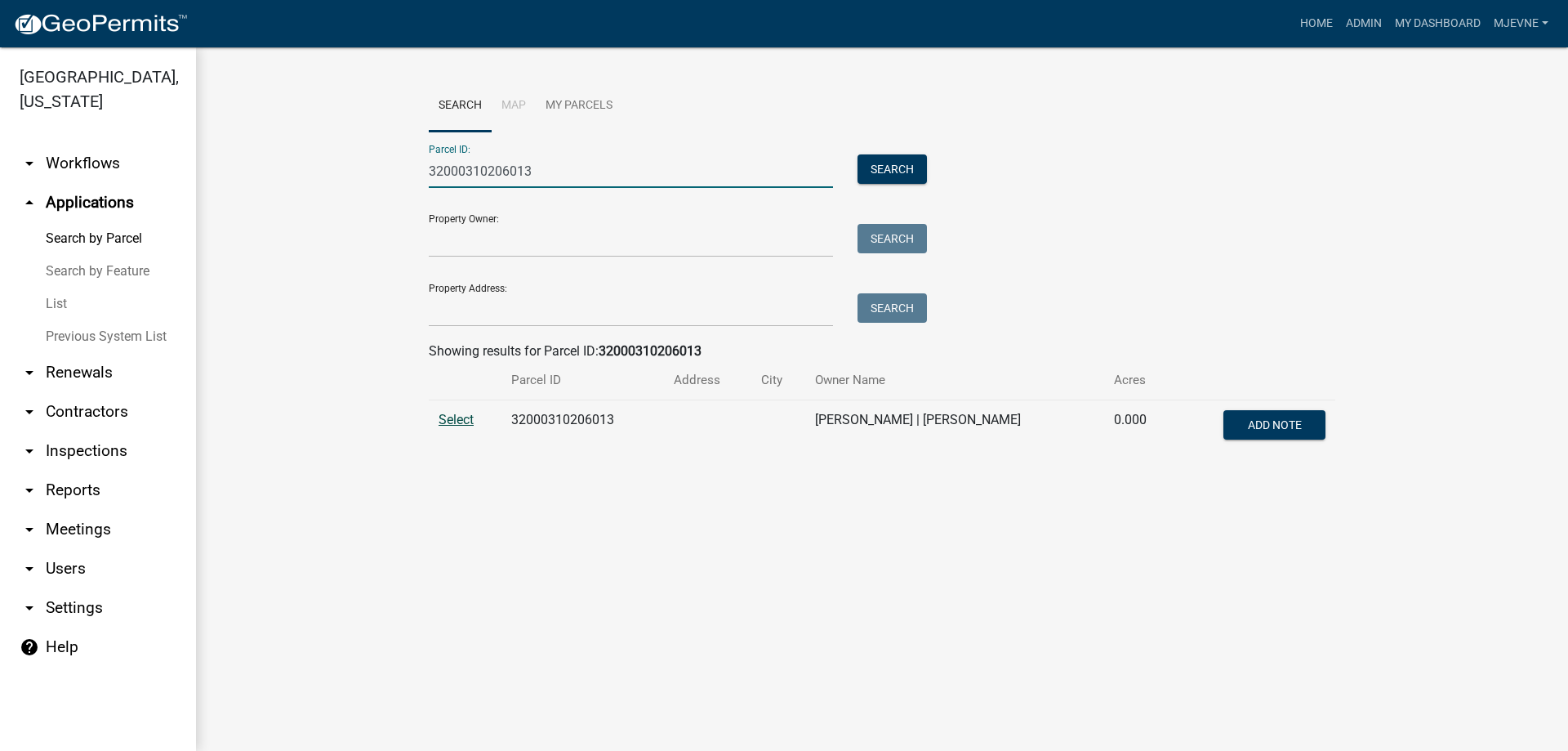
click at [452, 419] on span "Select" at bounding box center [456, 419] width 35 height 16
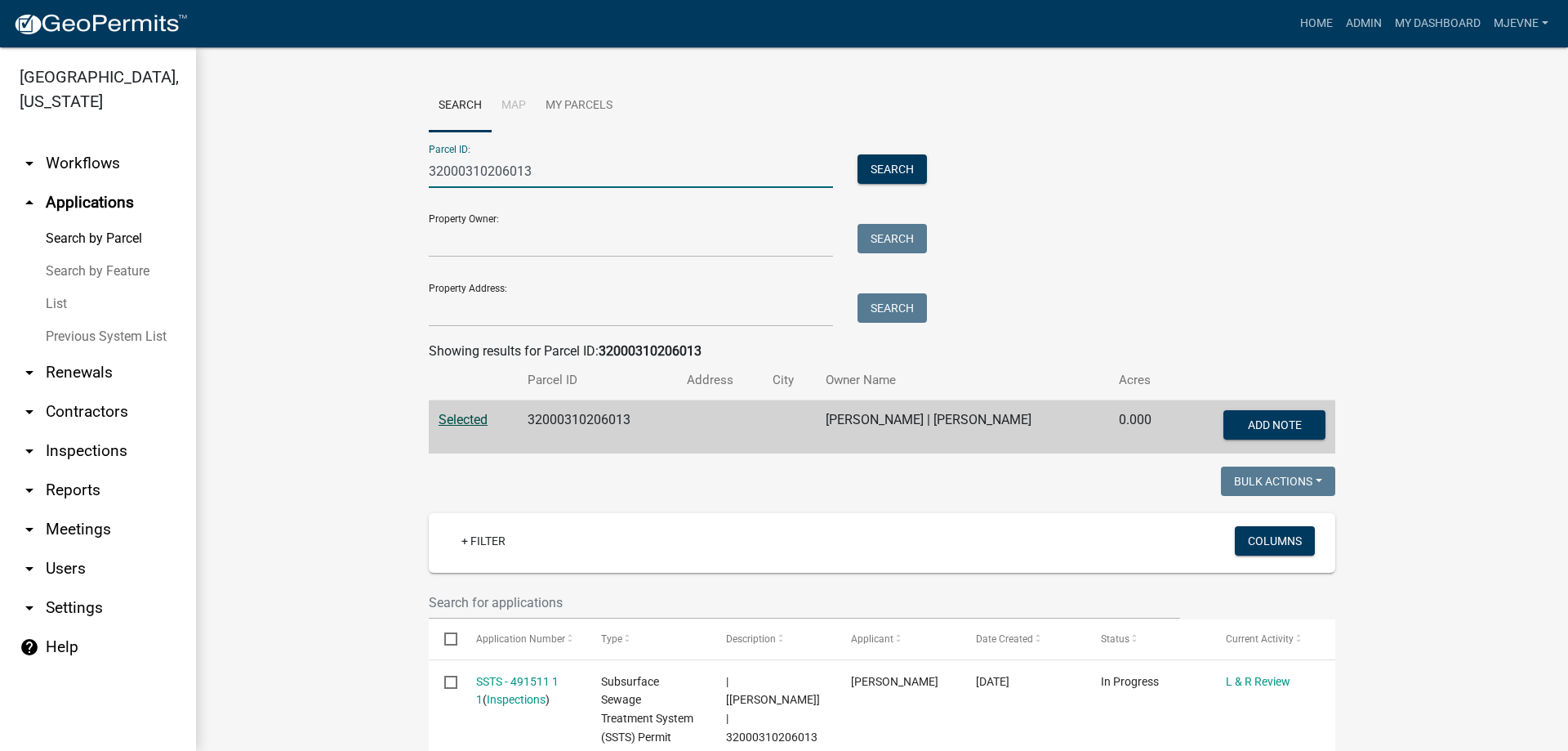
drag, startPoint x: 550, startPoint y: 169, endPoint x: 420, endPoint y: 156, distance: 130.6
click at [429, 156] on input "32000310206013" at bounding box center [630, 171] width 404 height 34
paste input "0"
type input "32000310206010"
click at [890, 175] on button "Search" at bounding box center [892, 169] width 70 height 29
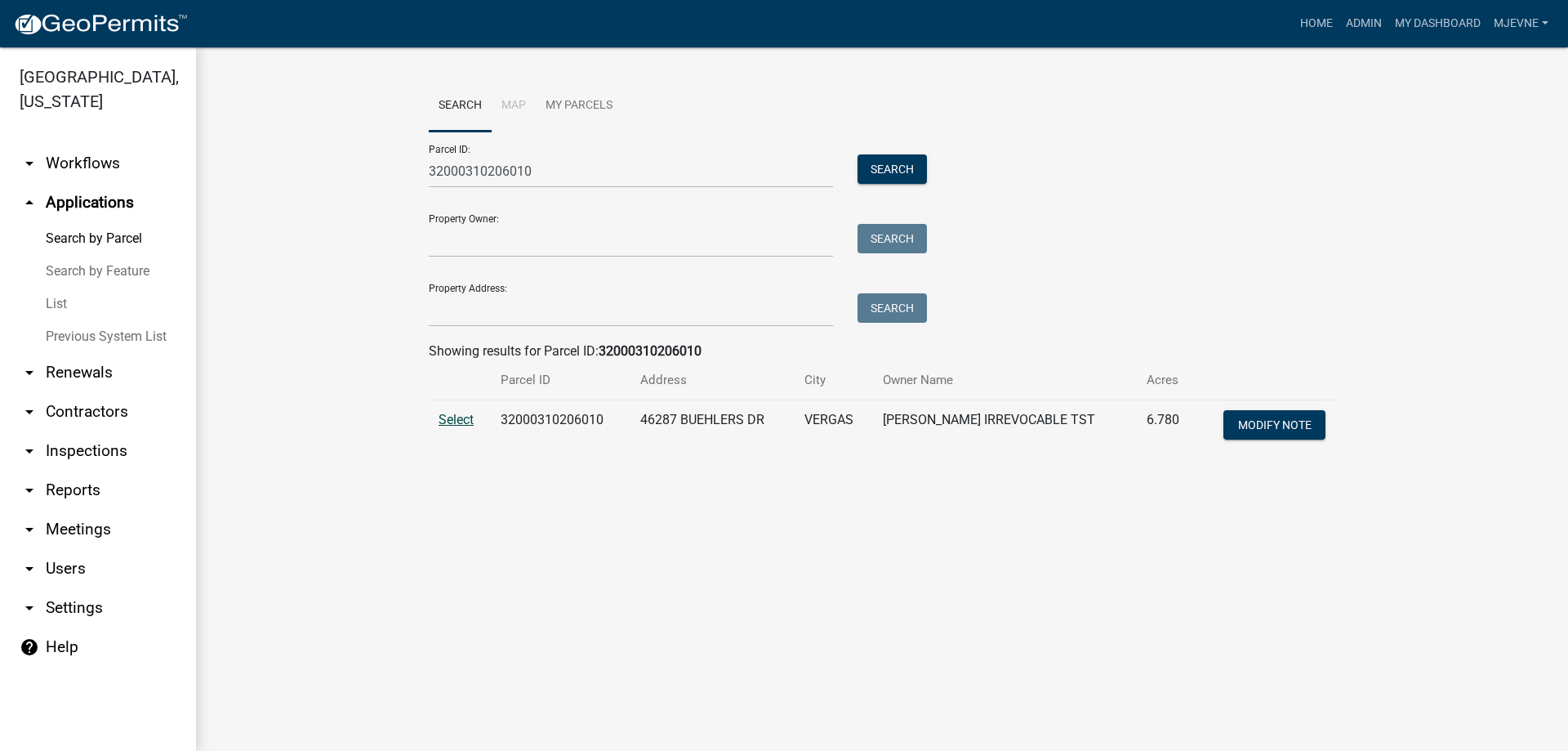
click at [452, 418] on span "Select" at bounding box center [456, 419] width 35 height 16
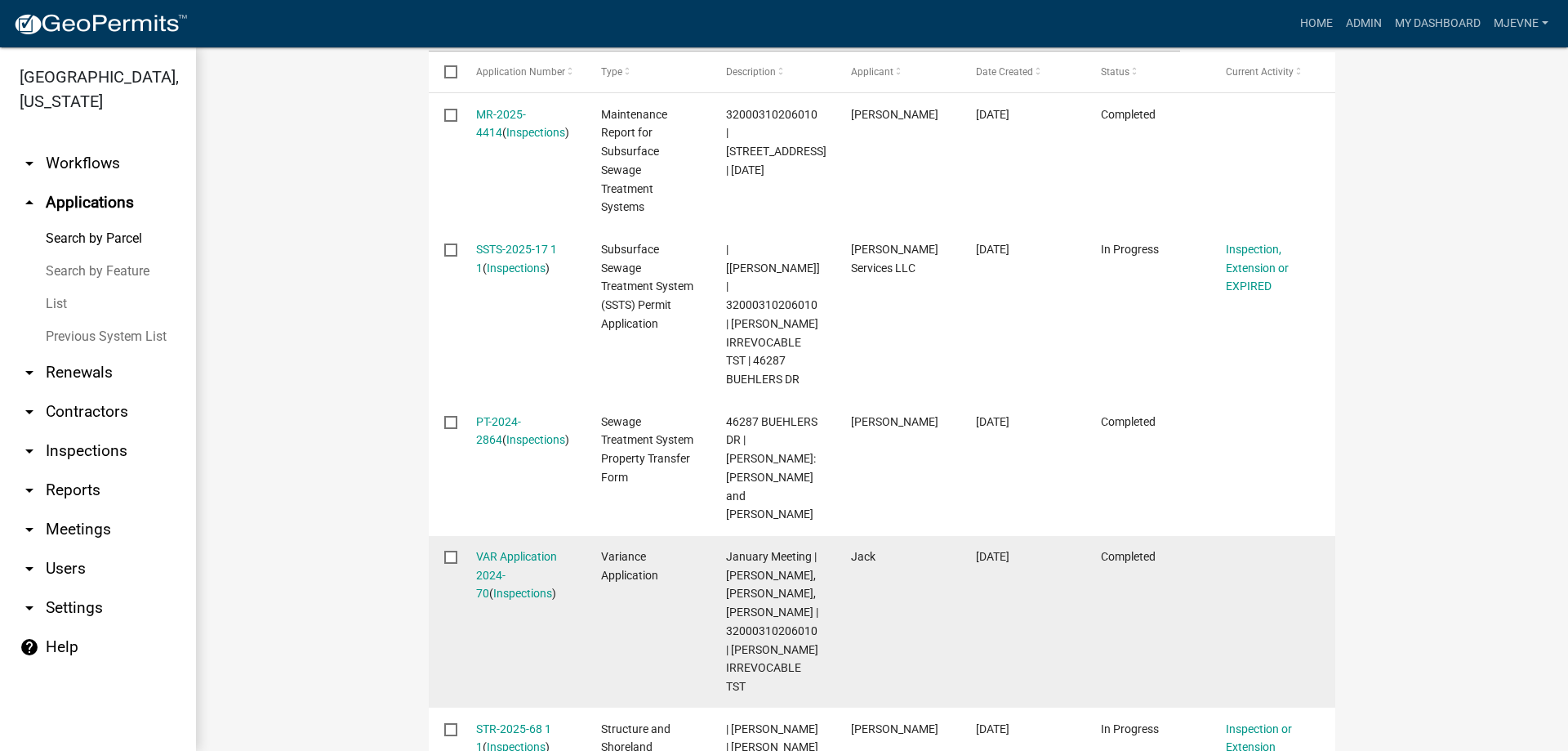
scroll to position [559, 0]
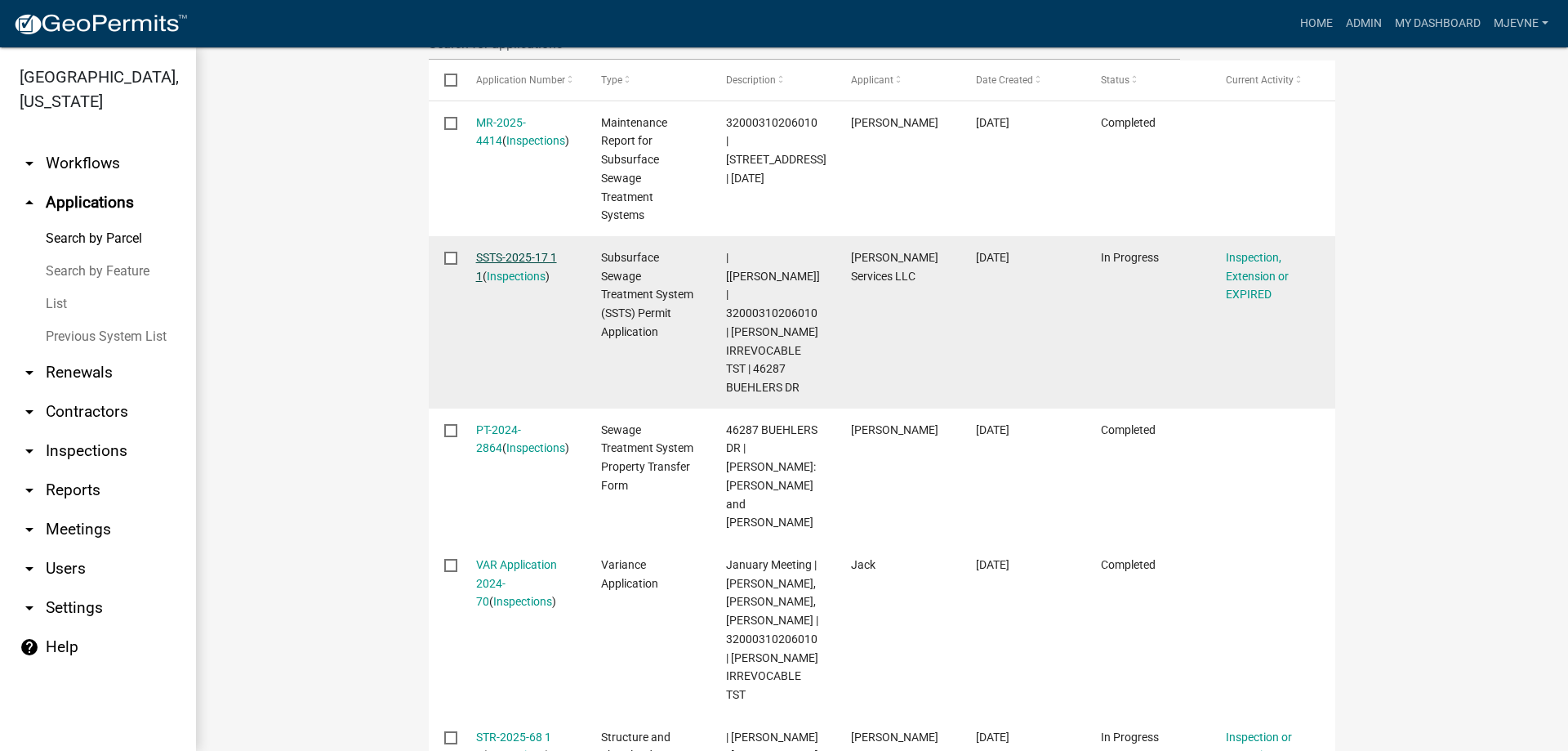
click at [517, 257] on link "SSTS-2025-17 1 1" at bounding box center [517, 267] width 81 height 32
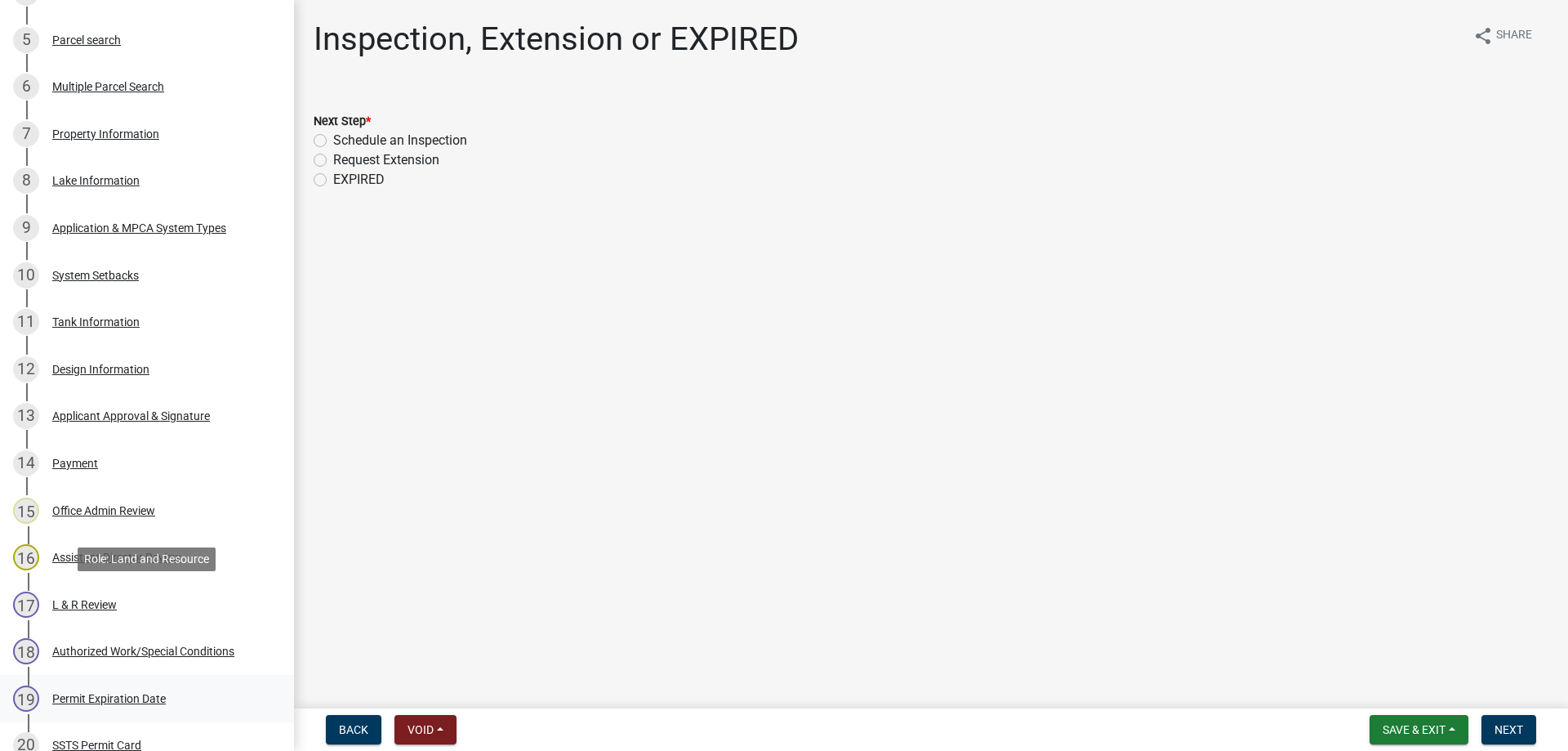
scroll to position [500, 0]
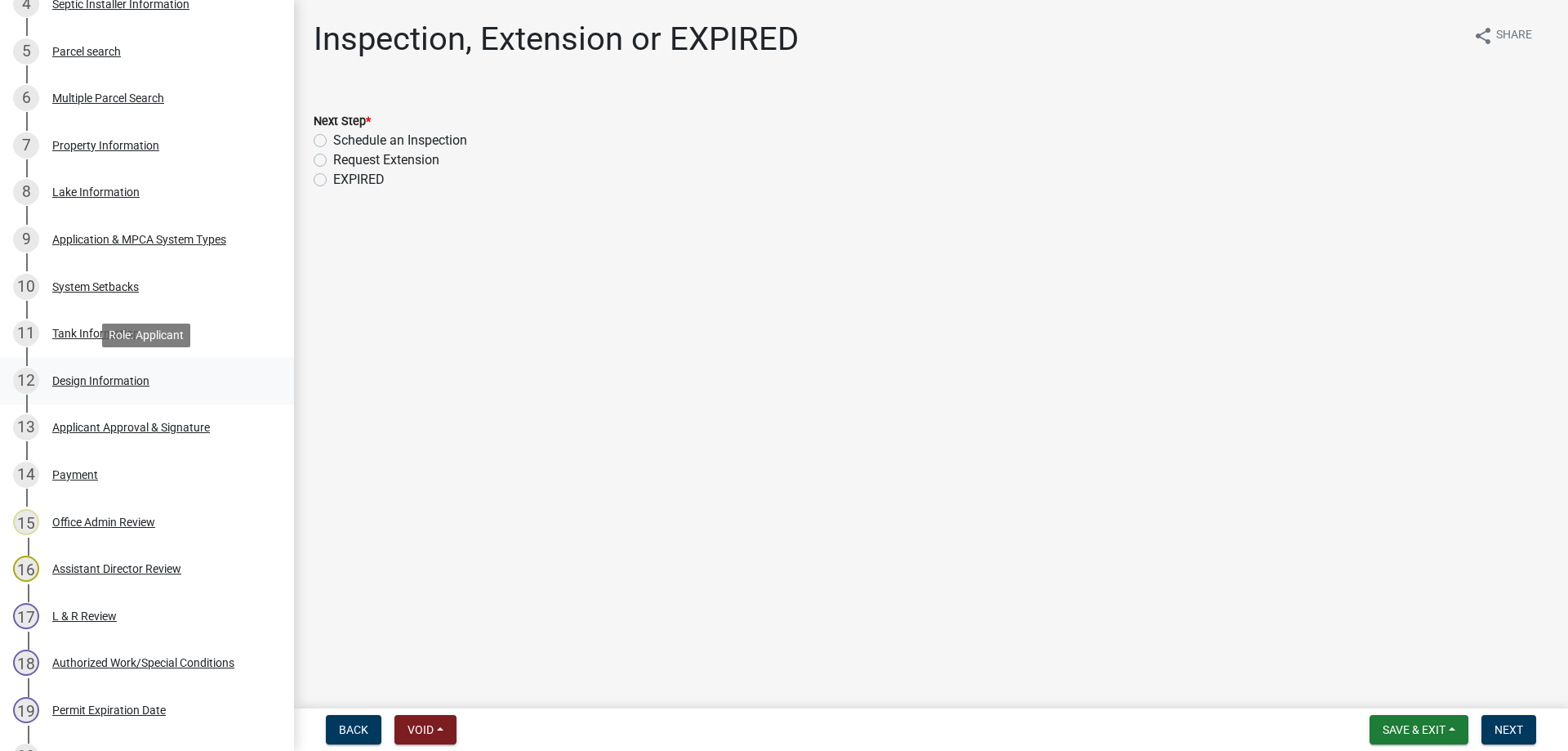
click at [100, 376] on div "Design Information" at bounding box center [101, 380] width 97 height 11
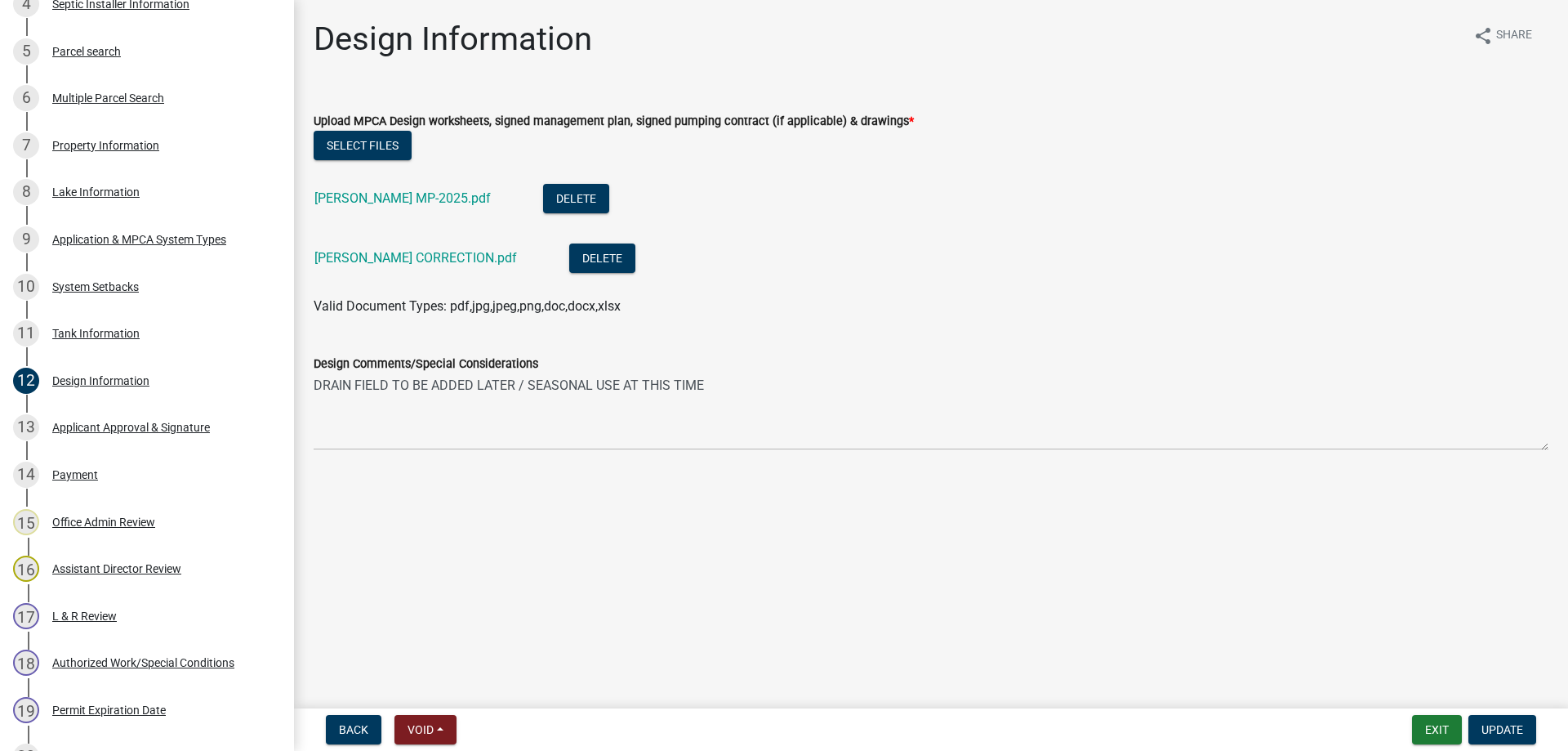
click at [361, 209] on div "KNOLL HT MP-2025.pdf" at bounding box center [415, 201] width 202 height 34
click at [360, 196] on link "KNOLL HT MP-2025.pdf" at bounding box center [402, 198] width 177 height 16
click at [378, 259] on link "ALLEN KNOLL CORRECTION.pdf" at bounding box center [415, 257] width 202 height 16
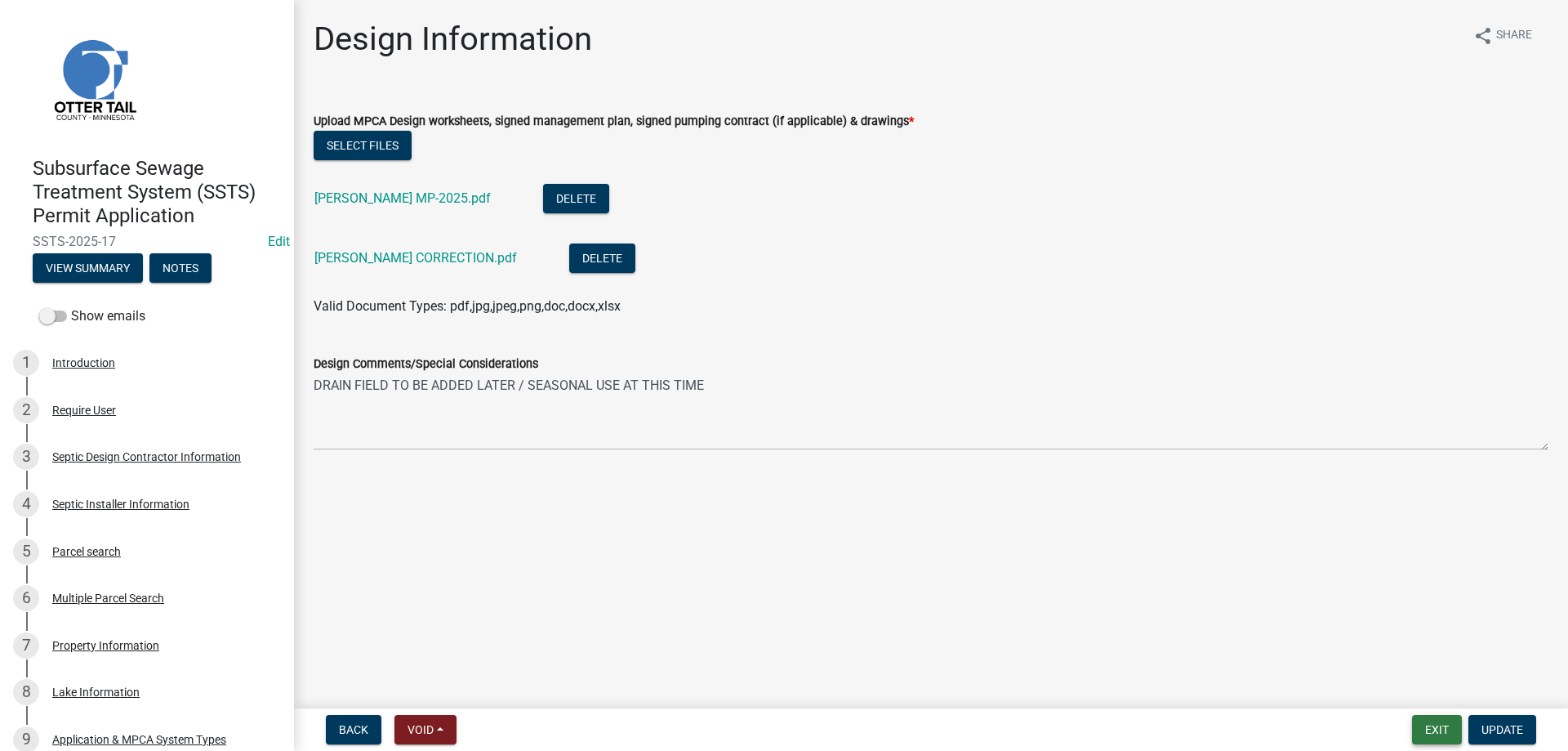
click at [1437, 724] on button "Exit" at bounding box center [1437, 729] width 49 height 29
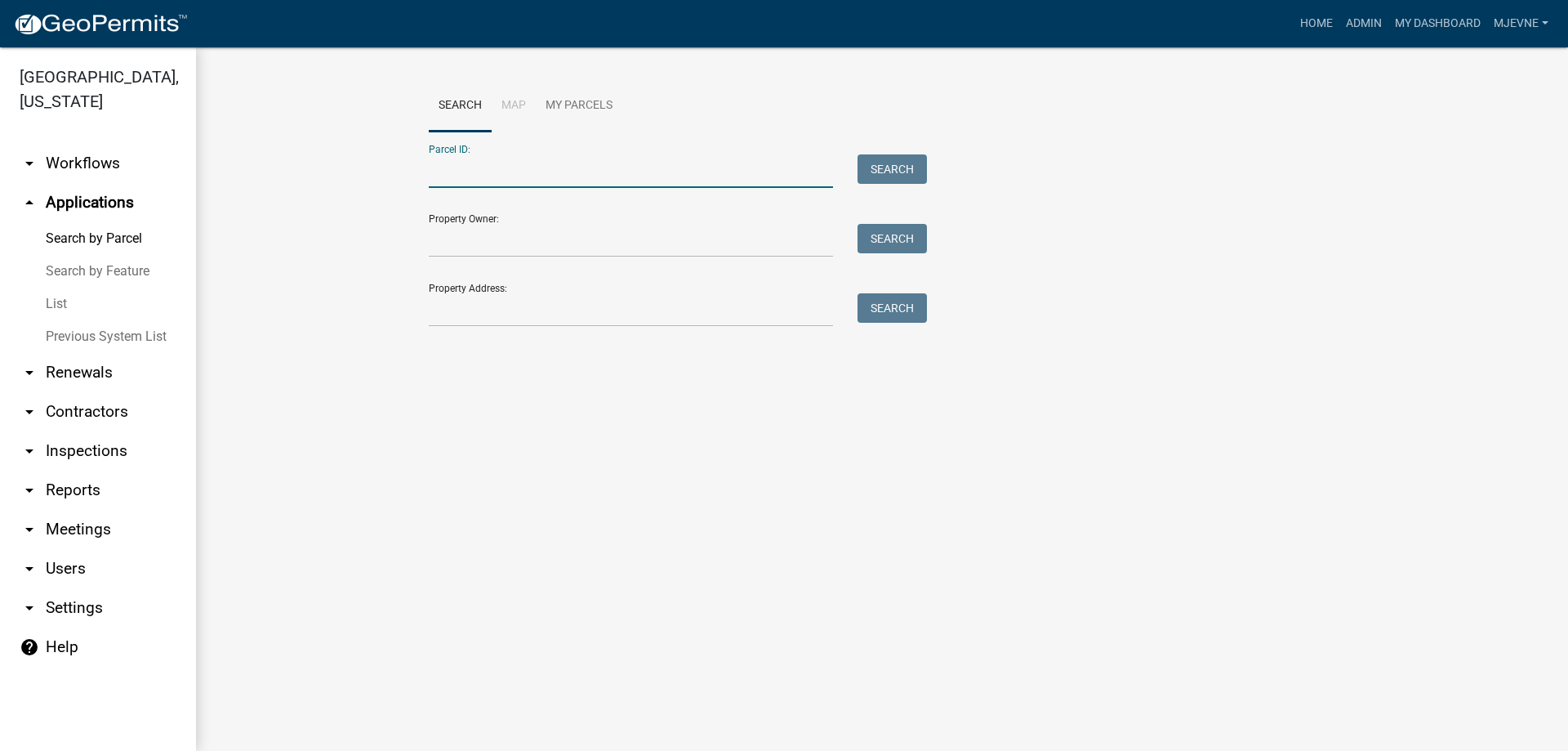
paste input "32000310206010"
type input "32000310206010"
click at [883, 169] on button "Search" at bounding box center [892, 169] width 70 height 29
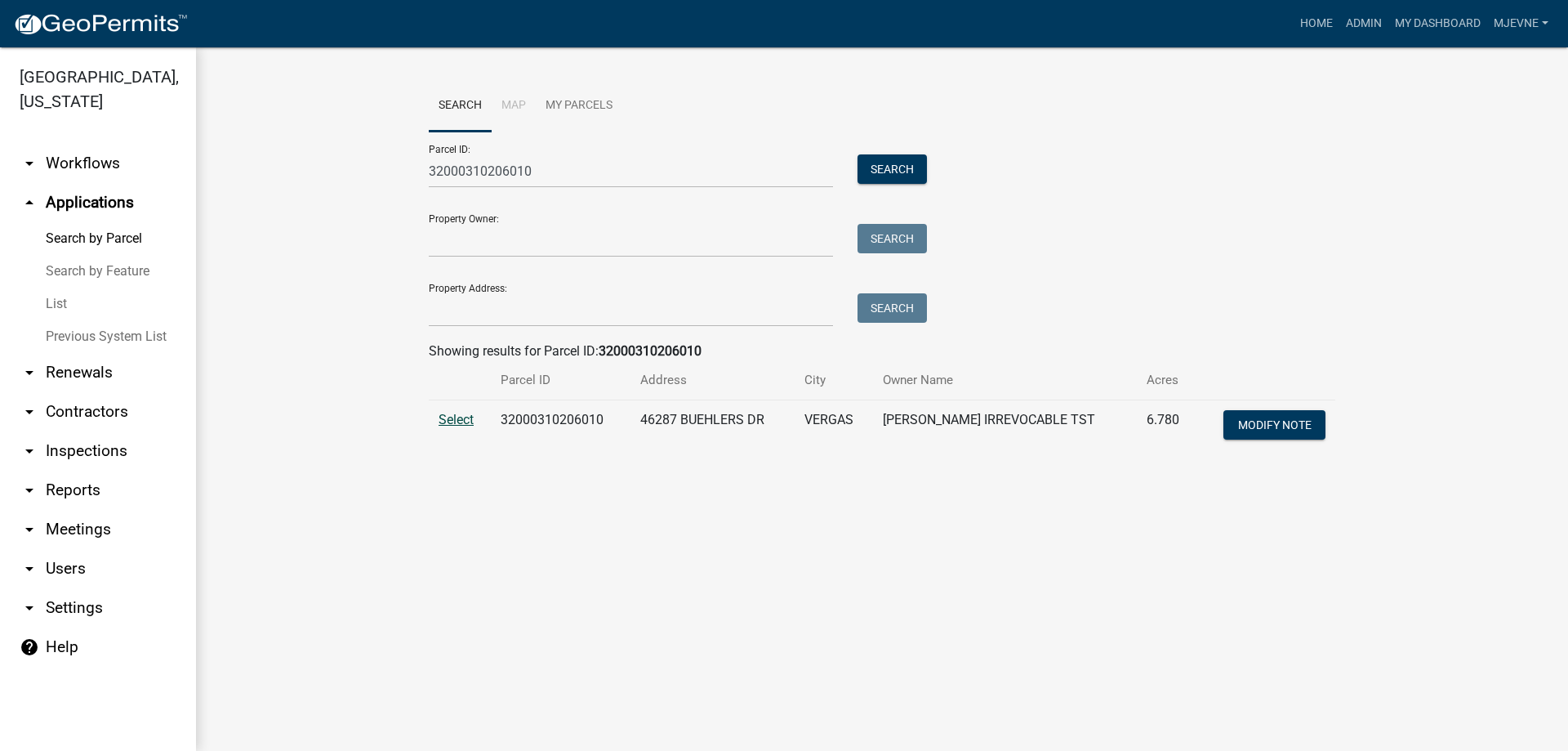
click at [456, 420] on span "Select" at bounding box center [456, 419] width 35 height 16
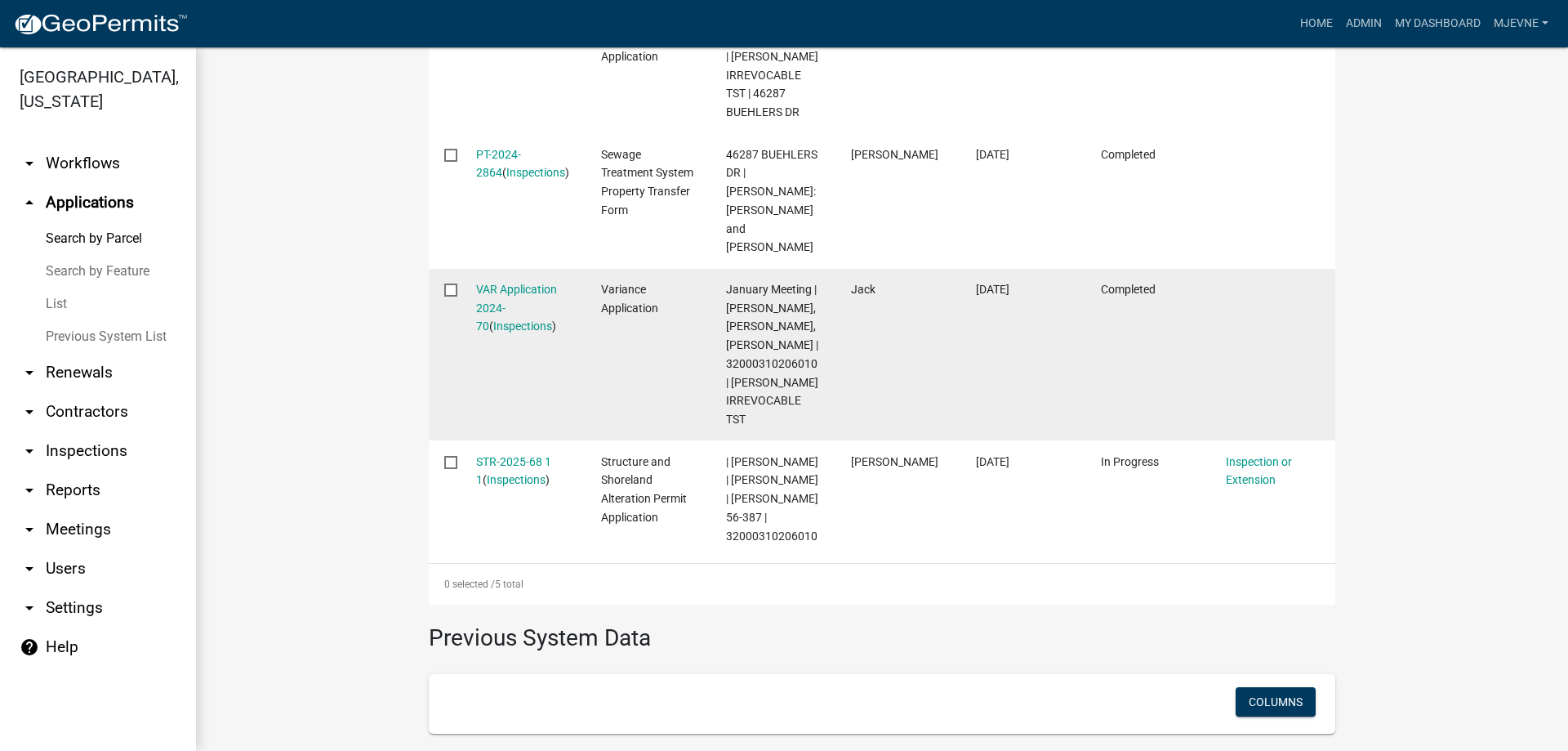
scroll to position [931, 0]
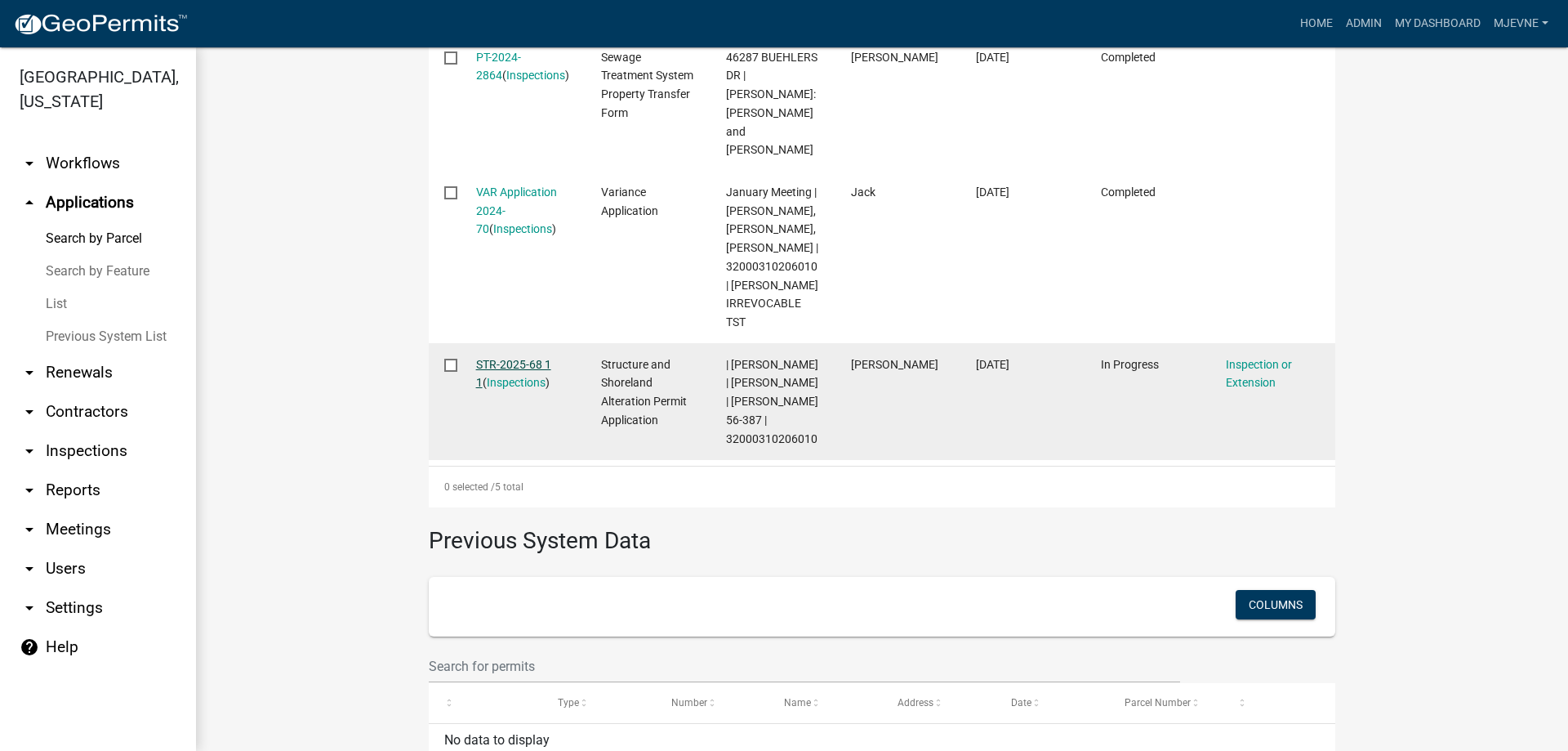
click at [511, 358] on link "STR-2025-68 1 1" at bounding box center [514, 374] width 75 height 32
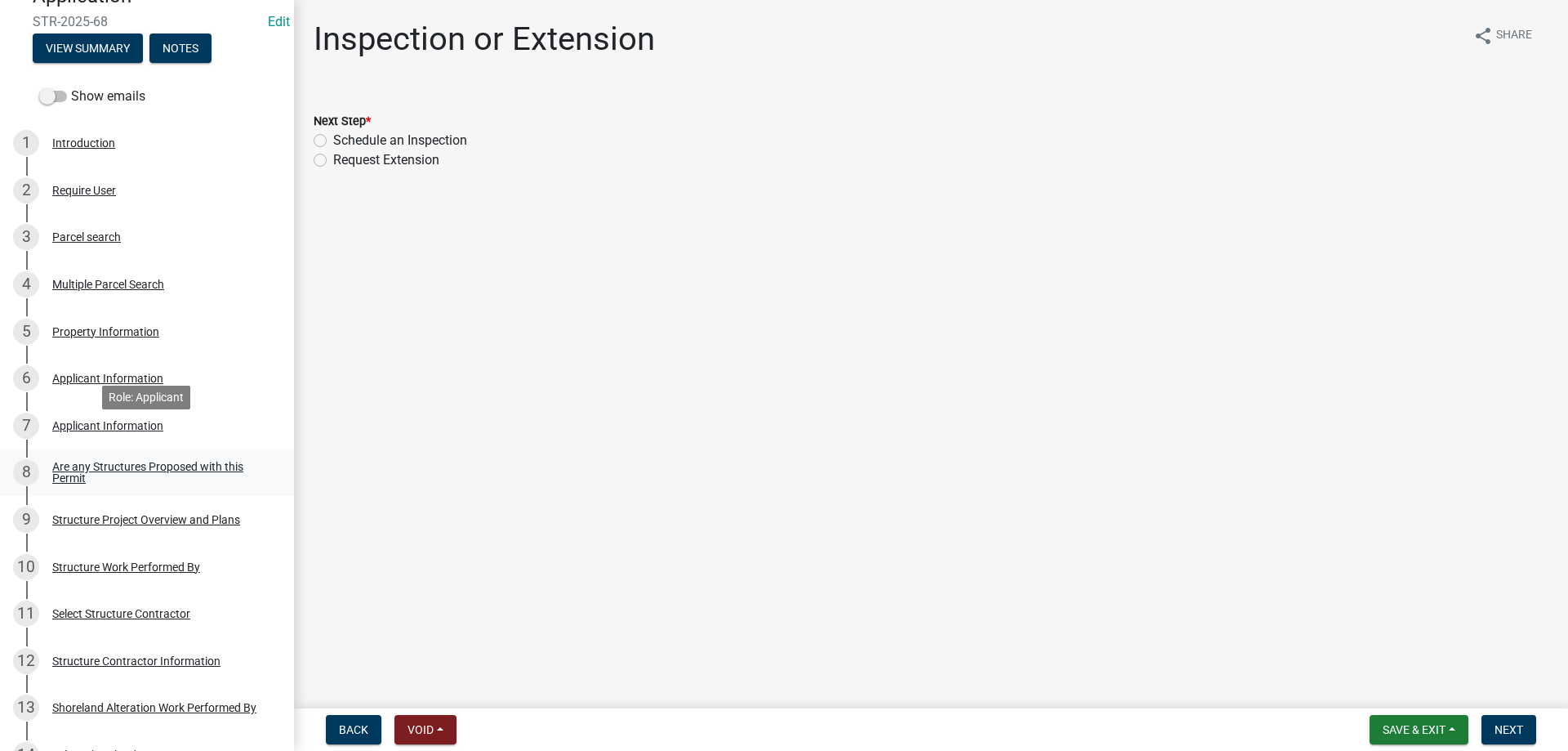
scroll to position [250, 0]
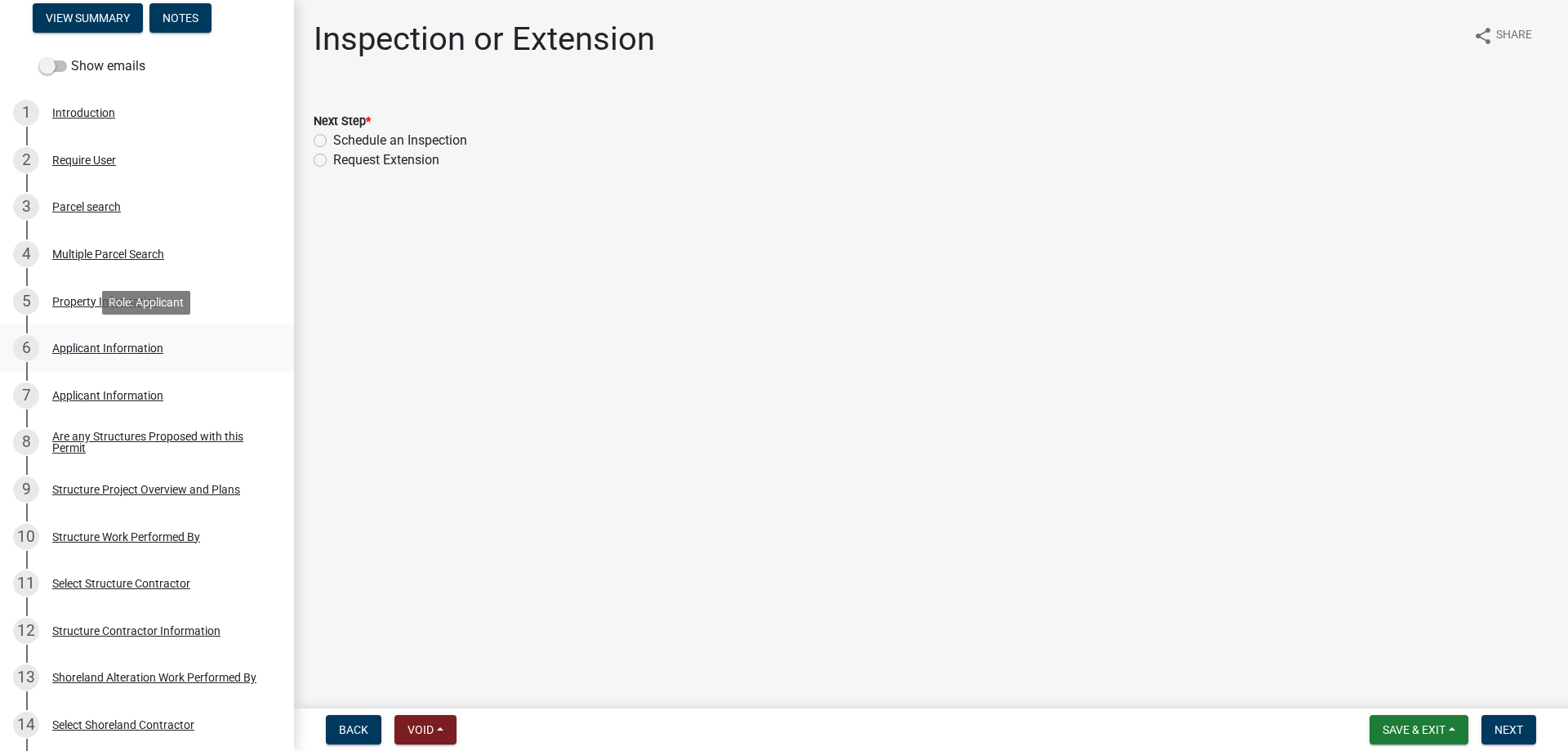
click at [80, 346] on div "Applicant Information" at bounding box center [107, 348] width 111 height 11
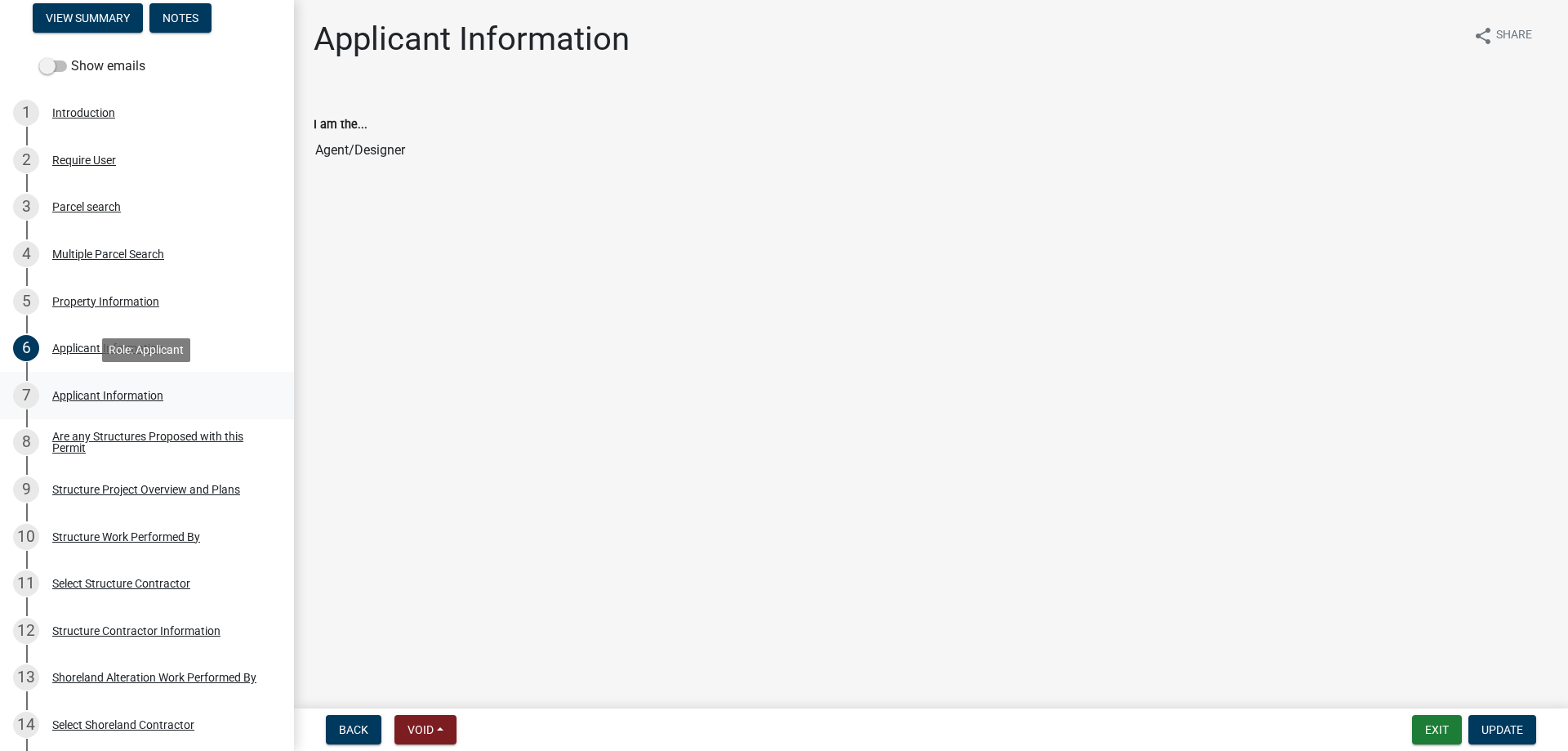
click at [77, 391] on div "Applicant Information" at bounding box center [107, 395] width 111 height 11
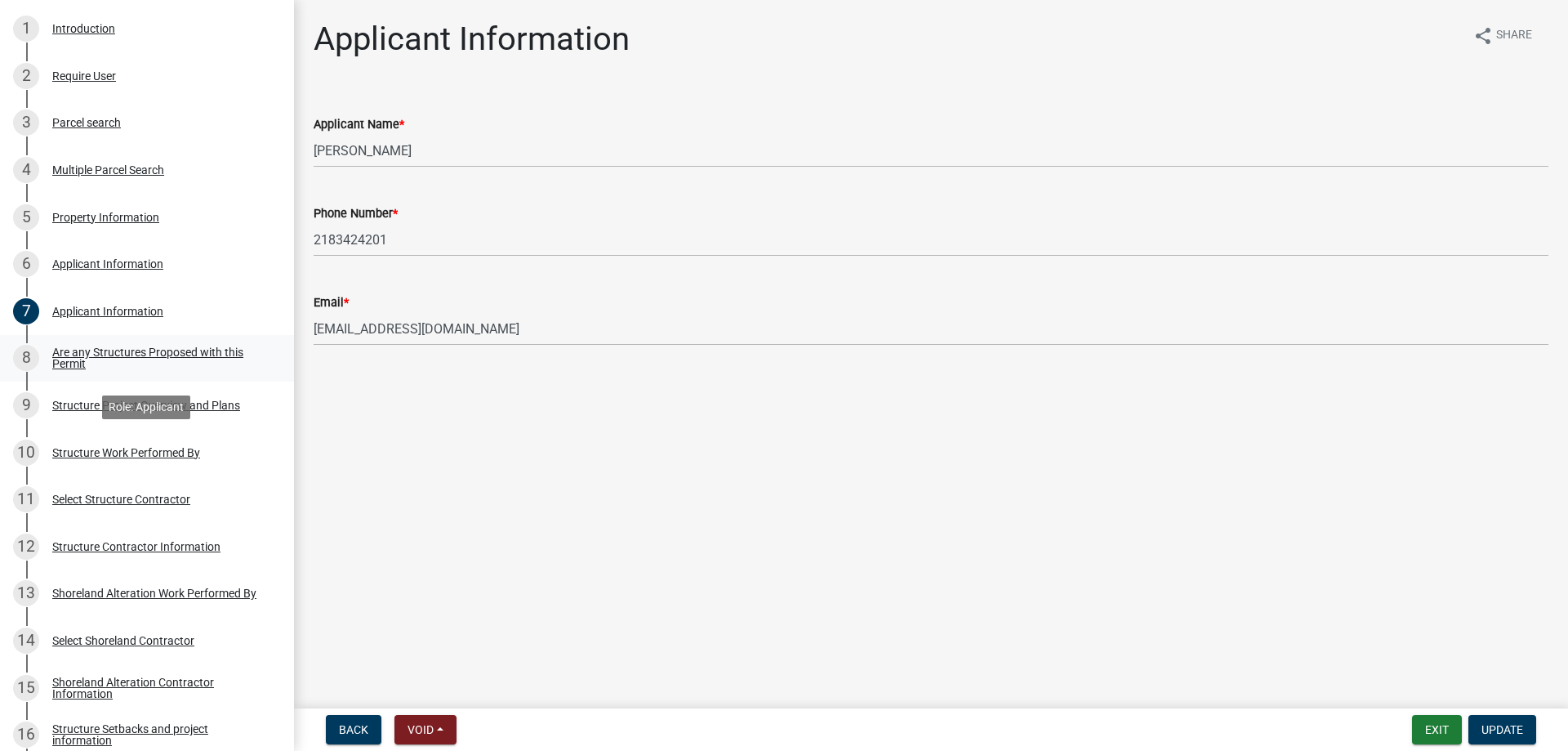
scroll to position [417, 0]
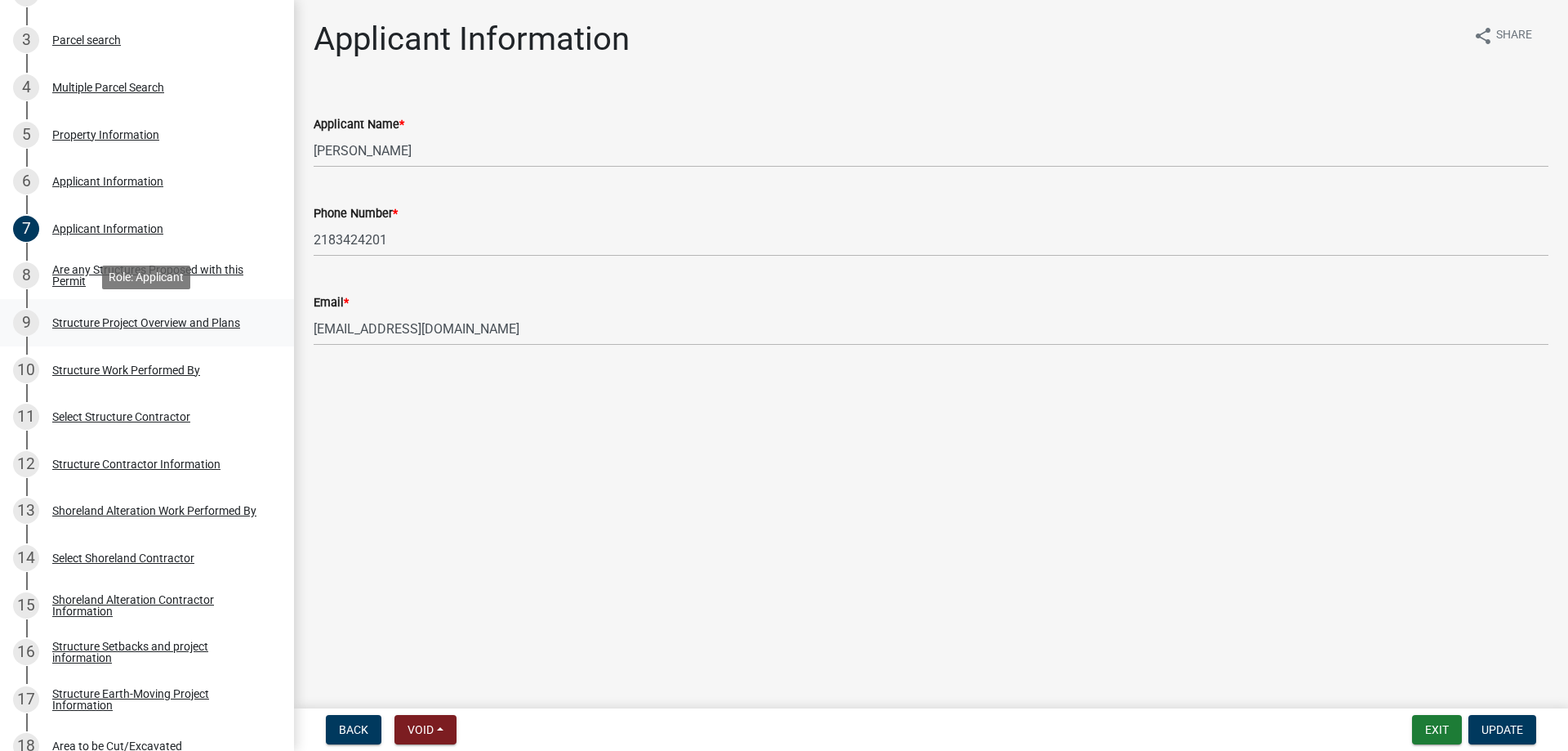
click at [125, 327] on div "Structure Project Overview and Plans" at bounding box center [146, 322] width 188 height 11
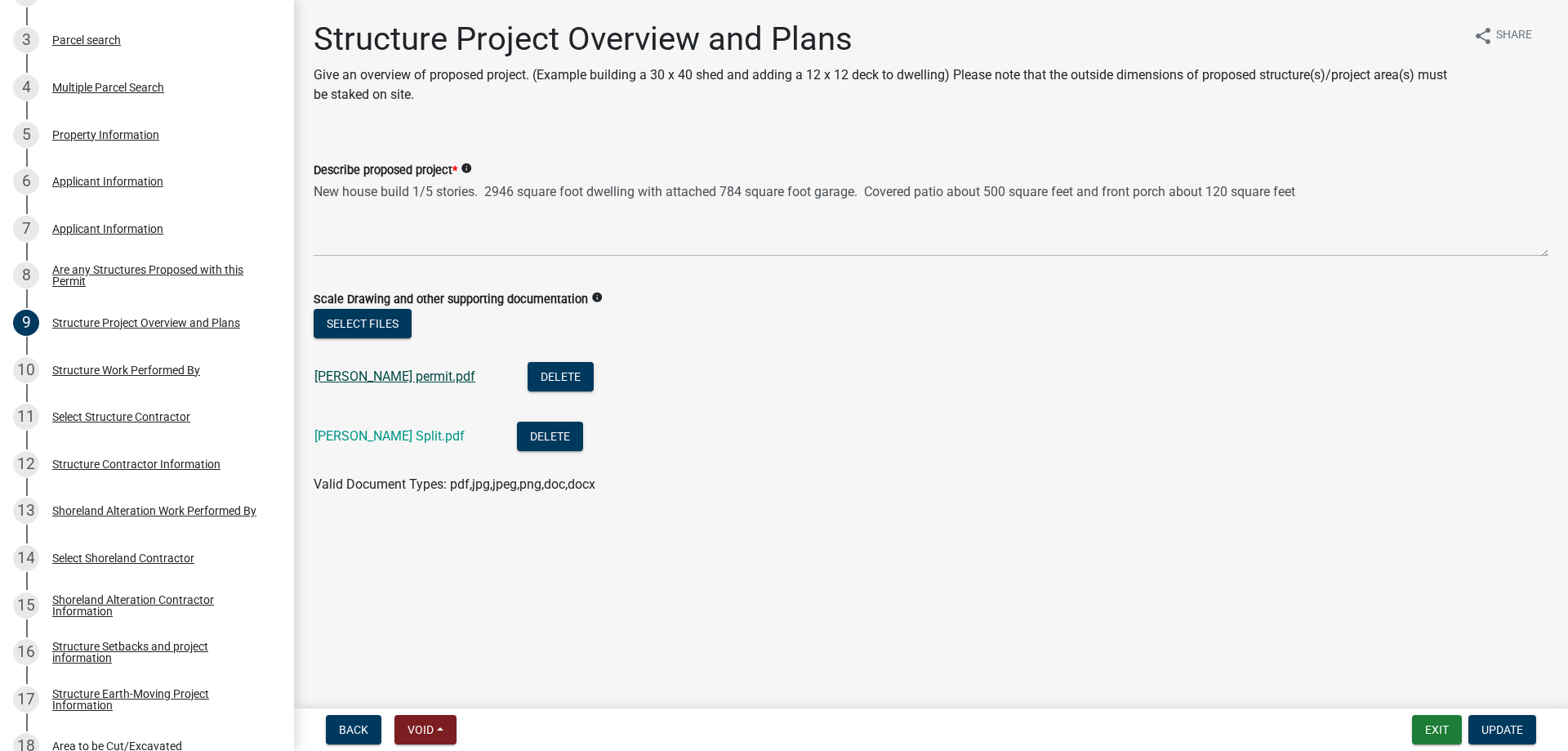
click at [367, 376] on link "Tucker permit.pdf" at bounding box center [395, 376] width 161 height 16
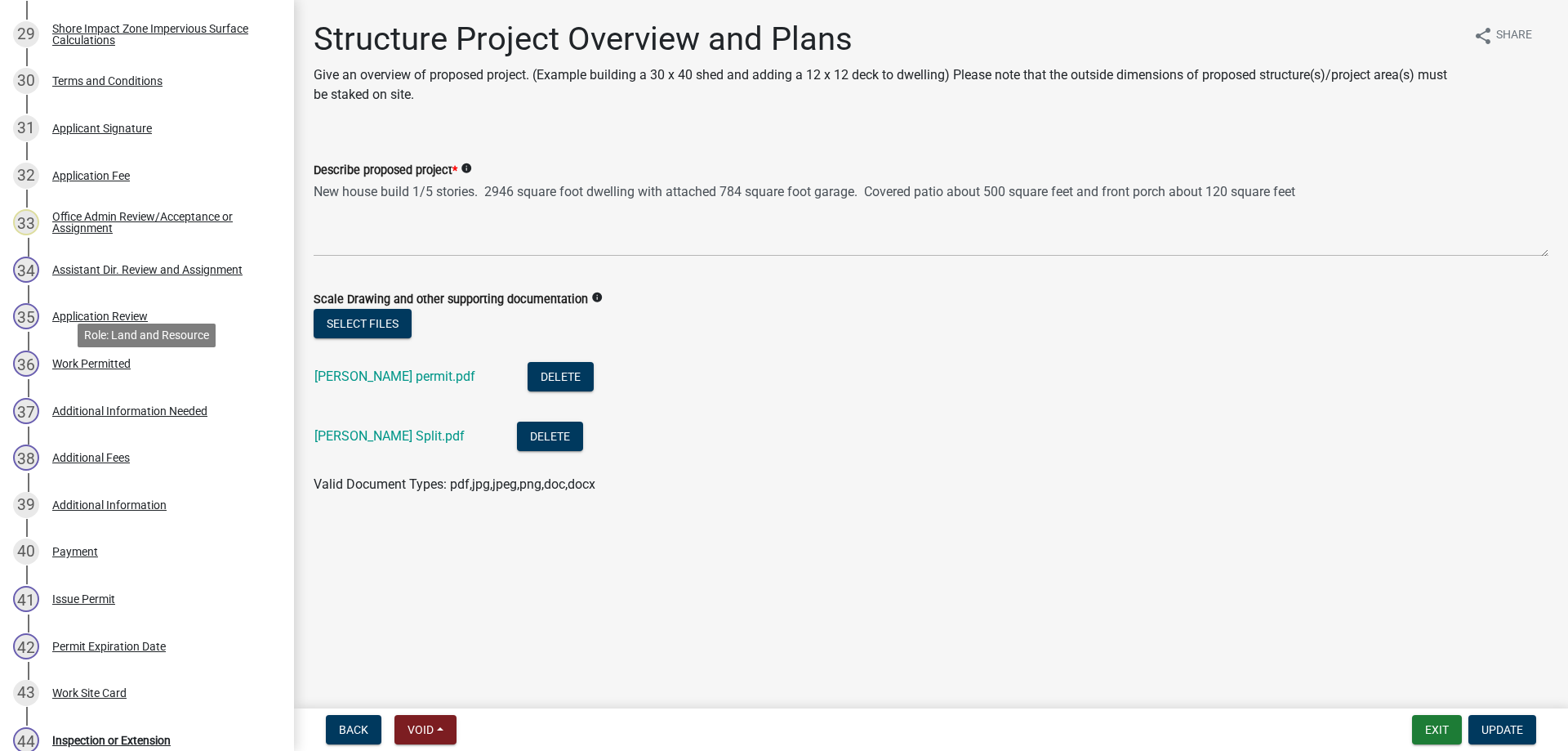
scroll to position [1894, 0]
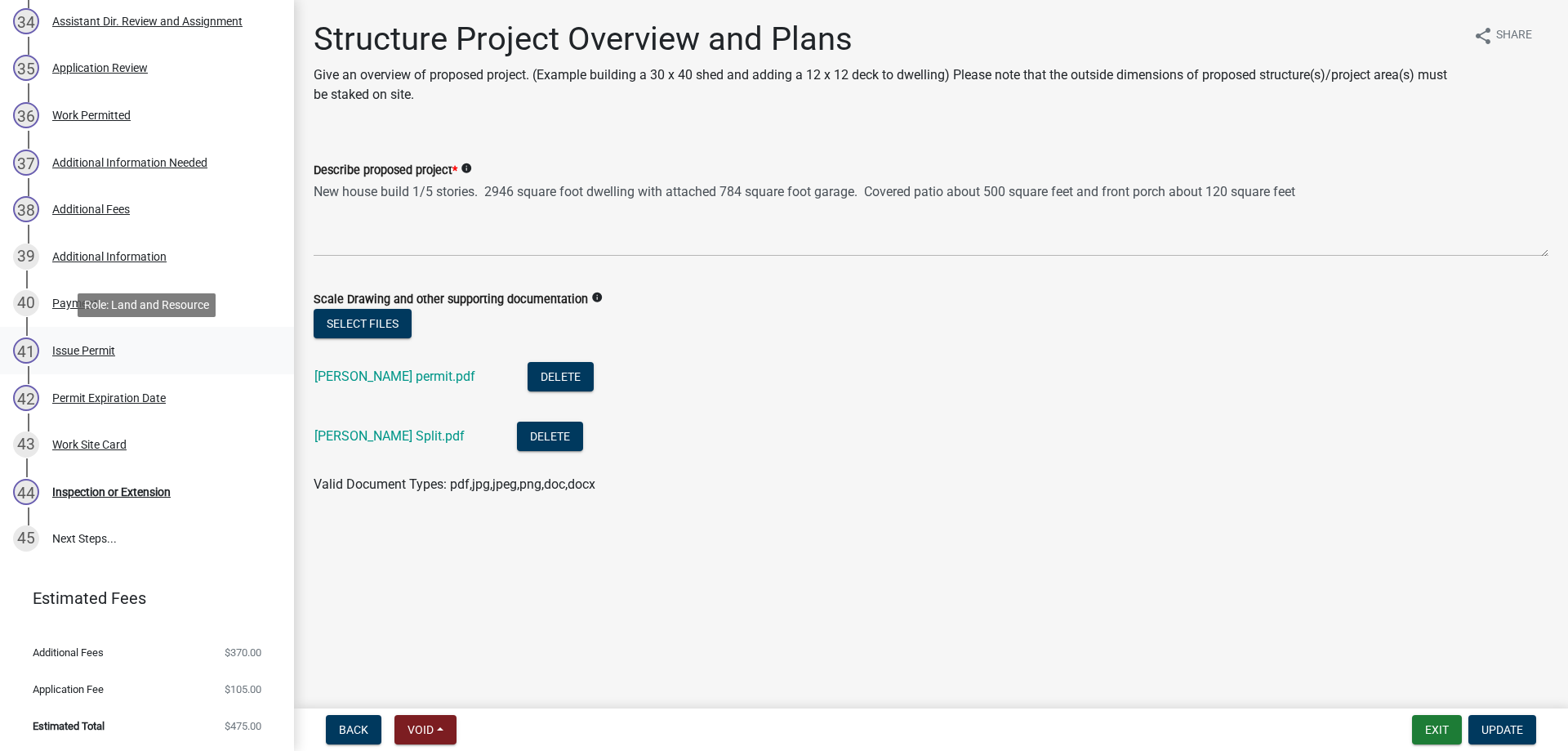
click at [66, 352] on div "Issue Permit" at bounding box center [83, 350] width 63 height 11
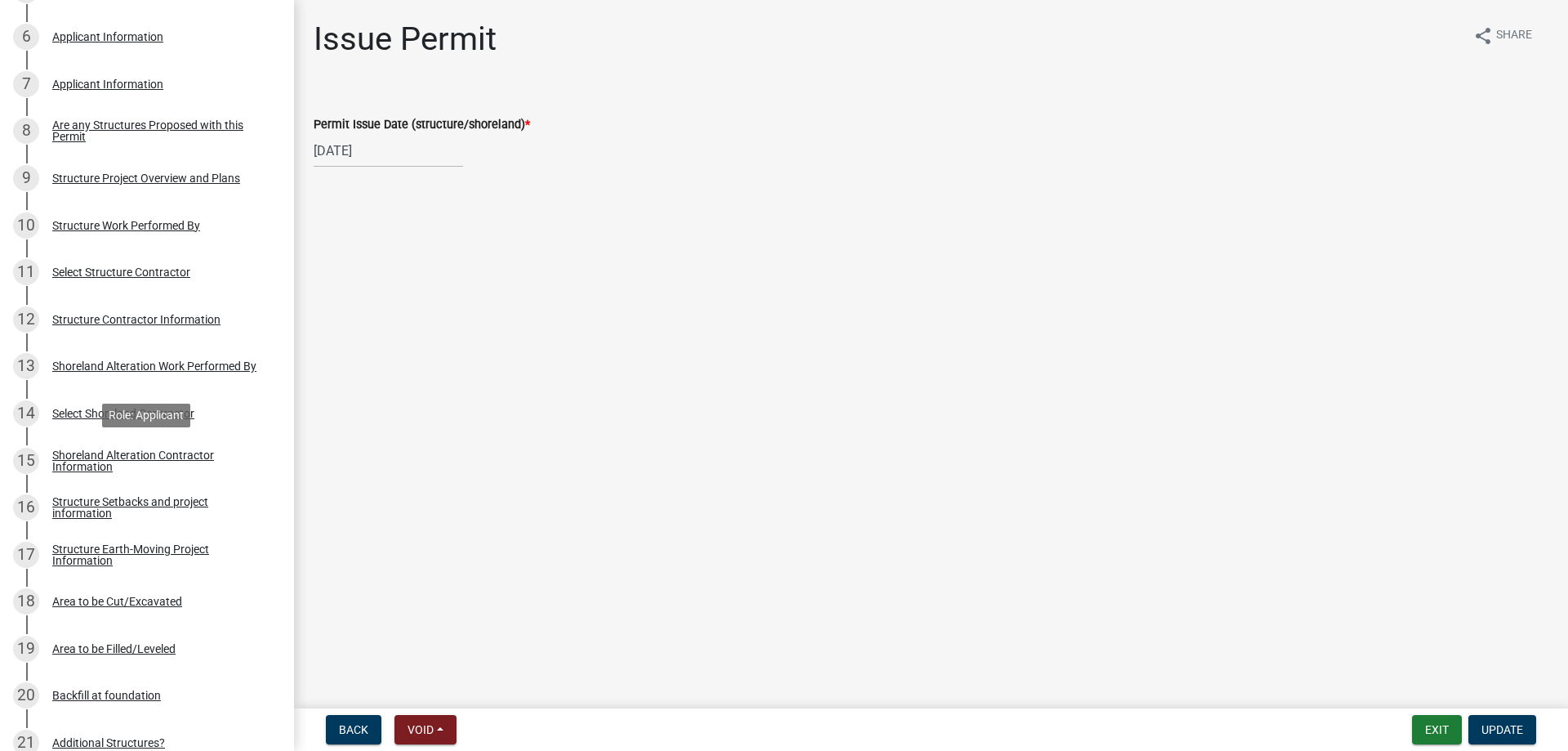
scroll to position [0, 0]
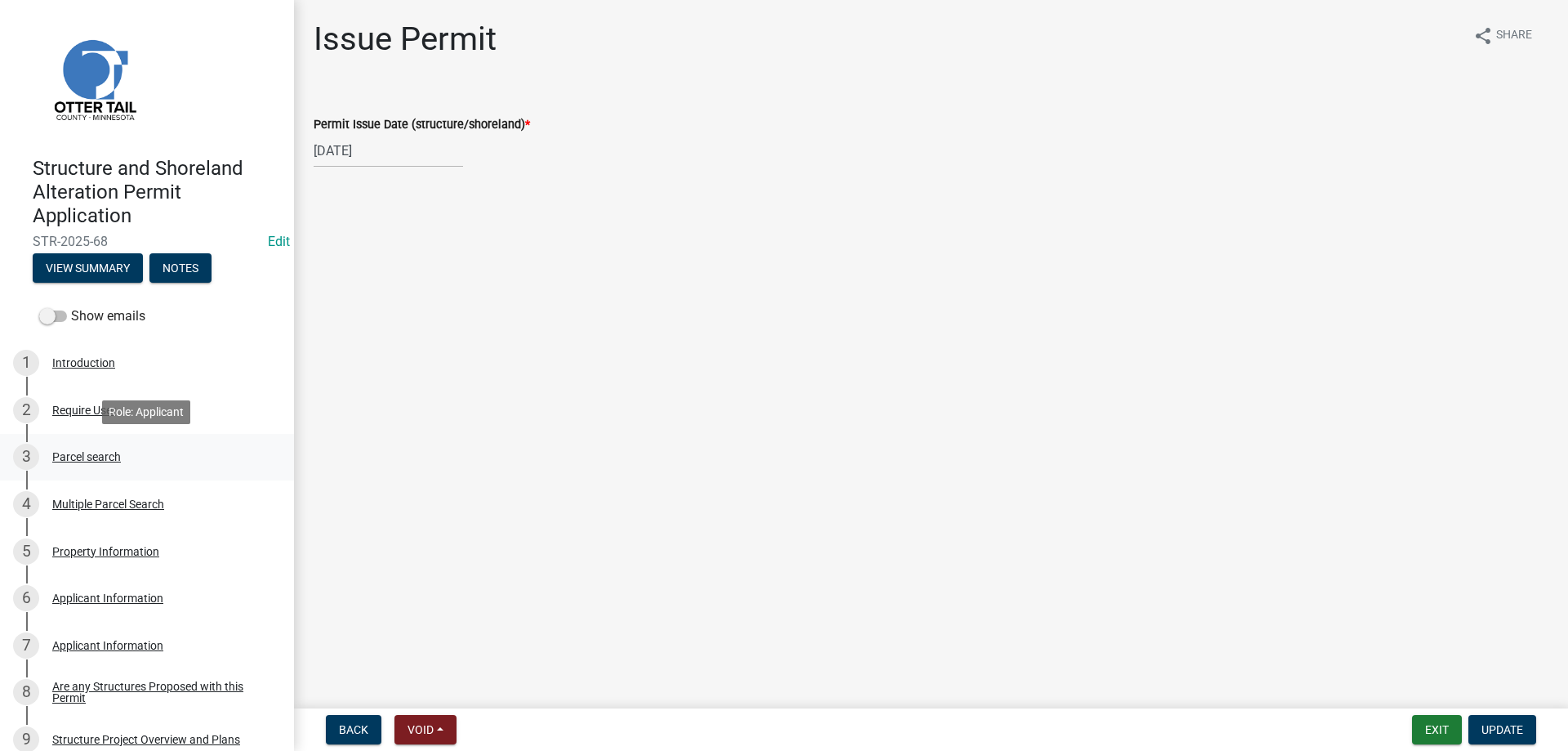
click at [67, 458] on div "Parcel search" at bounding box center [86, 456] width 69 height 11
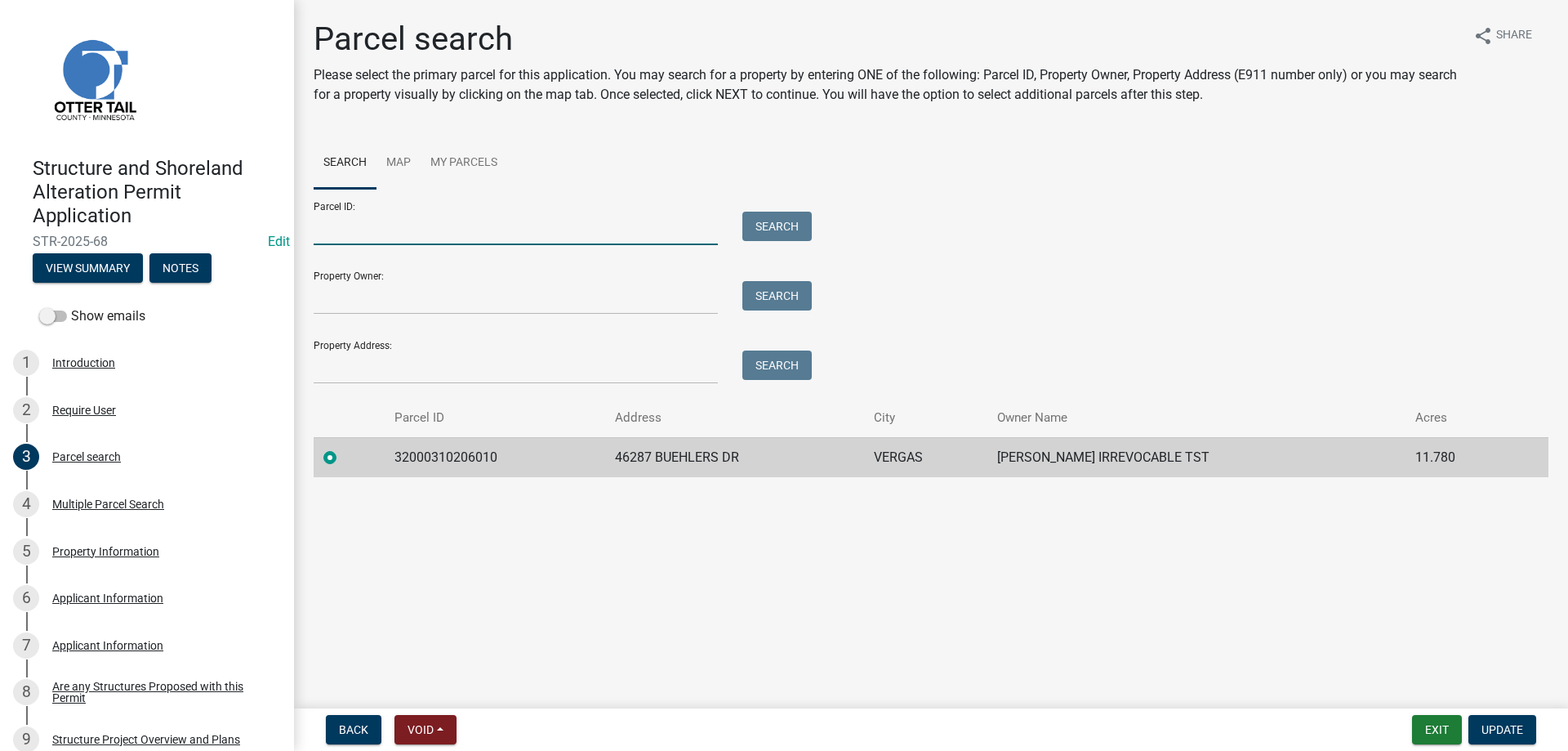
click at [354, 230] on input "Parcel ID:" at bounding box center [515, 228] width 404 height 34
type input "32000310206013"
click at [764, 228] on button "Search" at bounding box center [778, 226] width 70 height 29
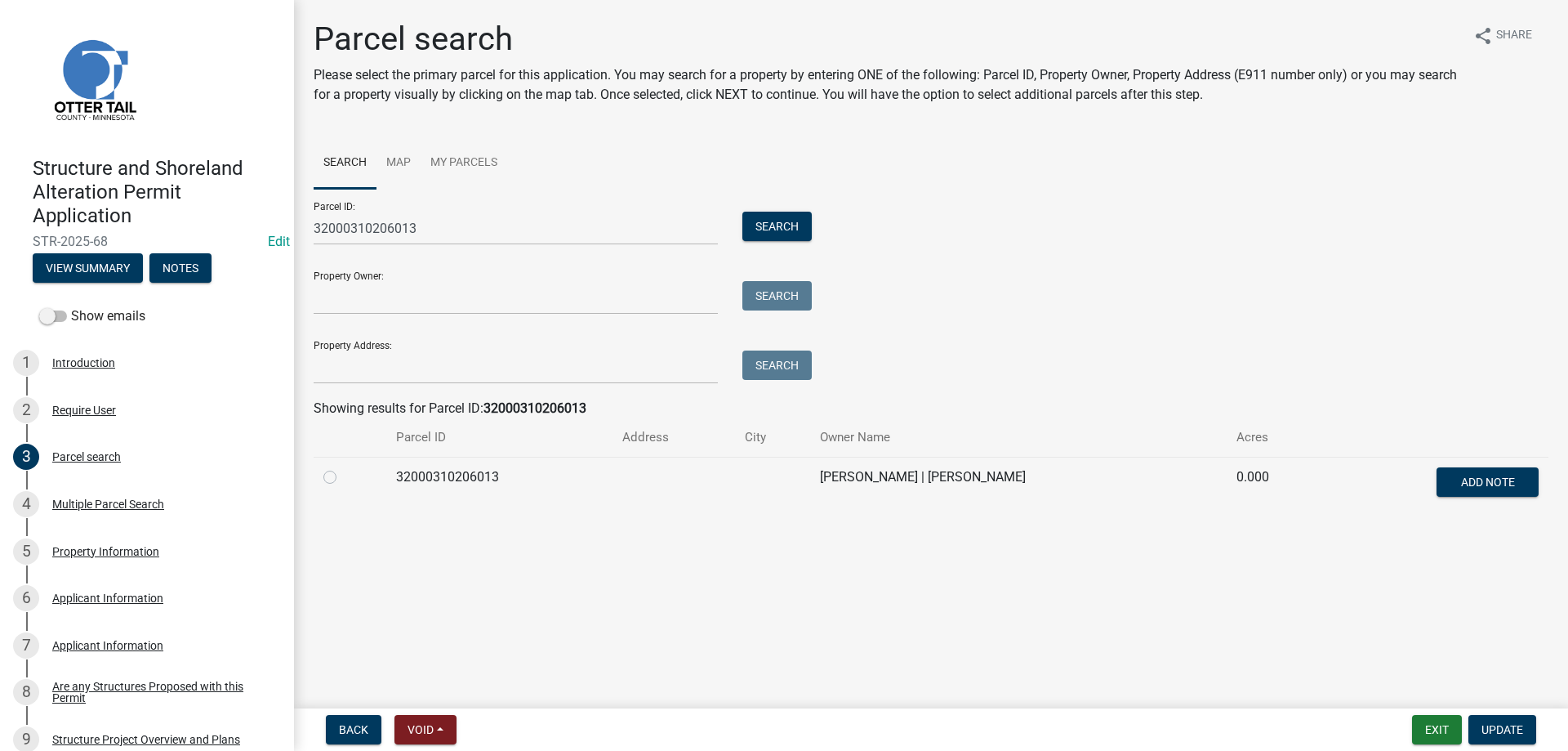
click at [343, 467] on label at bounding box center [343, 467] width 0 height 0
click at [343, 475] on input "radio" at bounding box center [349, 473] width 11 height 11
radio input "true"
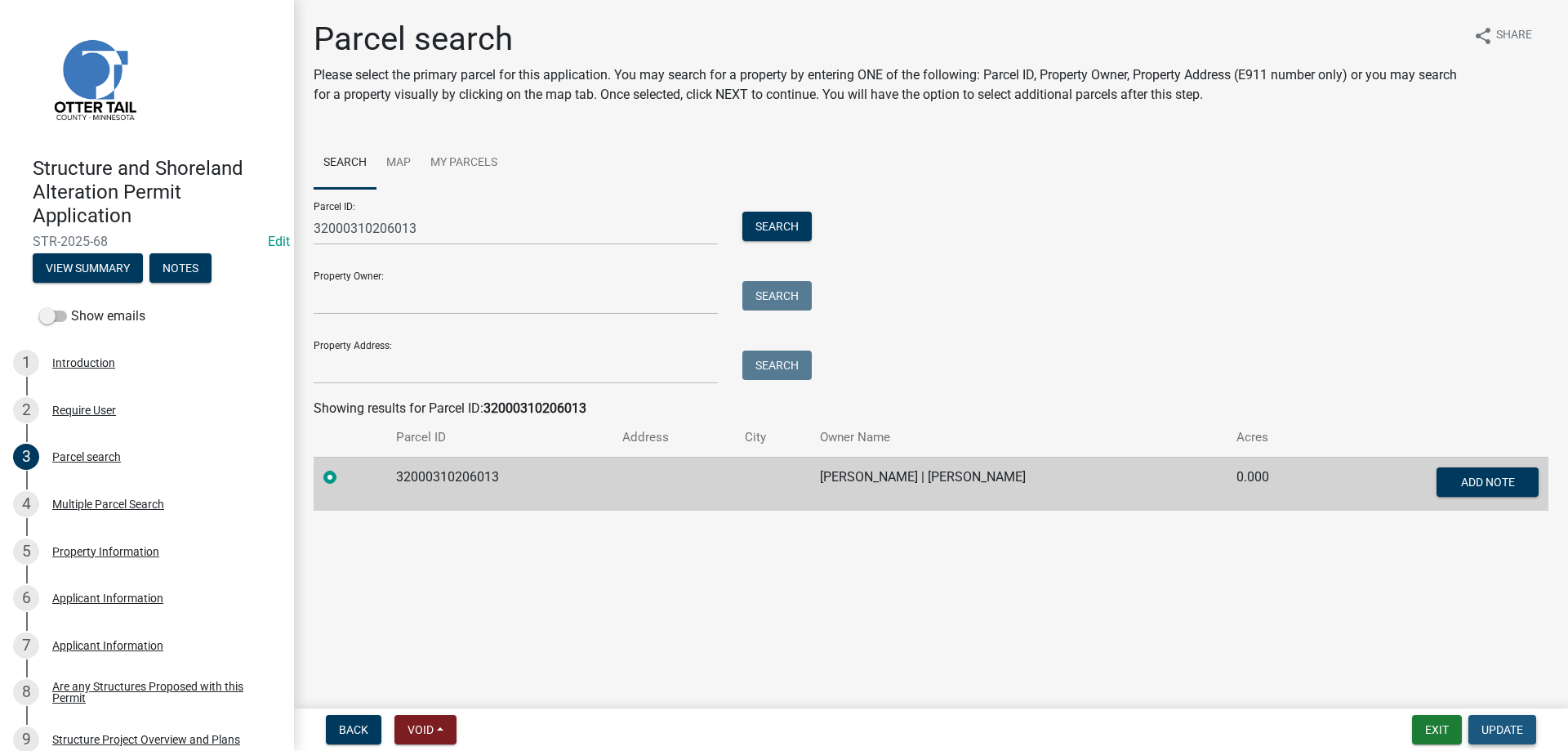
click at [1511, 728] on span "Update" at bounding box center [1502, 729] width 41 height 13
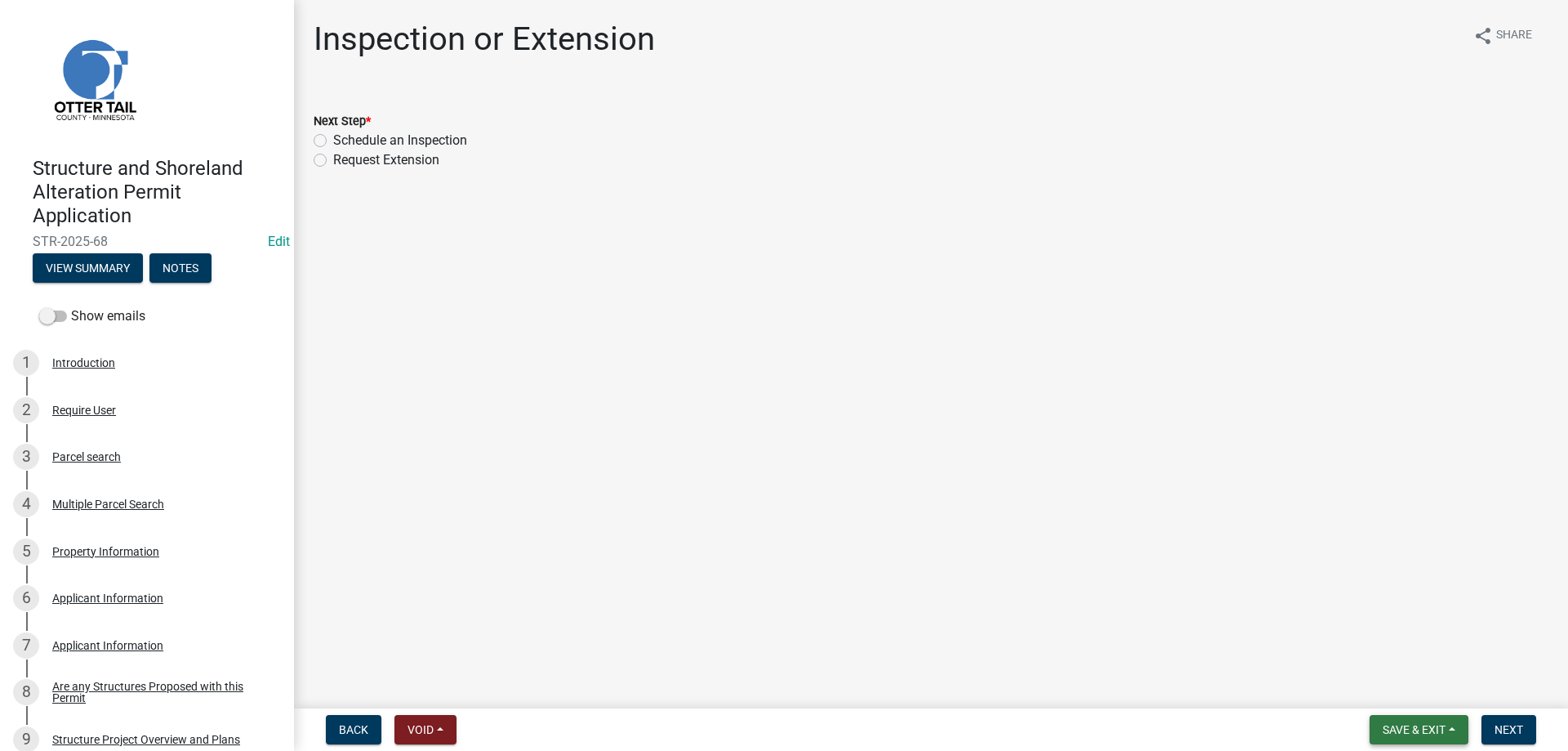
click at [1416, 724] on span "Save & Exit" at bounding box center [1414, 729] width 63 height 13
click at [1384, 682] on button "Save & Exit" at bounding box center [1403, 687] width 131 height 39
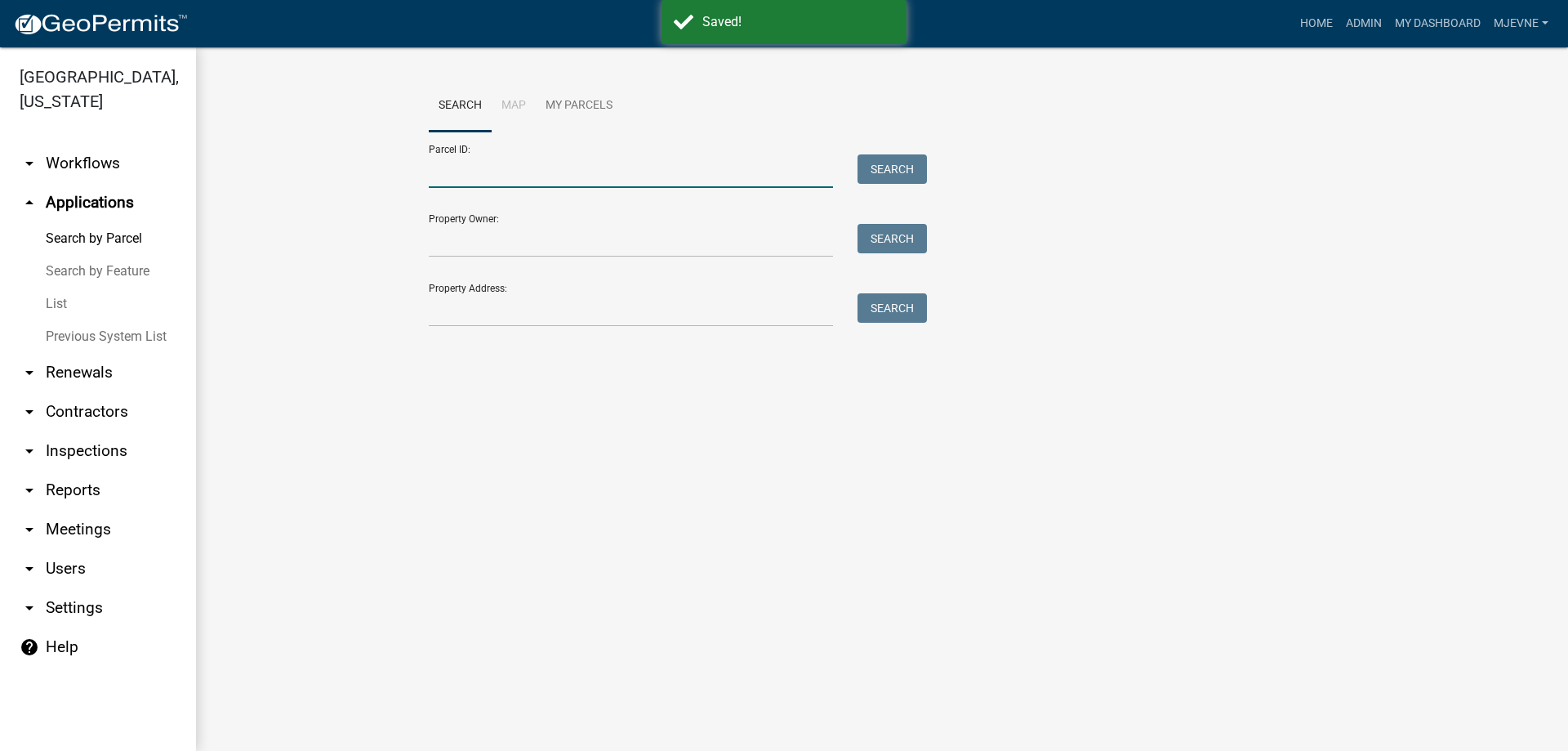
click at [477, 173] on input "Parcel ID:" at bounding box center [630, 171] width 404 height 34
paste input "32000310206010"
type input "32000310206010"
click at [885, 174] on button "Search" at bounding box center [892, 169] width 70 height 29
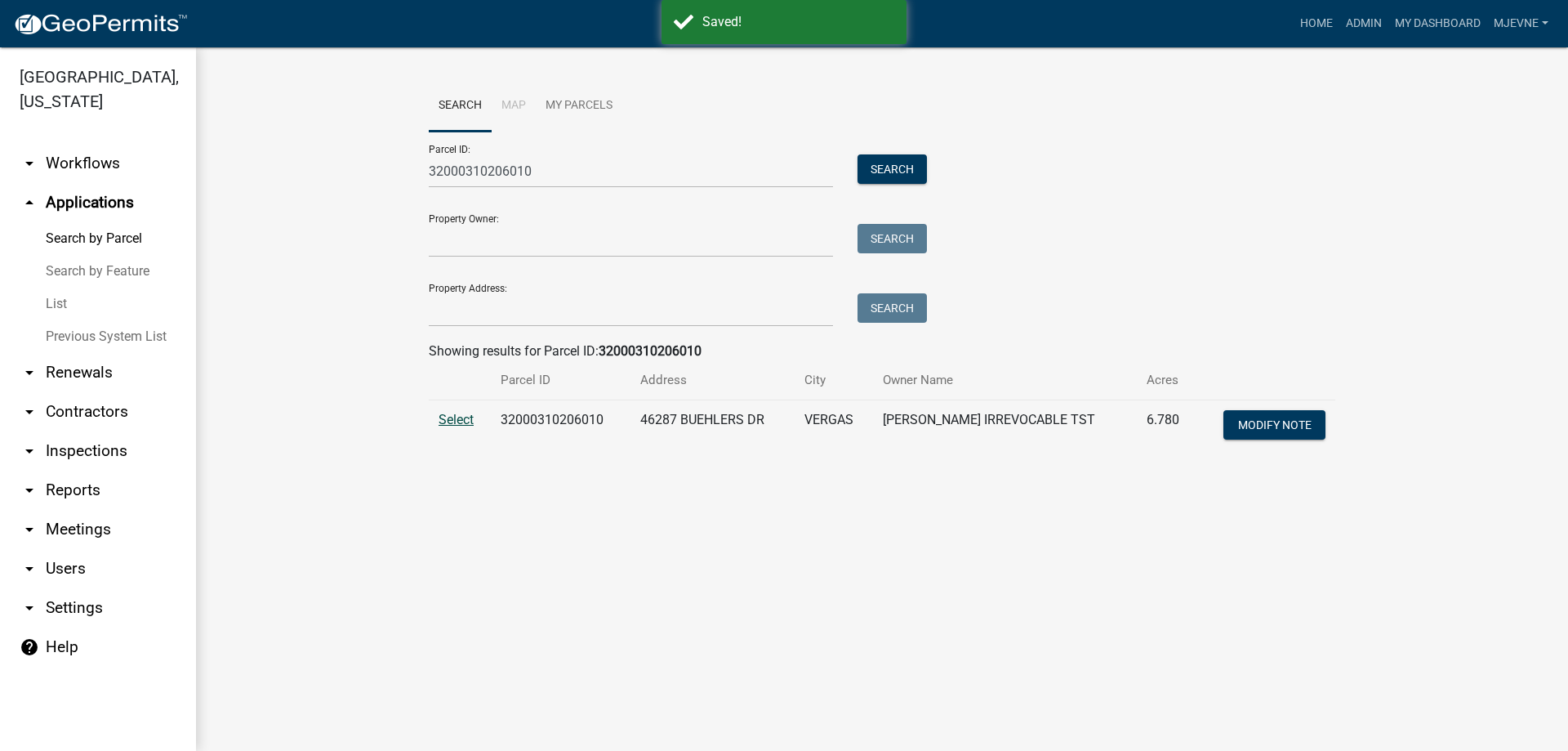
click at [446, 418] on span "Select" at bounding box center [456, 419] width 35 height 16
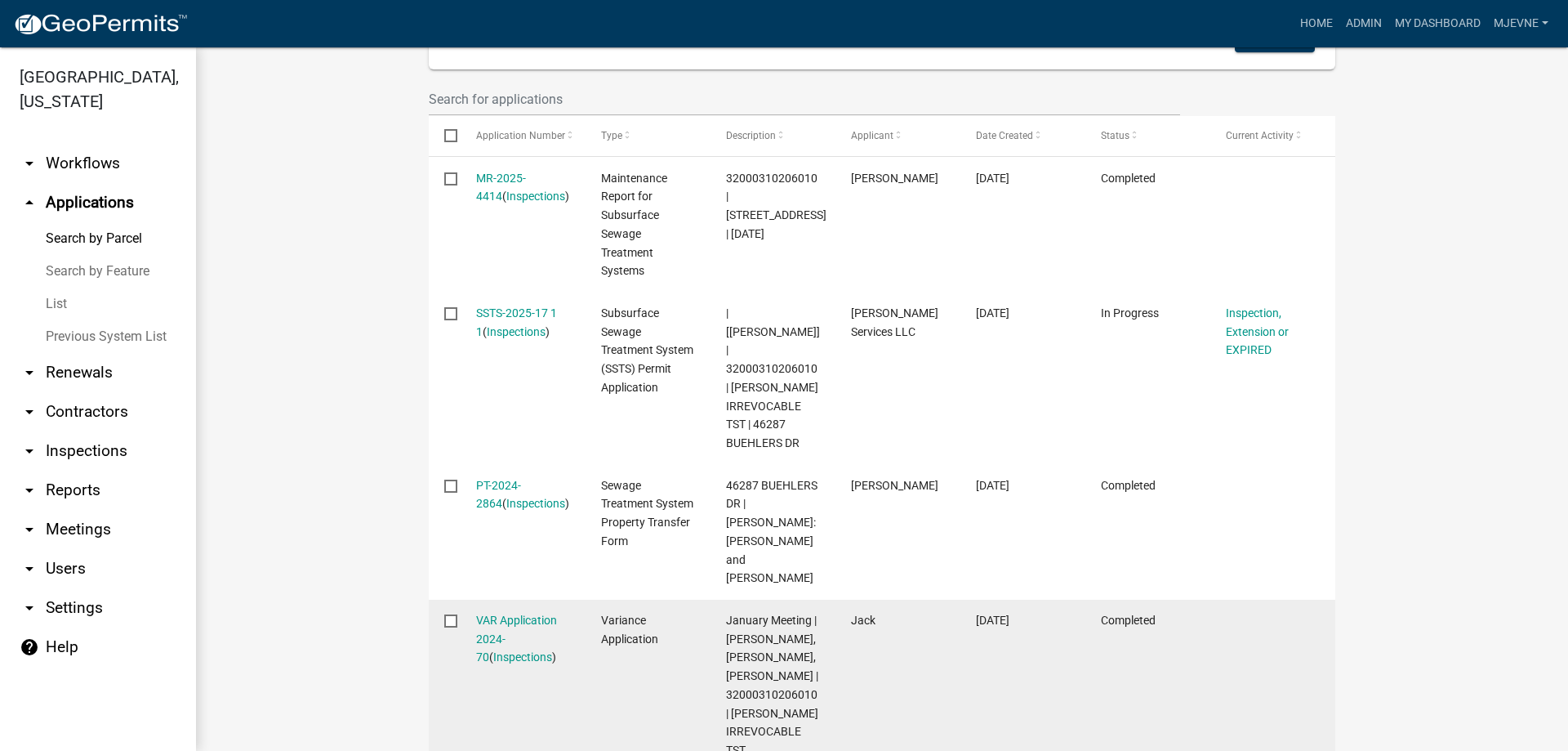
scroll to position [465, 0]
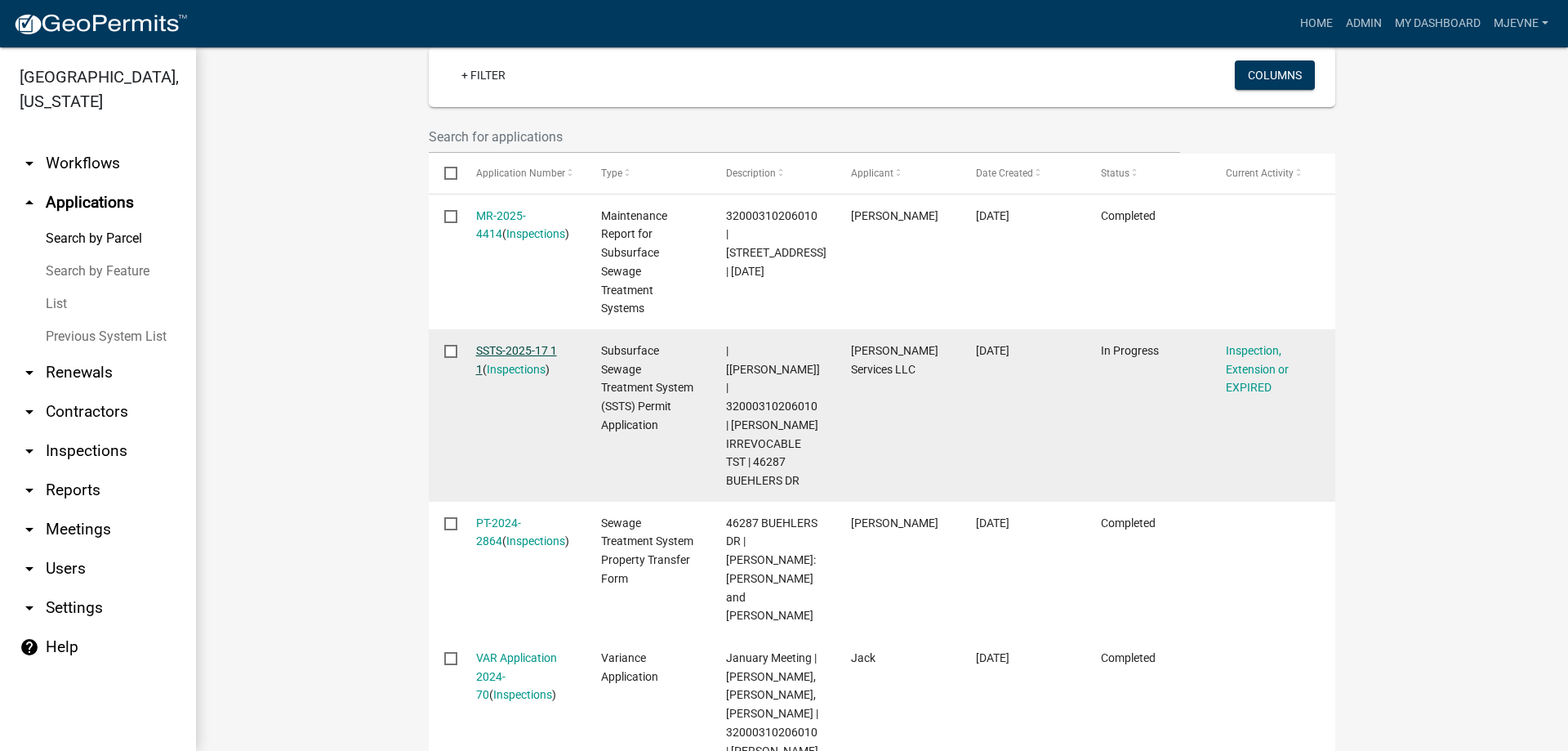
click at [502, 351] on link "SSTS-2025-17 1 1" at bounding box center [517, 359] width 81 height 32
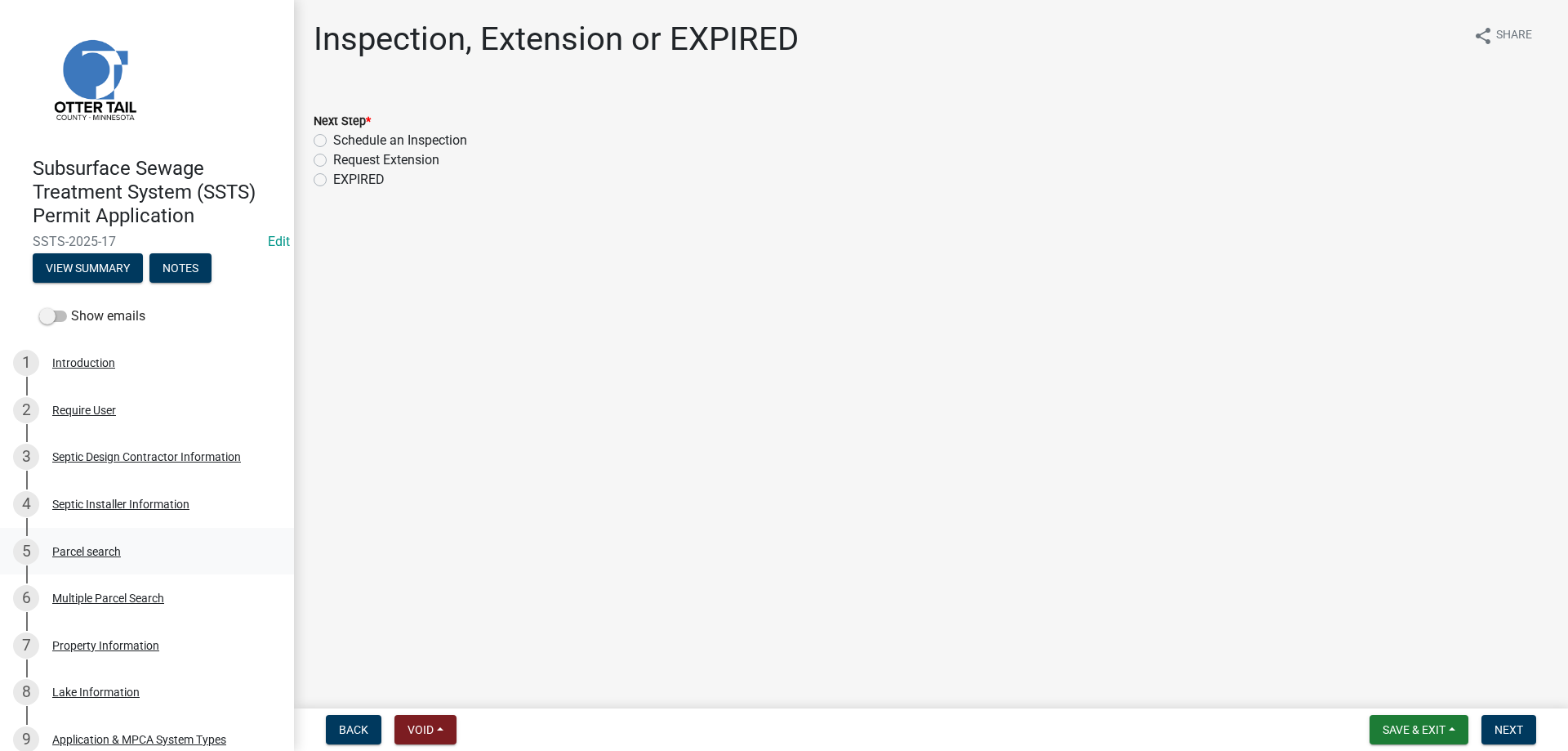
click at [107, 548] on div "Parcel search" at bounding box center [86, 551] width 69 height 11
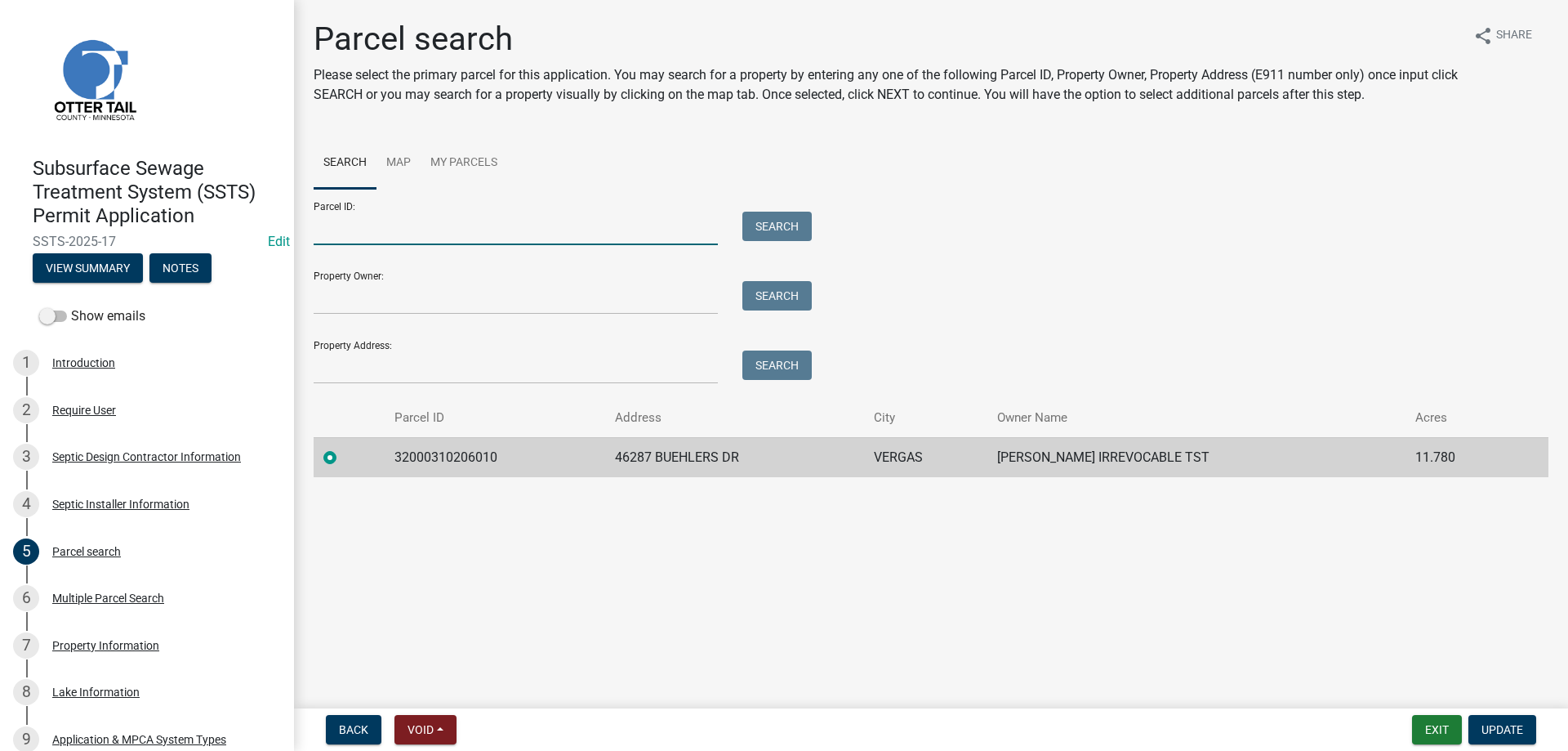
click at [365, 218] on input "Parcel ID:" at bounding box center [515, 228] width 404 height 34
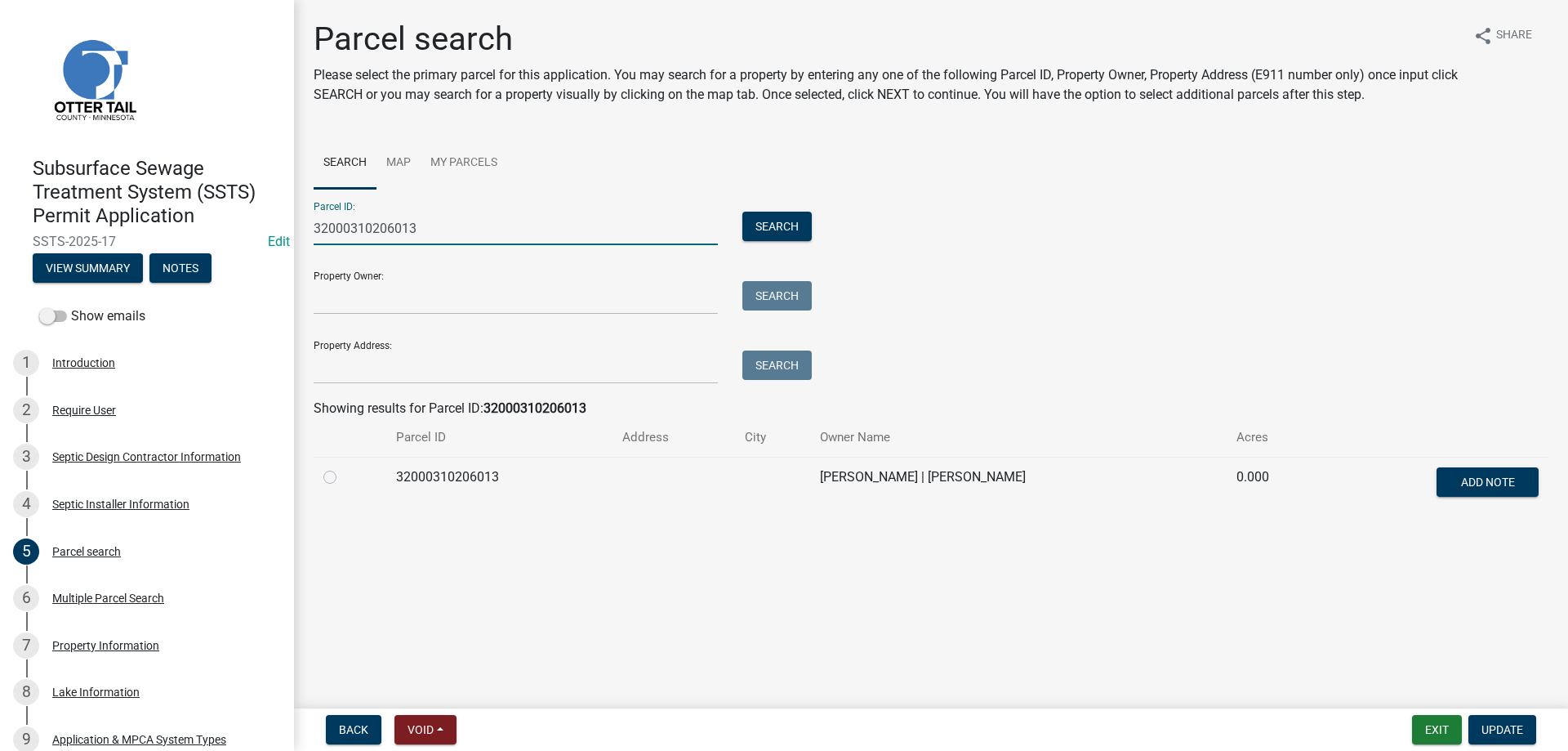
type input "32000310206013"
click at [343, 467] on label at bounding box center [343, 467] width 0 height 0
click at [343, 478] on input "radio" at bounding box center [349, 473] width 11 height 11
radio input "true"
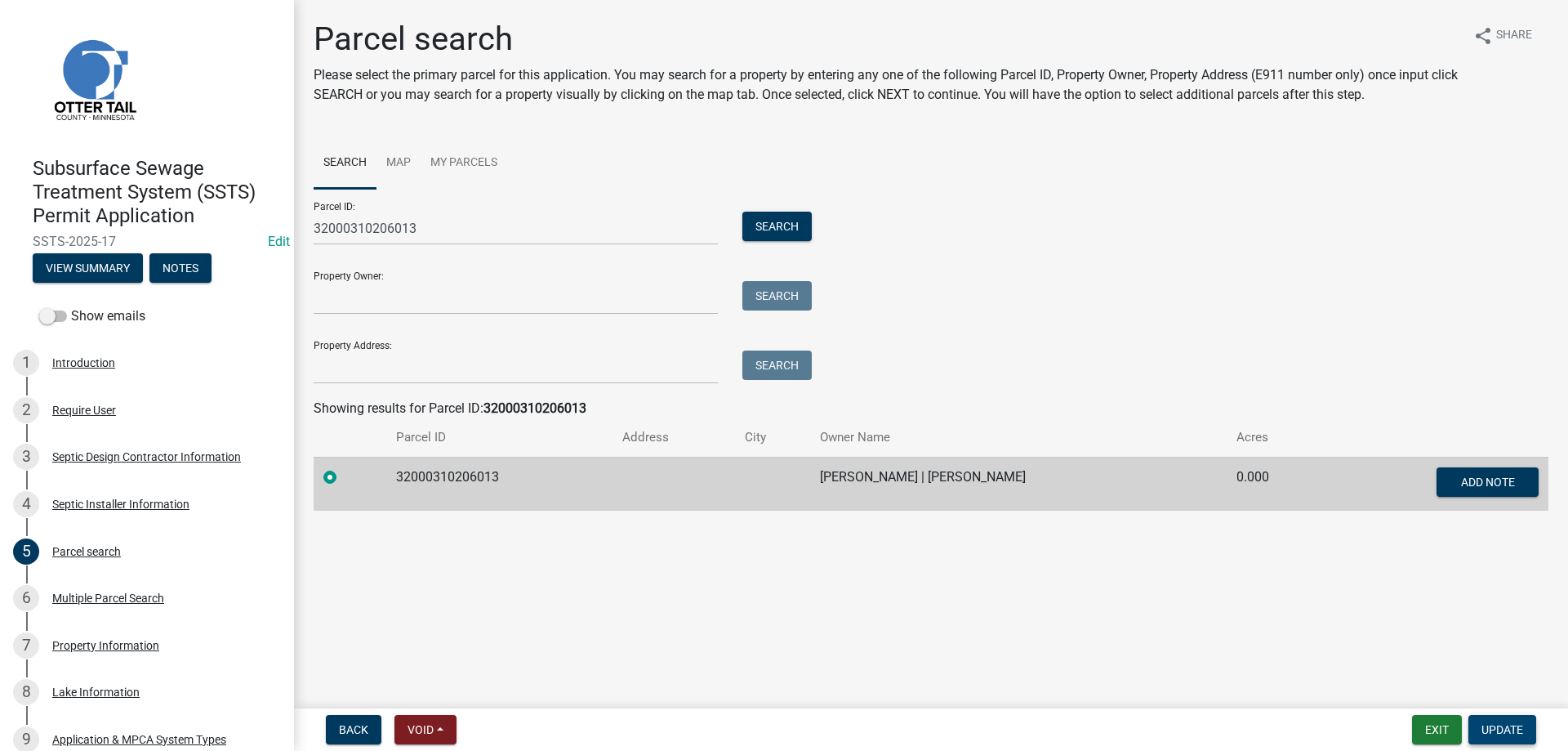
click at [1505, 735] on span "Update" at bounding box center [1502, 729] width 41 height 13
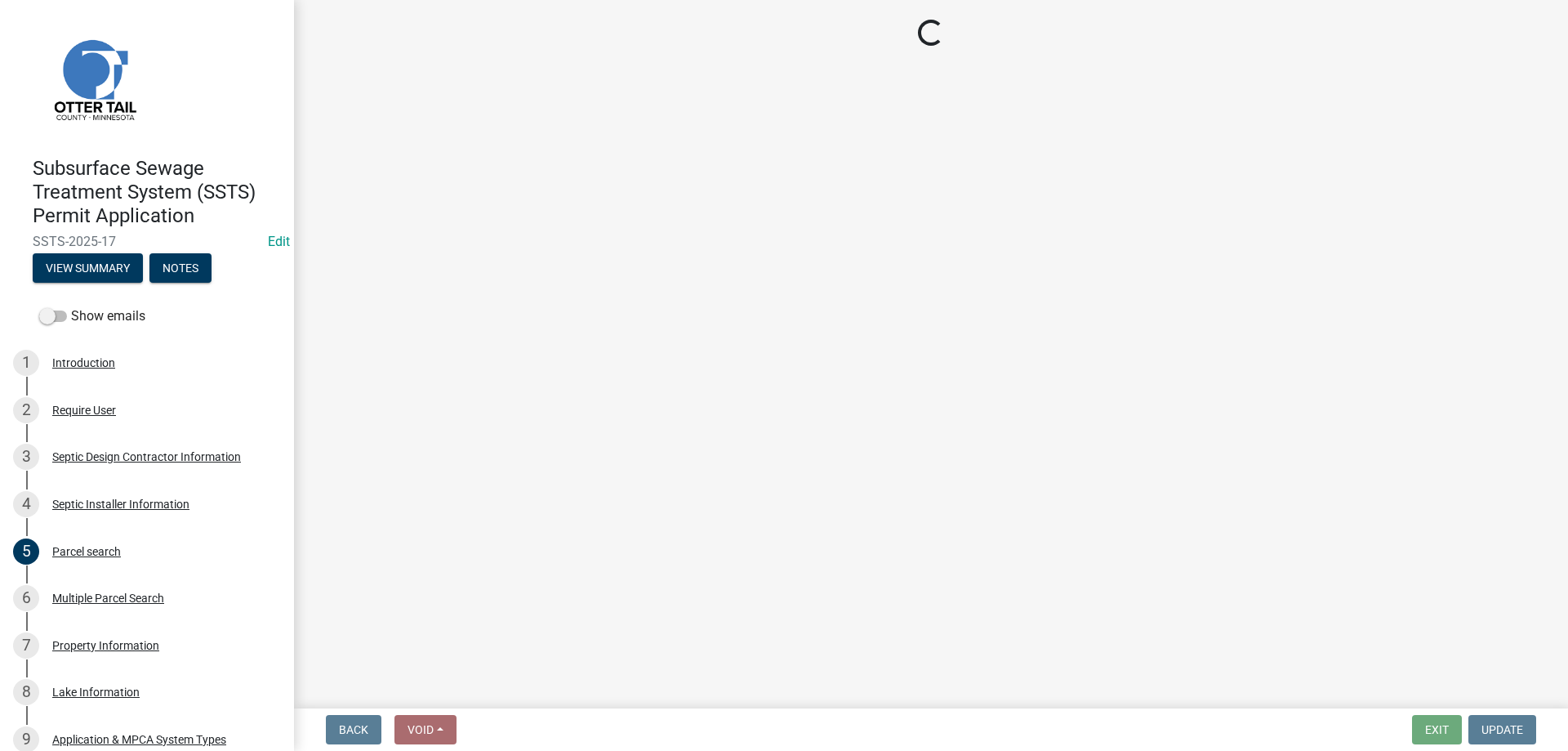
select select "6b95c9b4-5b94-4d6a-a2c9-ae9db59a969e"
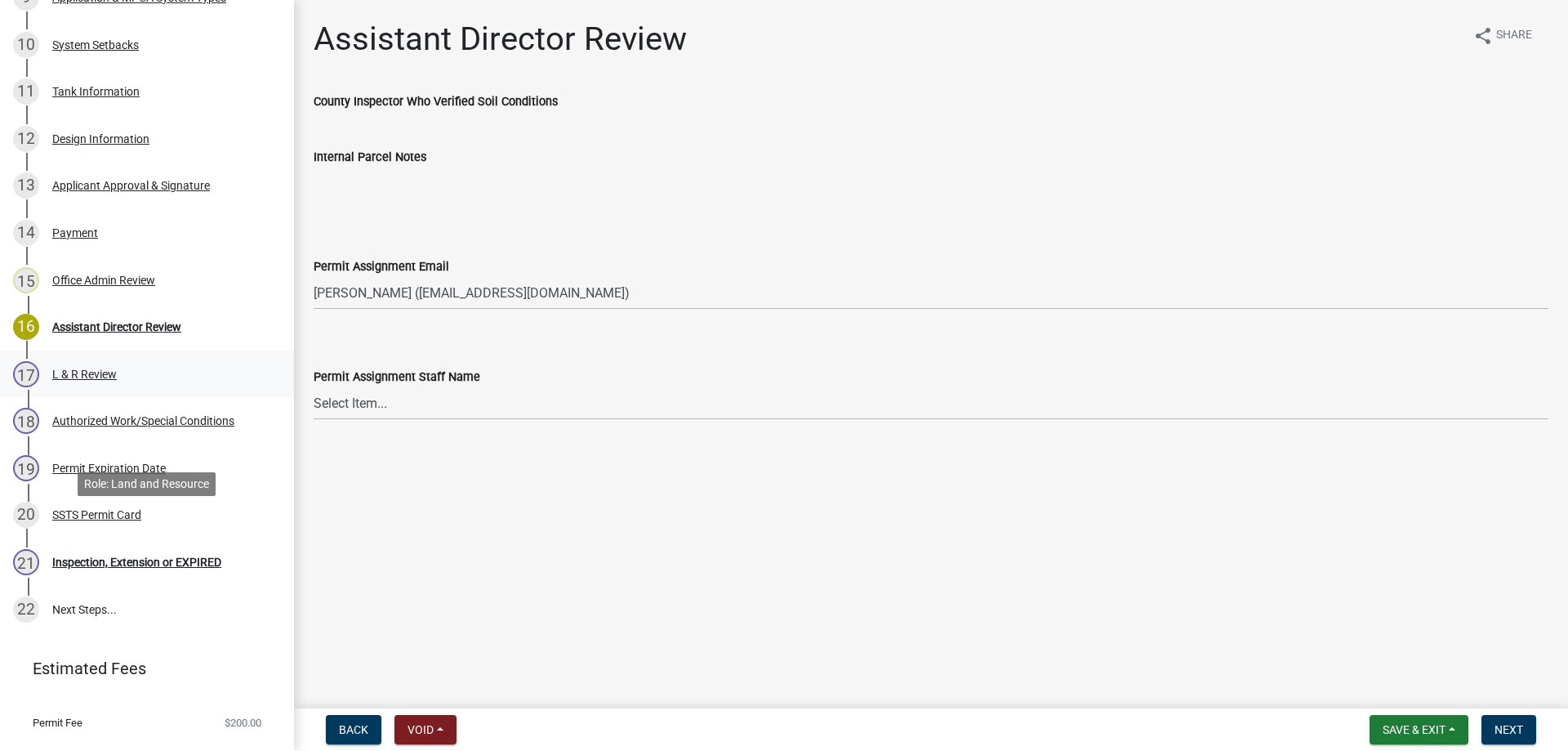
scroll to position [776, 0]
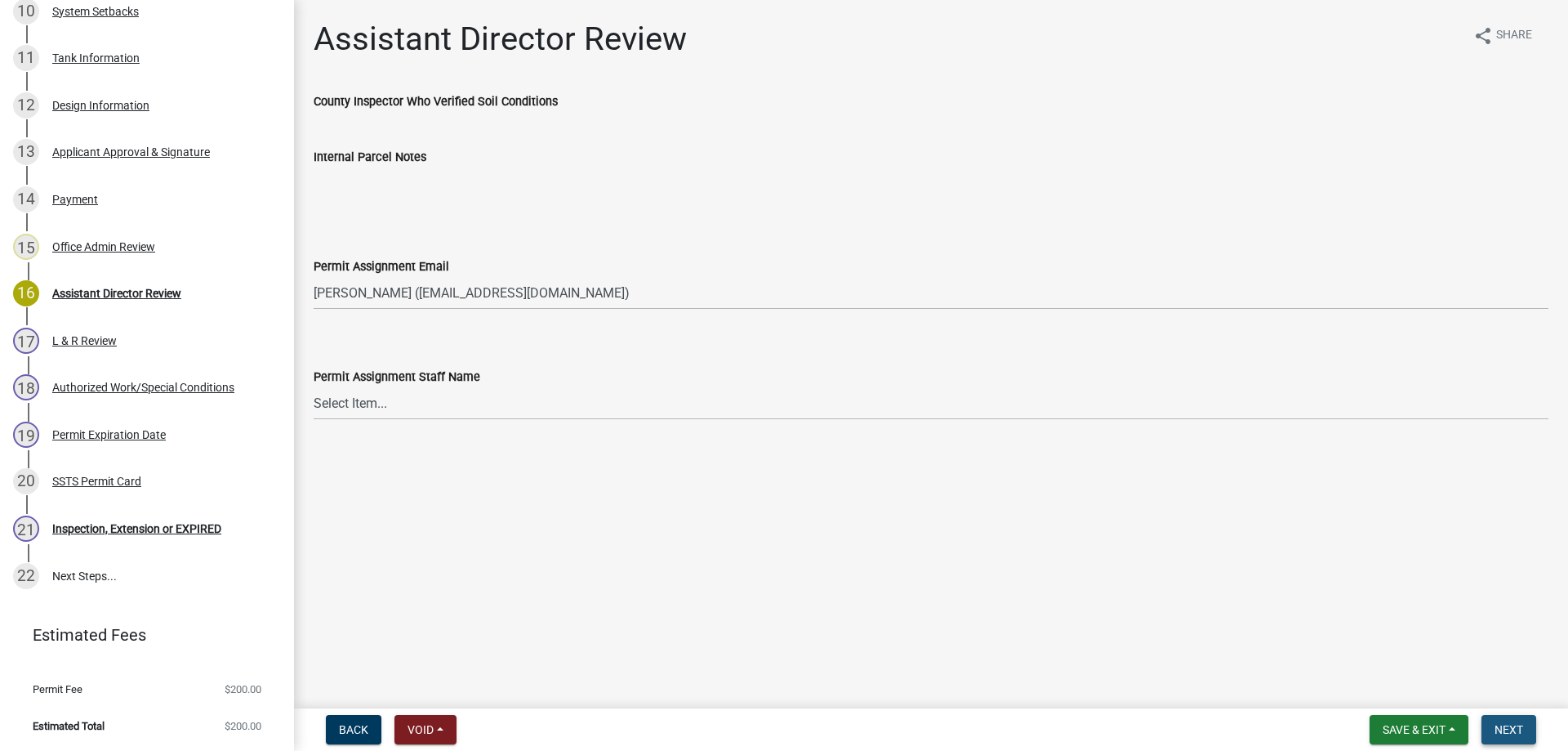
click at [1512, 728] on span "Next" at bounding box center [1508, 729] width 28 height 13
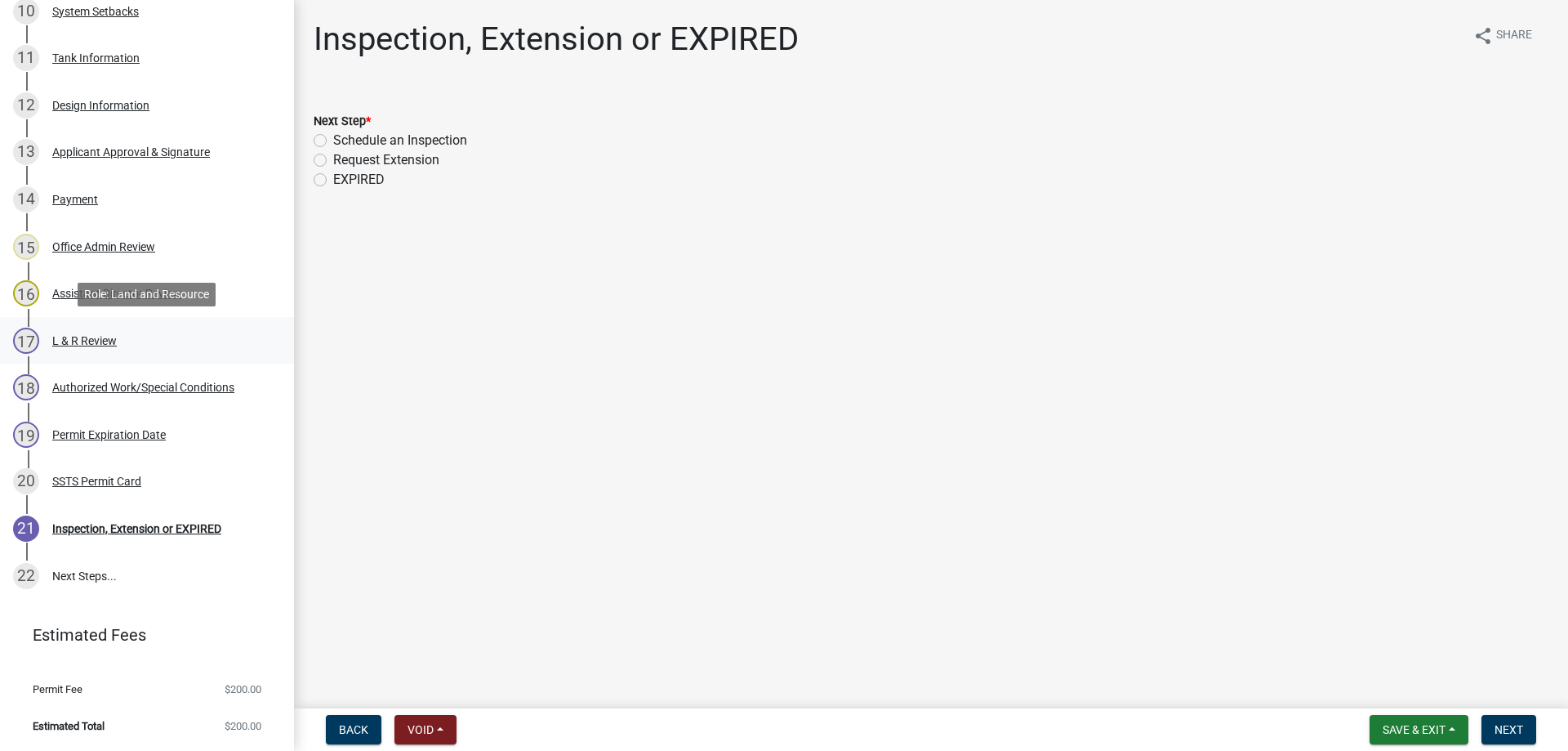
click at [74, 336] on div "L & R Review" at bounding box center [84, 341] width 64 height 11
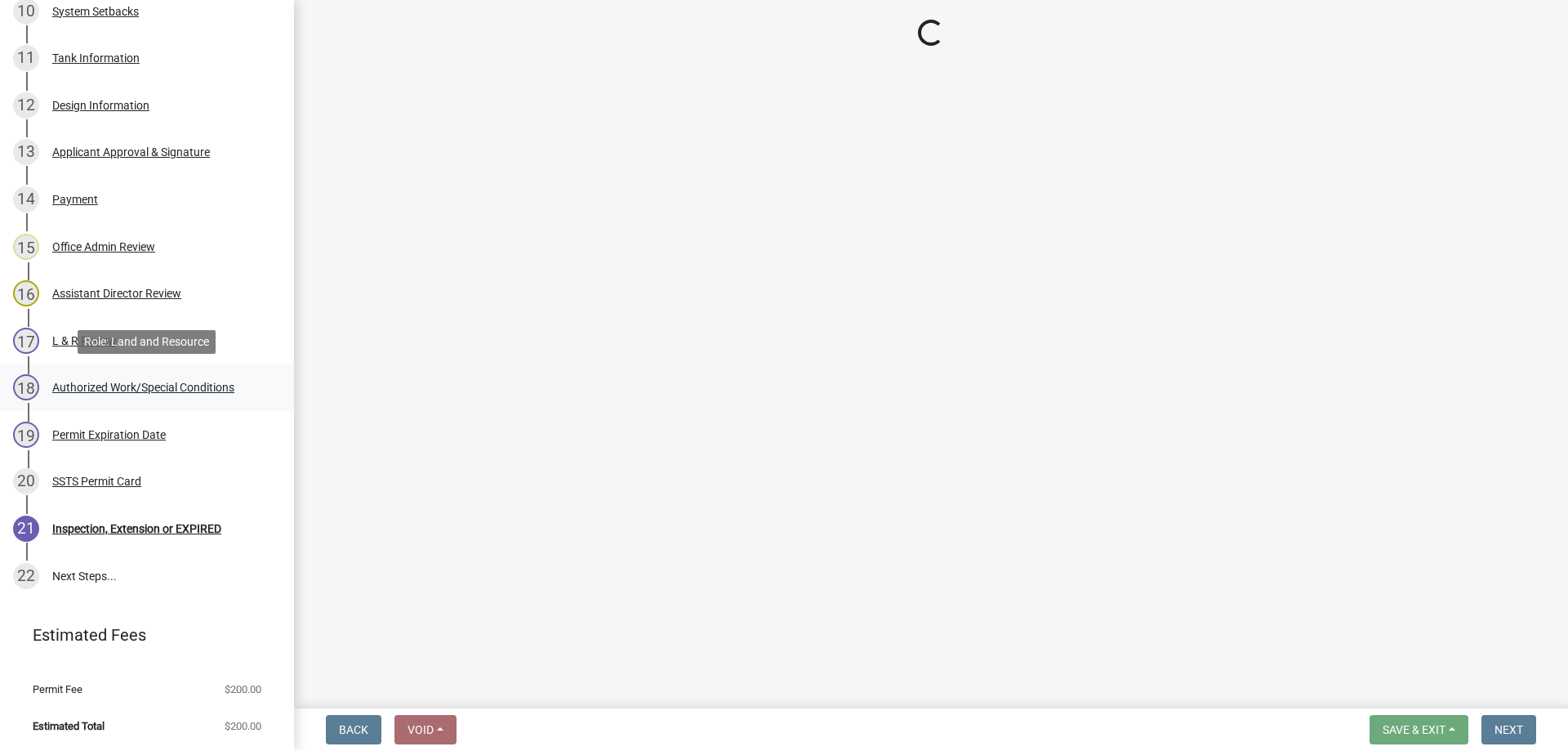
select select "34228cc3-780d-4331-b1d3-92b61ef2737b"
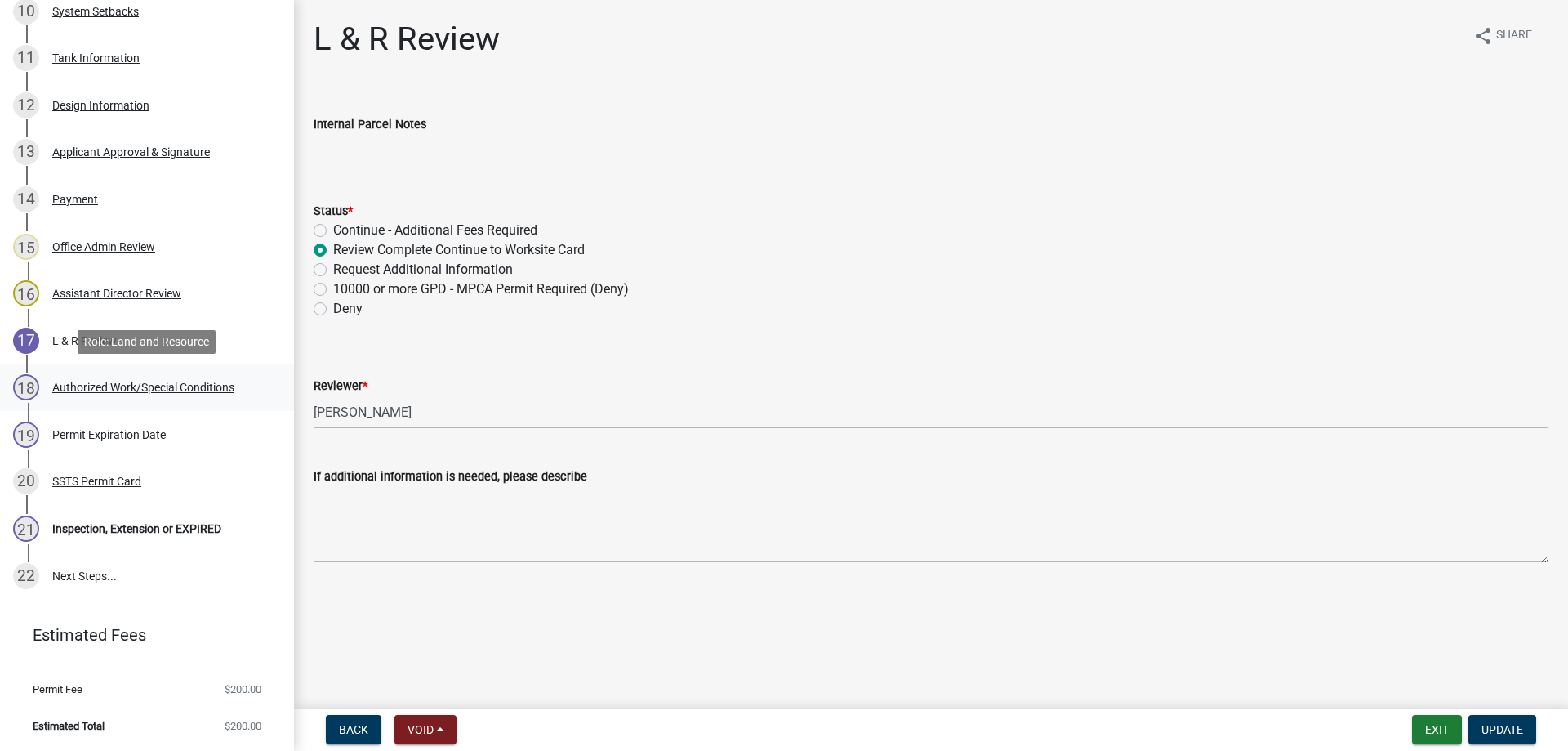
click at [77, 385] on div "Authorized Work/Special Conditions" at bounding box center [143, 386] width 182 height 11
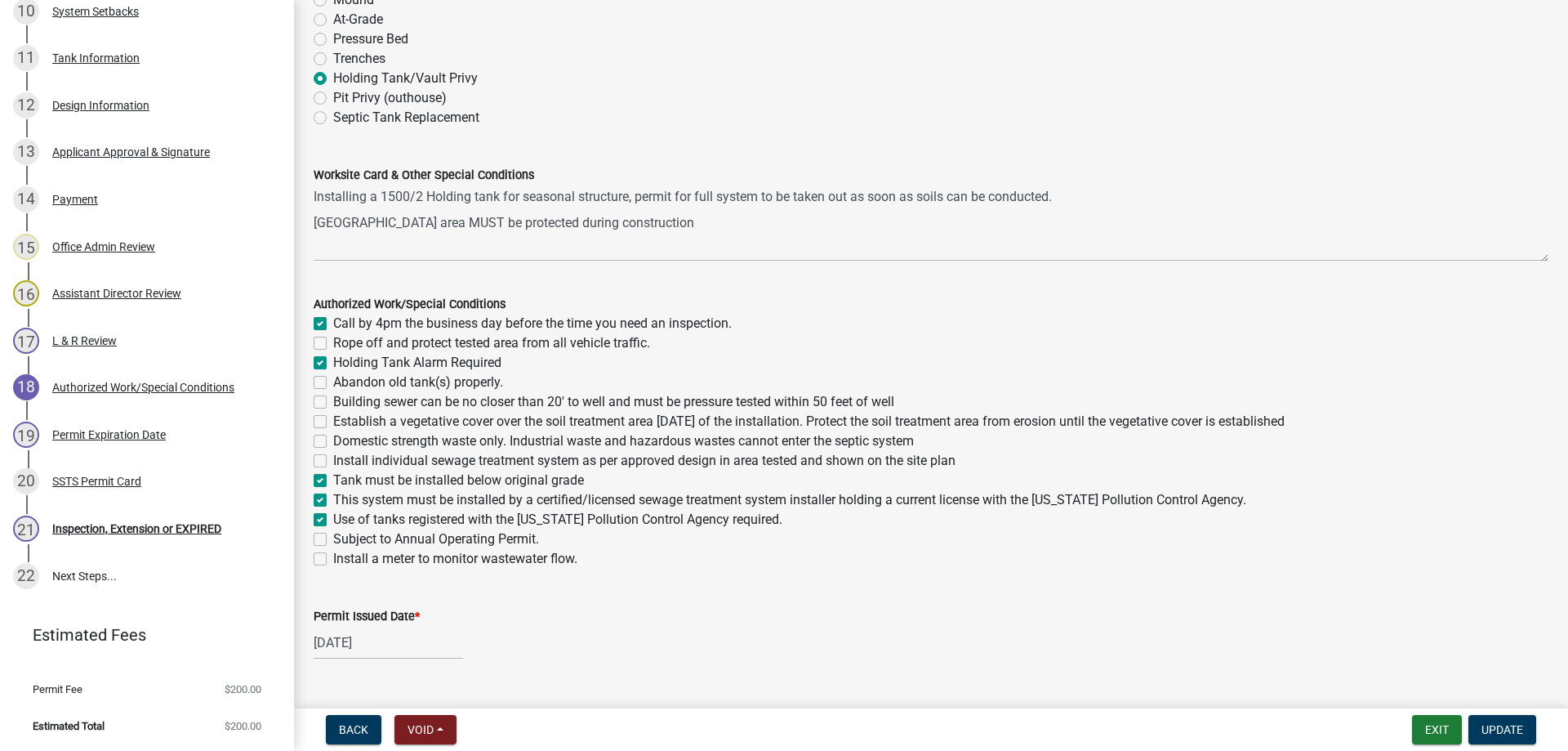
scroll to position [177, 0]
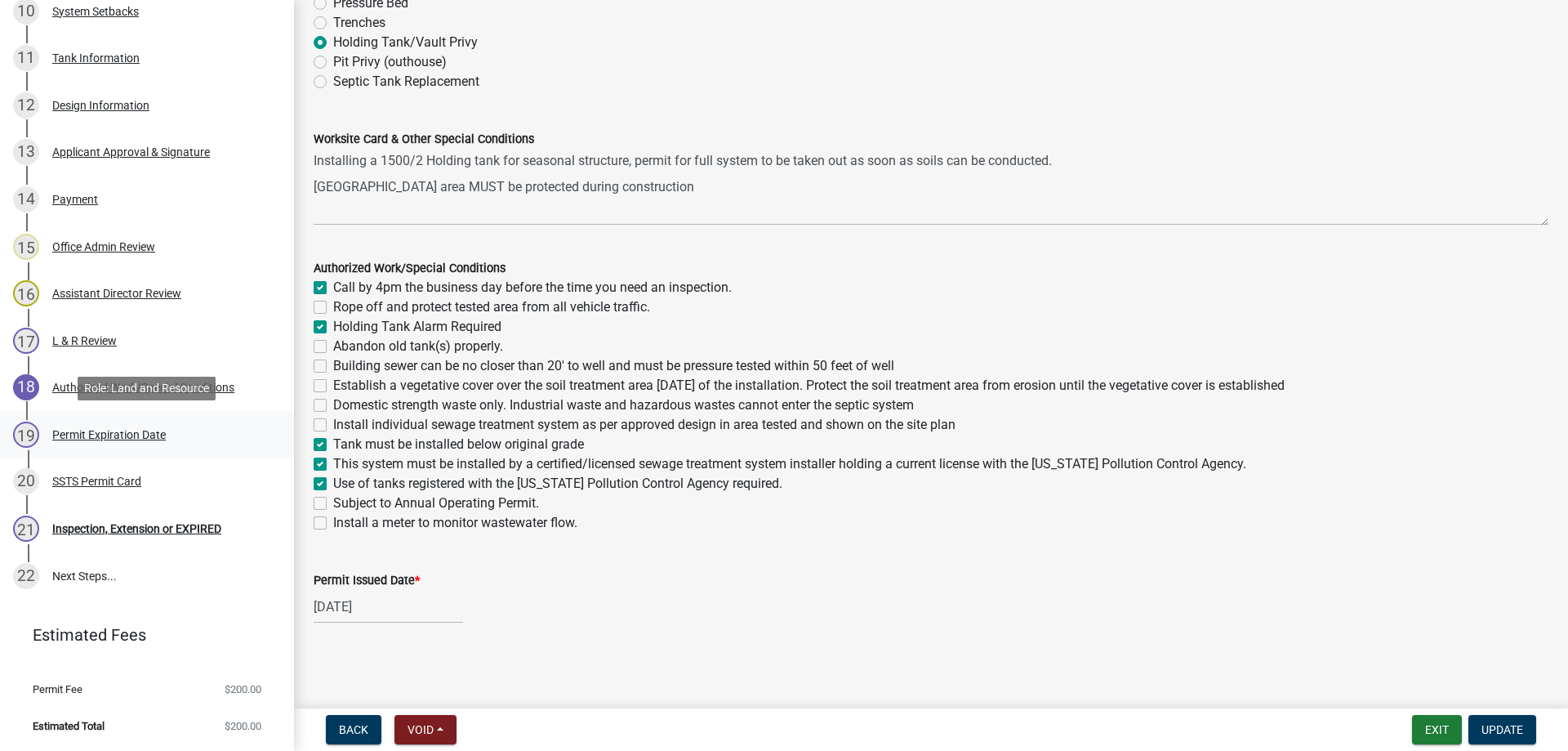
click at [85, 437] on div "Permit Expiration Date" at bounding box center [109, 434] width 114 height 11
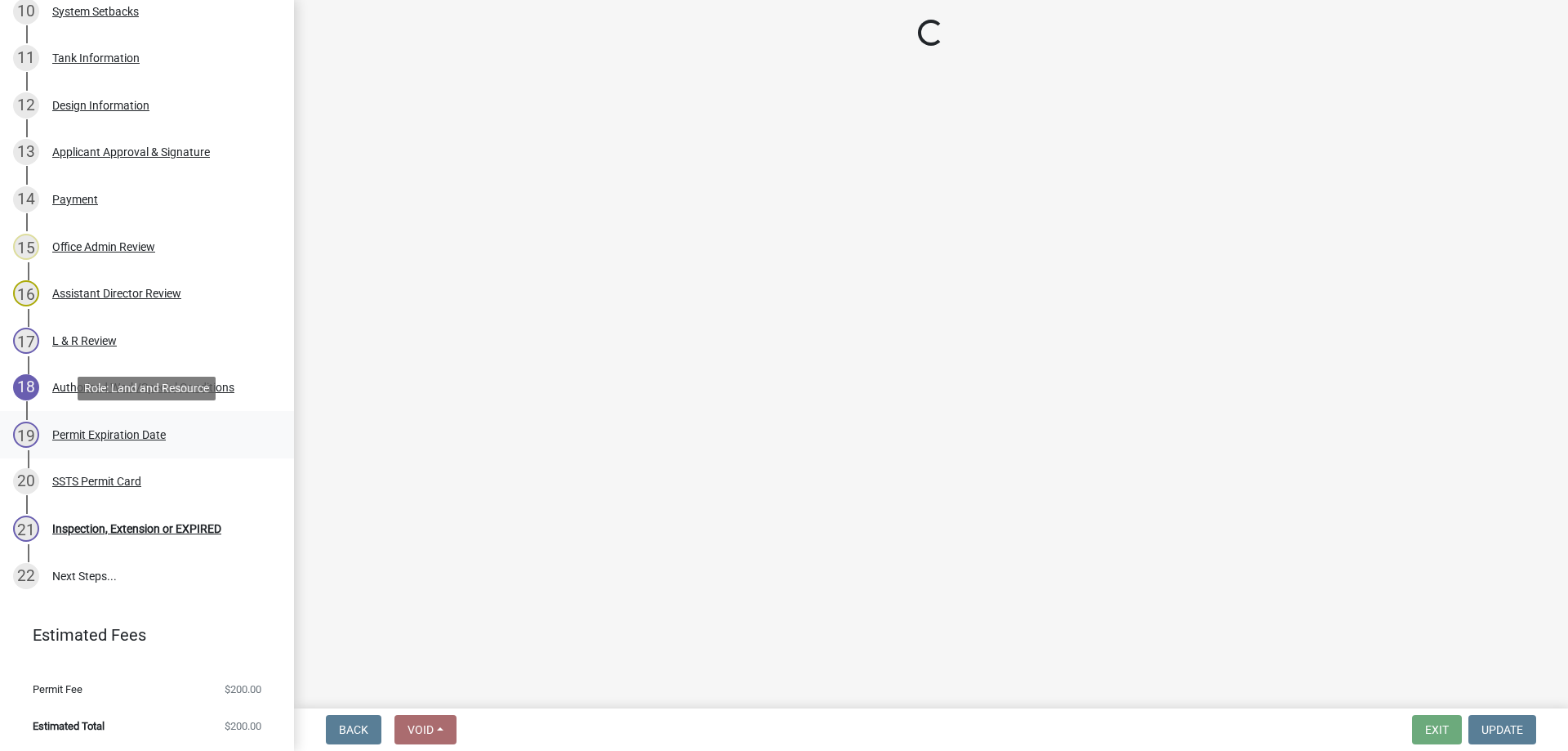
scroll to position [0, 0]
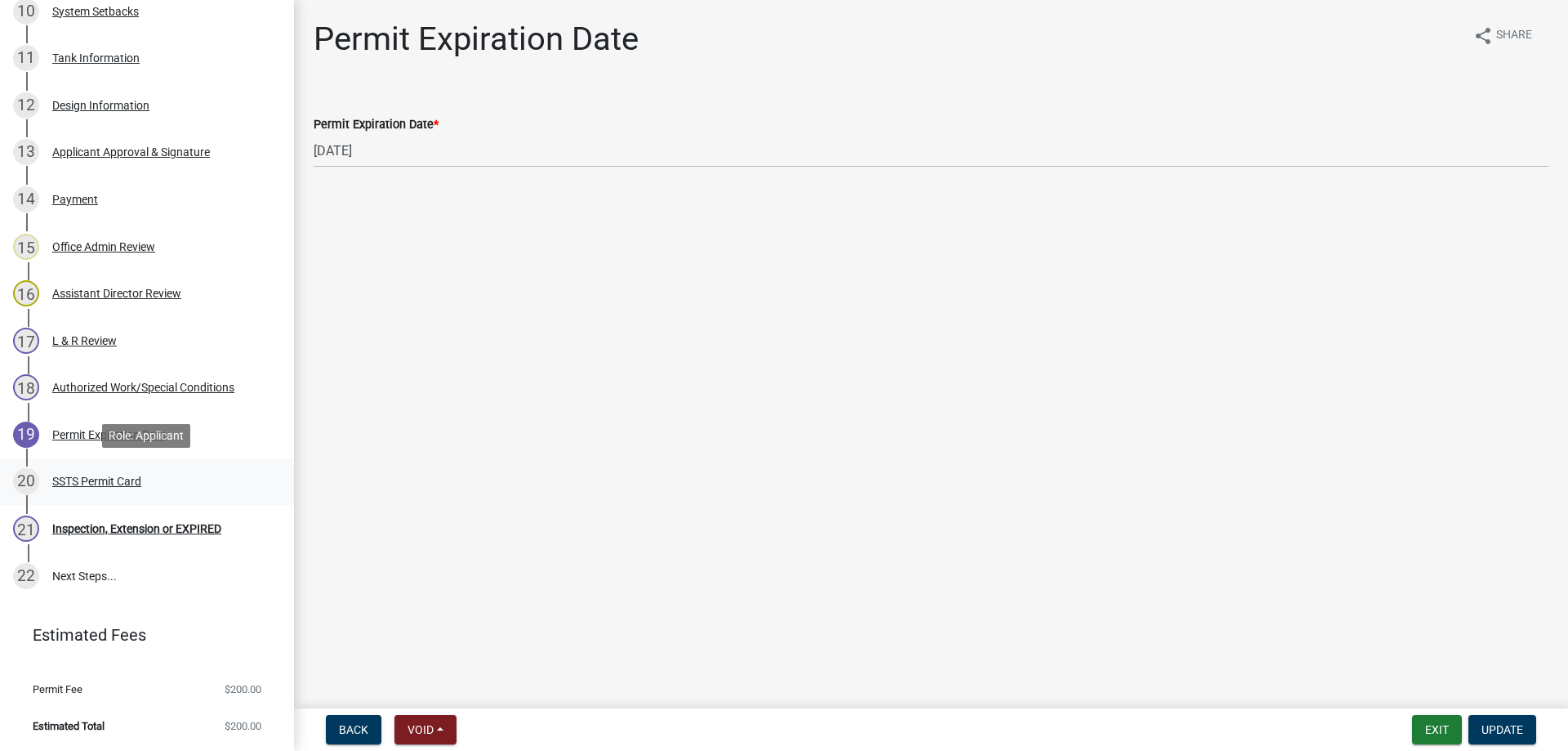
click at [89, 479] on div "SSTS Permit Card" at bounding box center [96, 481] width 89 height 11
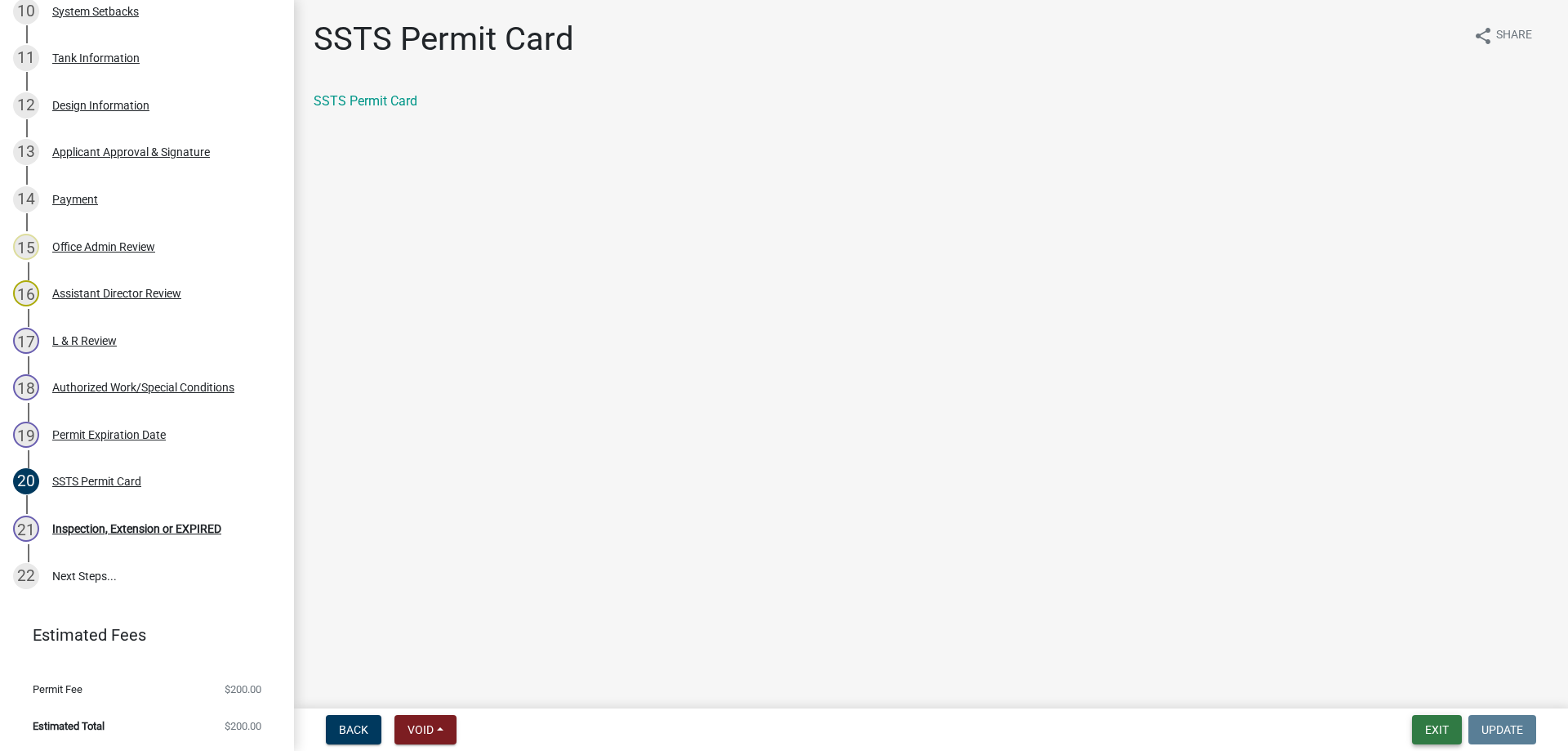
click at [1437, 729] on button "Exit" at bounding box center [1437, 729] width 49 height 29
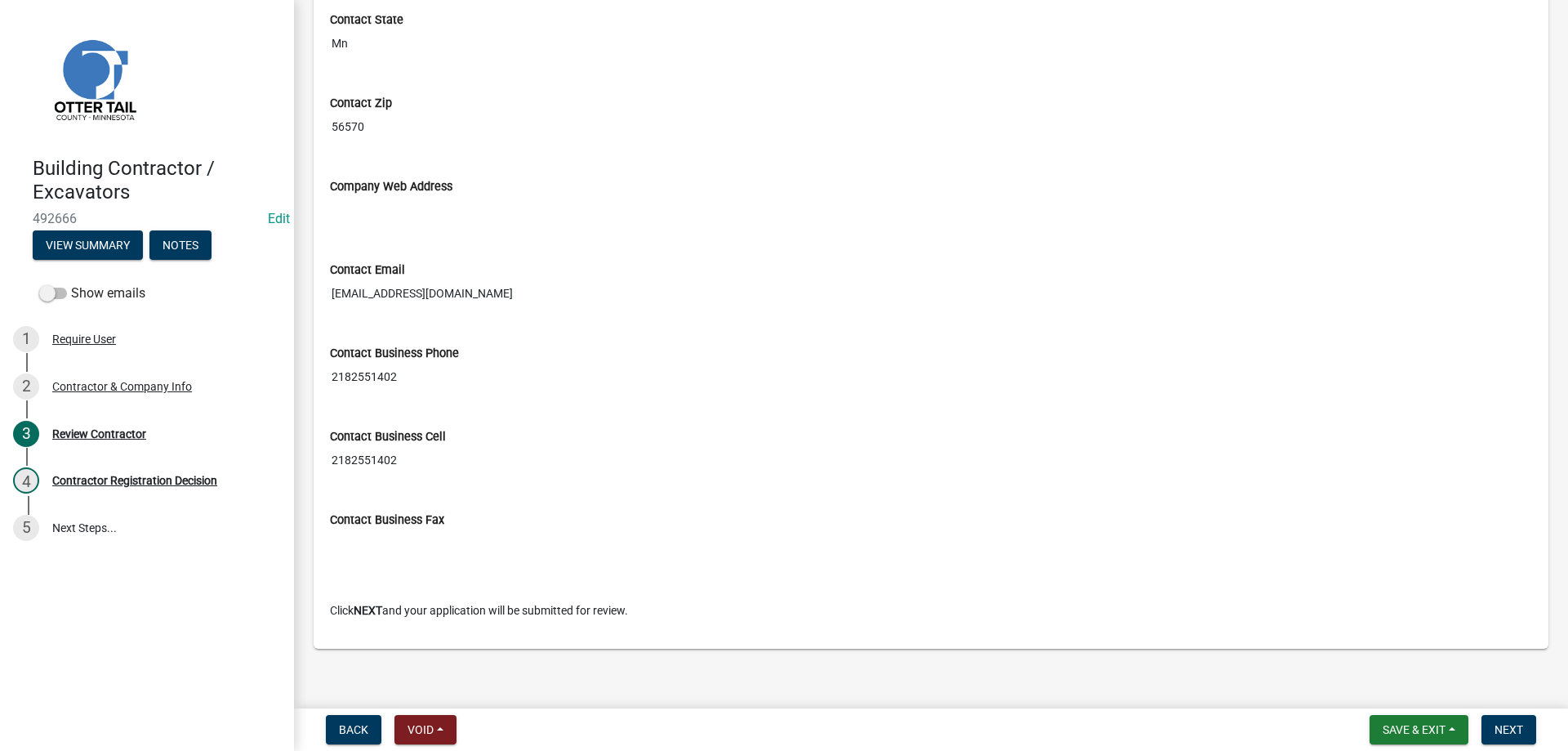
scroll to position [856, 0]
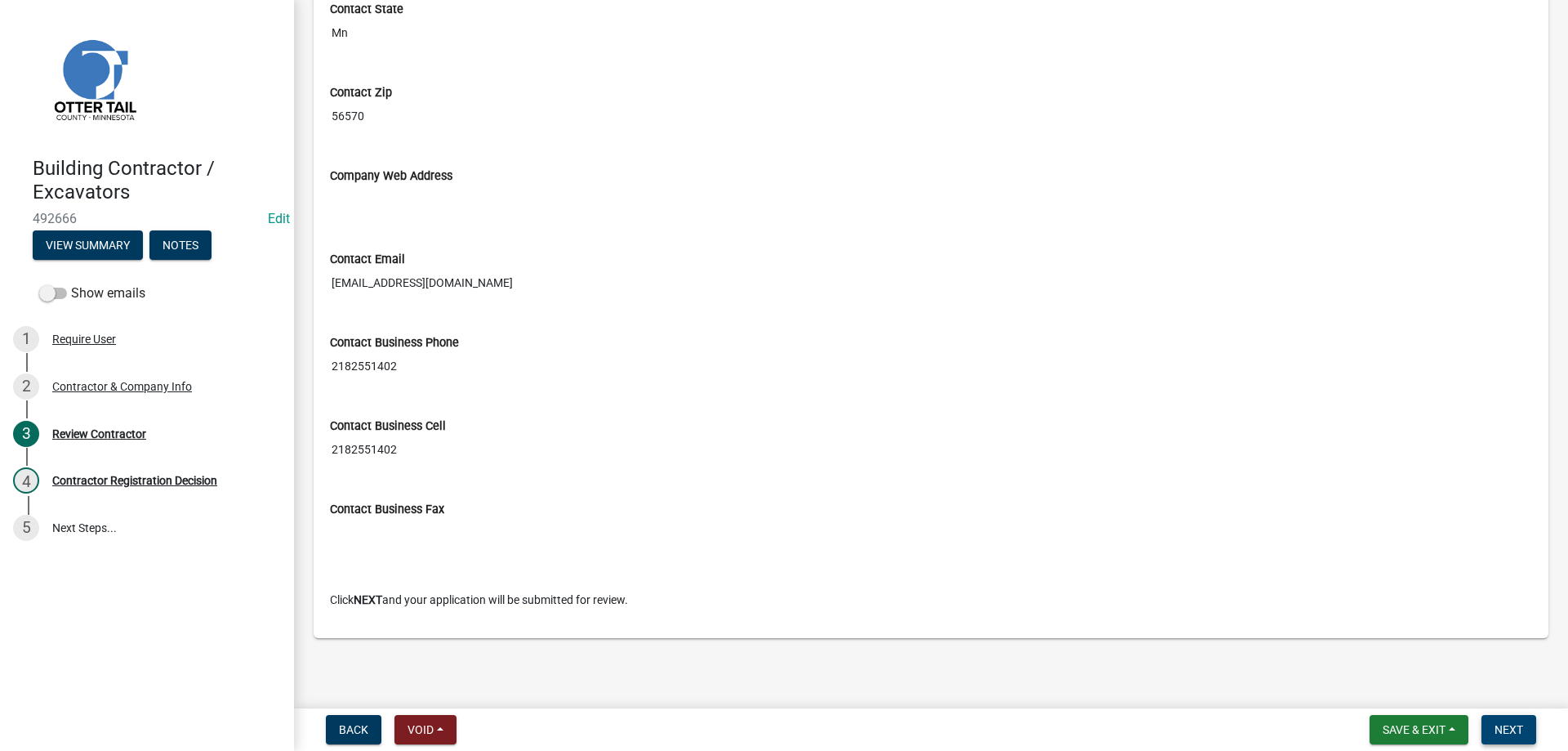
click at [1512, 726] on span "Next" at bounding box center [1508, 729] width 28 height 13
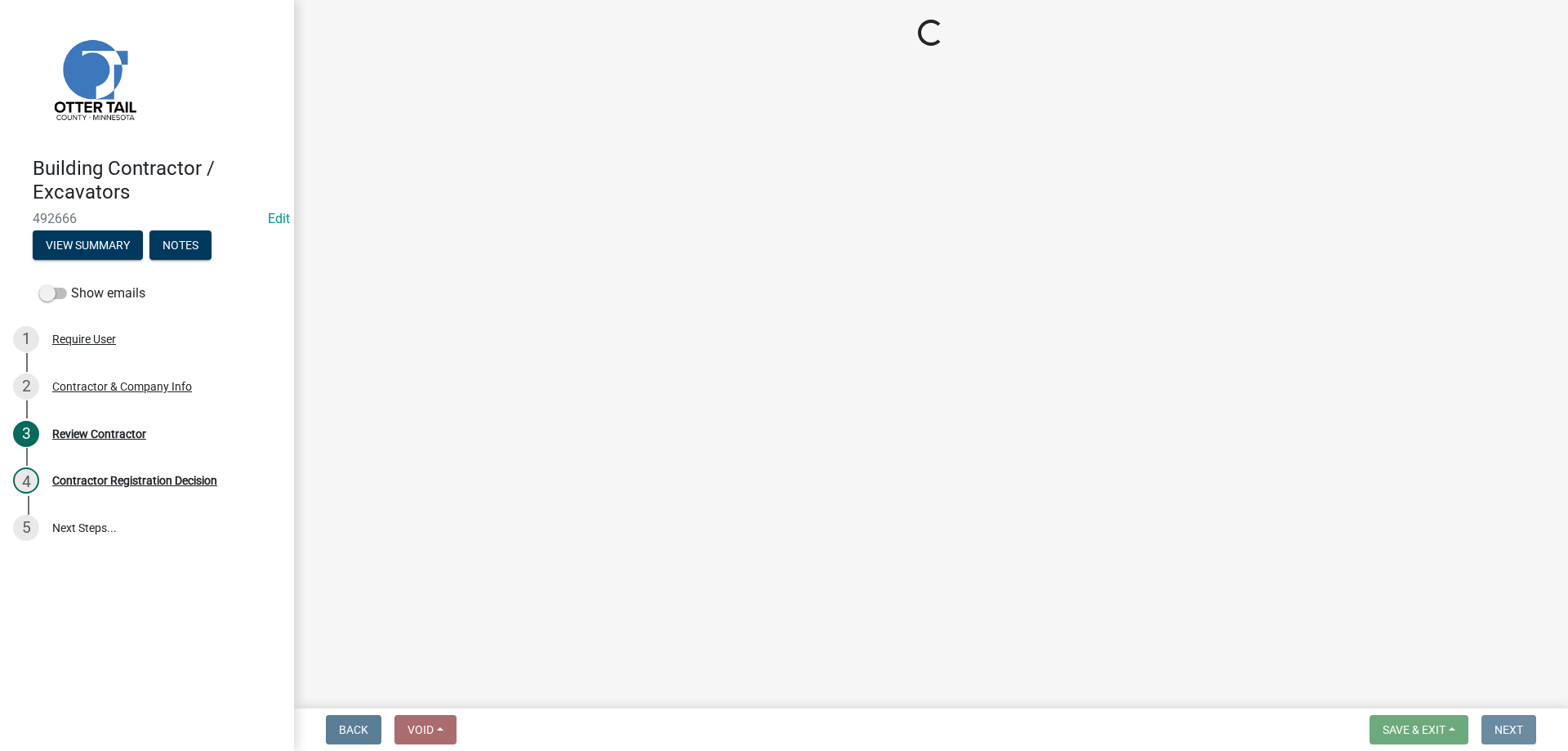
scroll to position [0, 0]
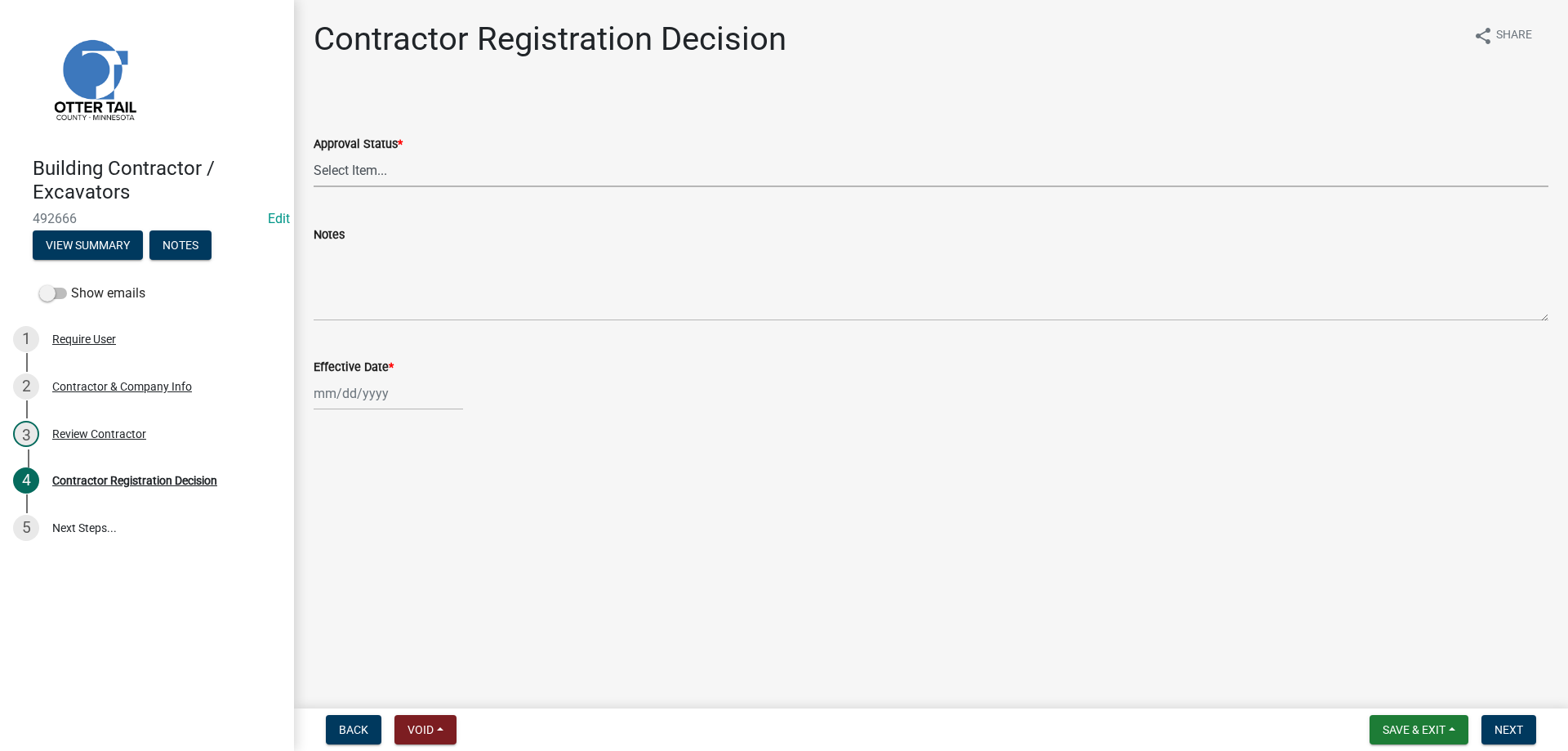
click at [313, 154] on select "Select Item... Approved Denied" at bounding box center [931, 170] width 1235 height 34
click option "Approved" at bounding box center [0, 0] width 0 height 0
select select "4b86b809-39dd-4c68-9f3d-fdb3e7050482"
click at [358, 396] on input "Effective Date *" at bounding box center [387, 393] width 149 height 34
select select "10"
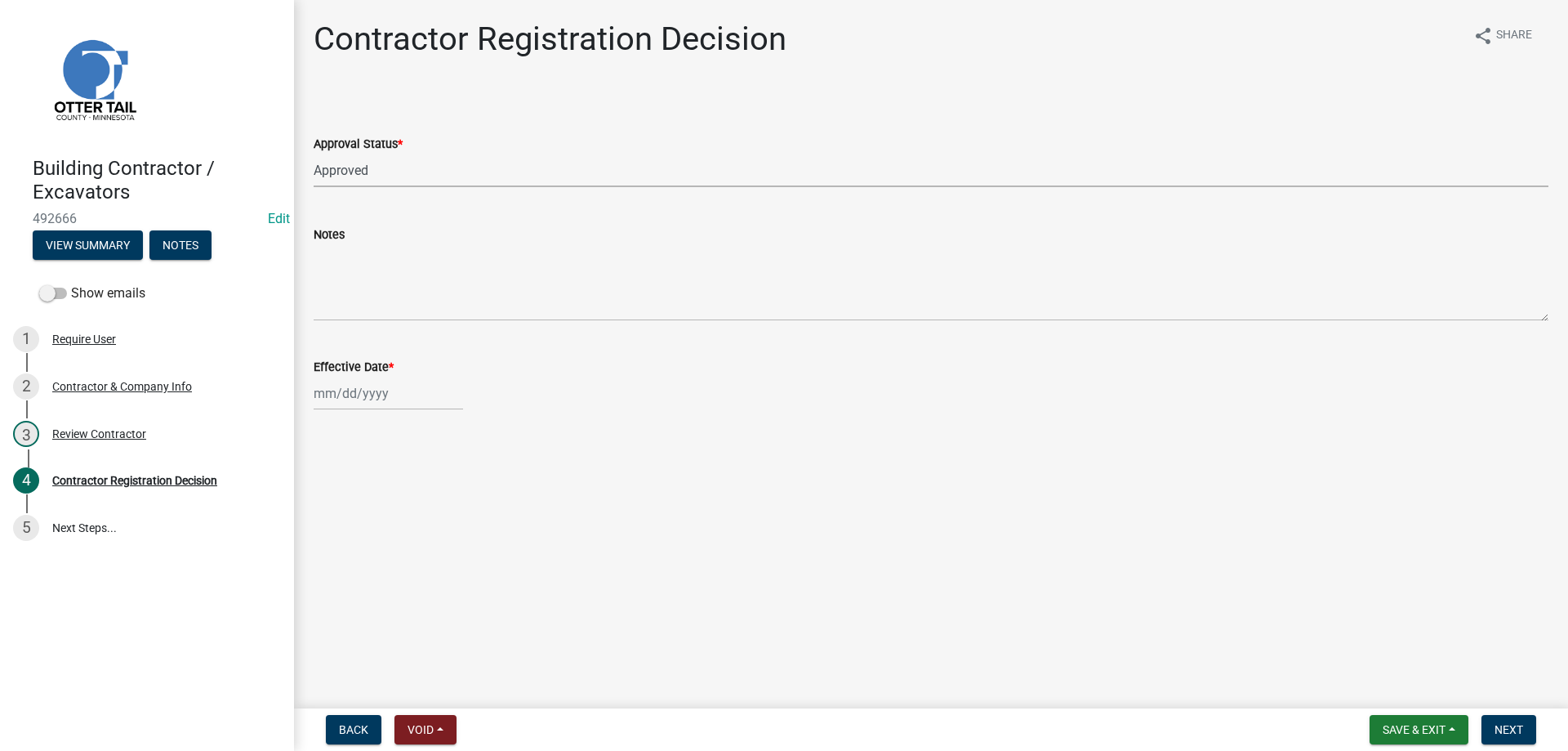
select select "2025"
click at [382, 537] on div "15" at bounding box center [382, 532] width 27 height 27
type input "10/15/2025"
click at [1508, 735] on span "Next" at bounding box center [1508, 729] width 28 height 13
